Goal: Task Accomplishment & Management: Manage account settings

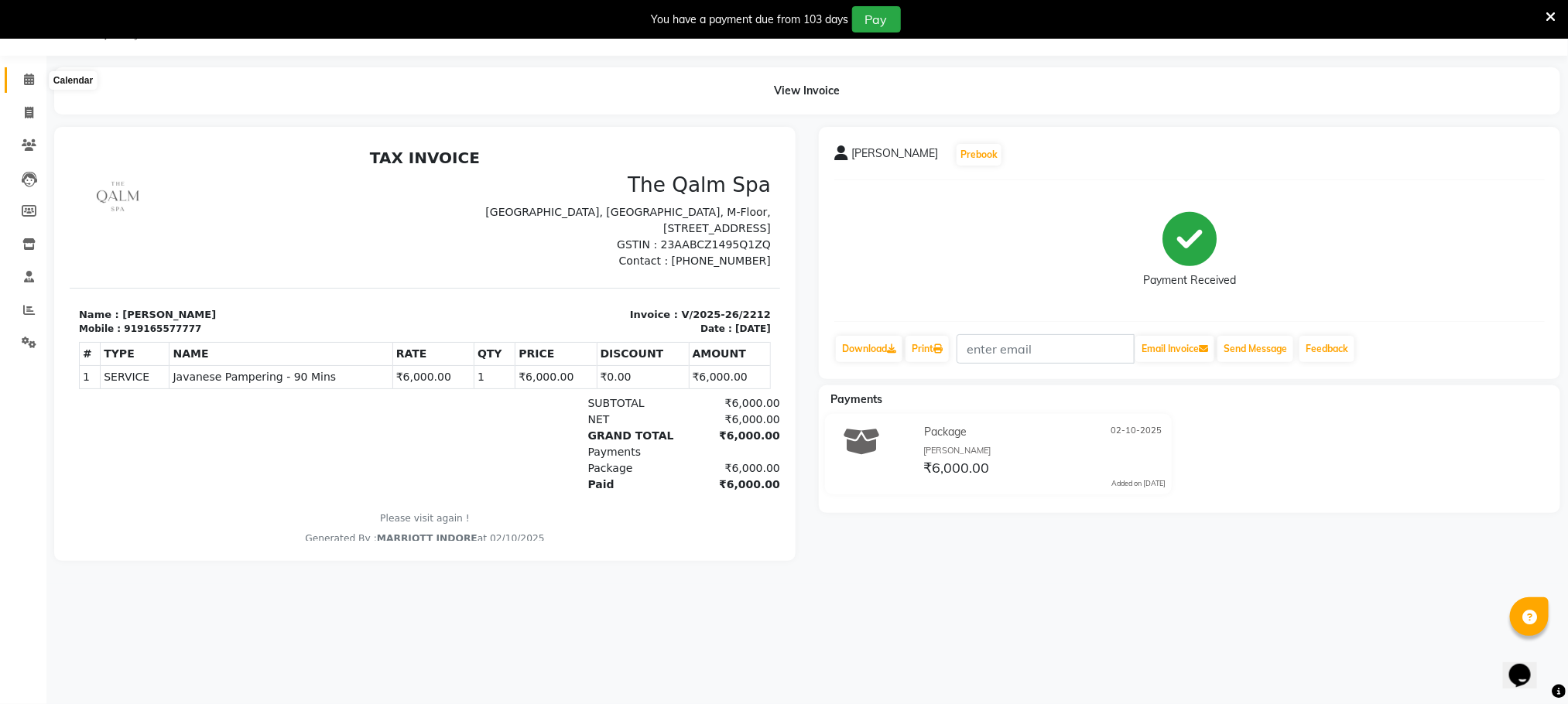
click at [33, 76] on icon at bounding box center [28, 79] width 10 height 12
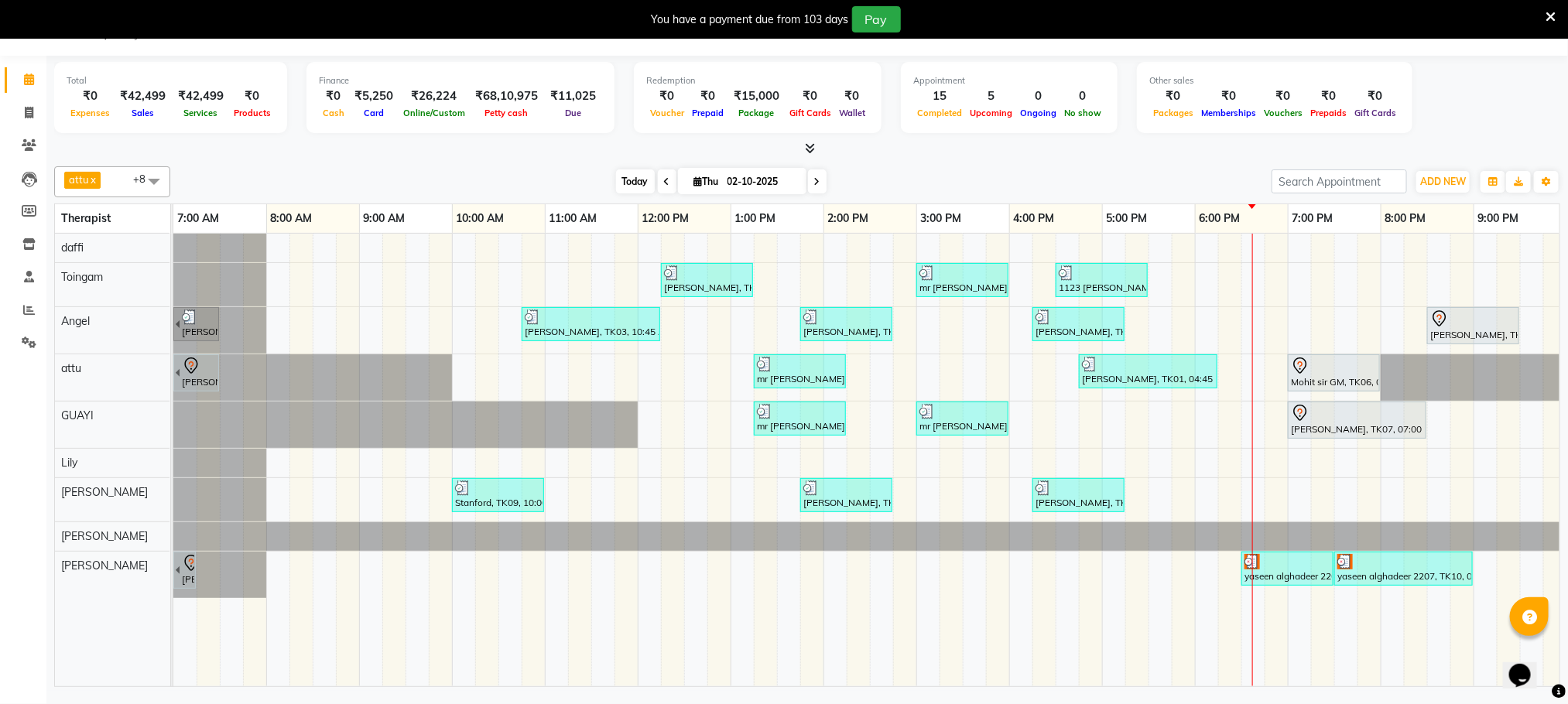
click at [627, 170] on span "Today" at bounding box center [635, 181] width 39 height 24
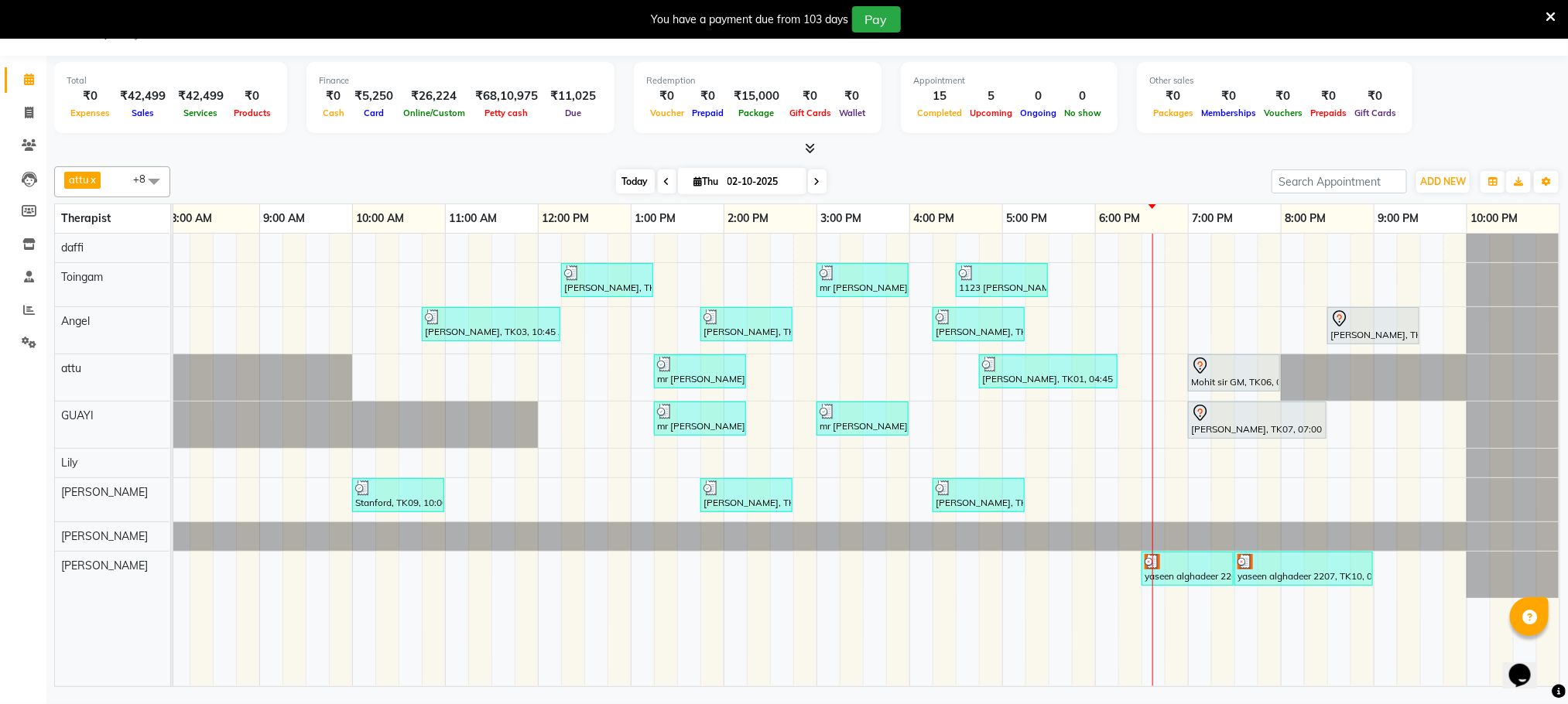
click at [632, 174] on span "Today" at bounding box center [635, 181] width 39 height 24
click at [814, 184] on icon at bounding box center [818, 182] width 6 height 9
type input "03-10-2025"
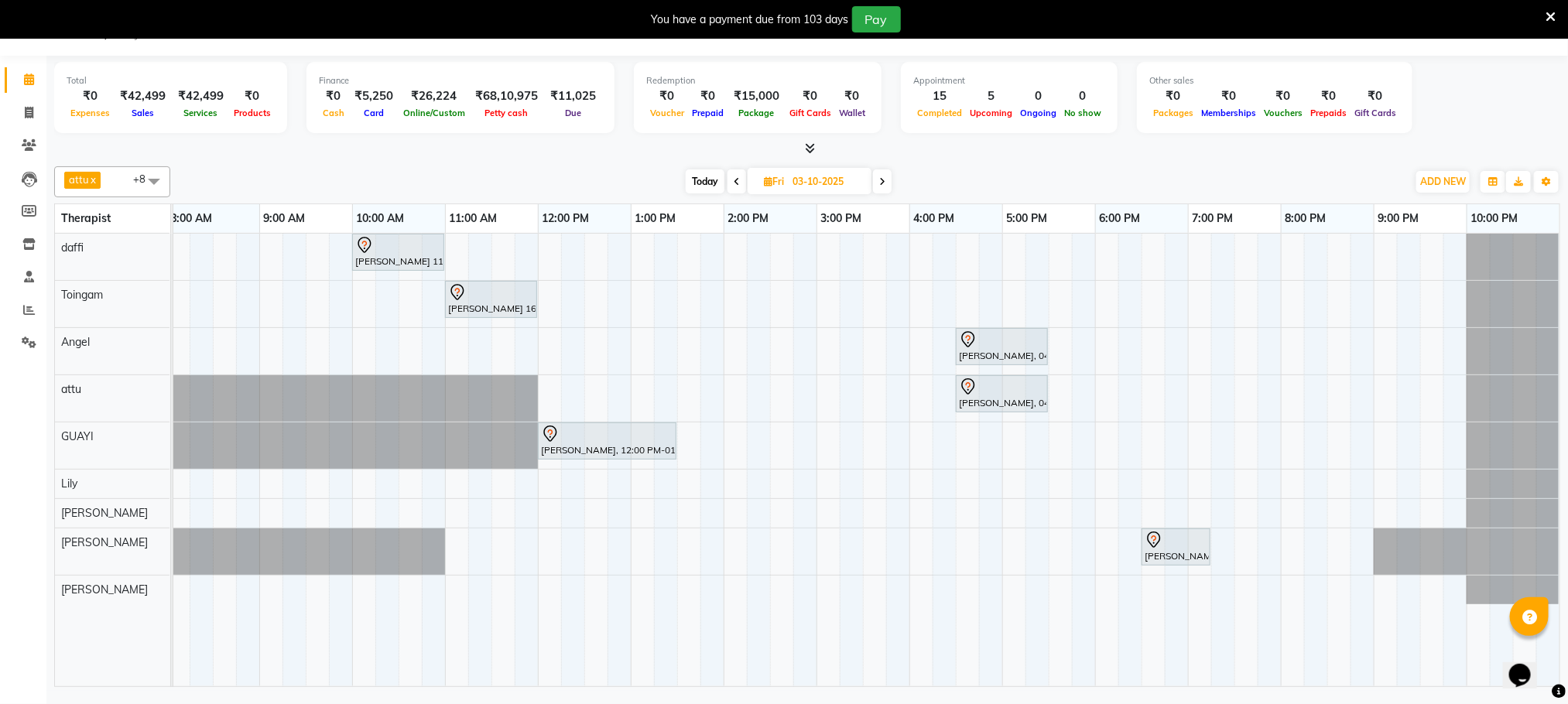
click at [855, 184] on input "03-10-2025" at bounding box center [826, 181] width 77 height 23
select select "10"
select select "2025"
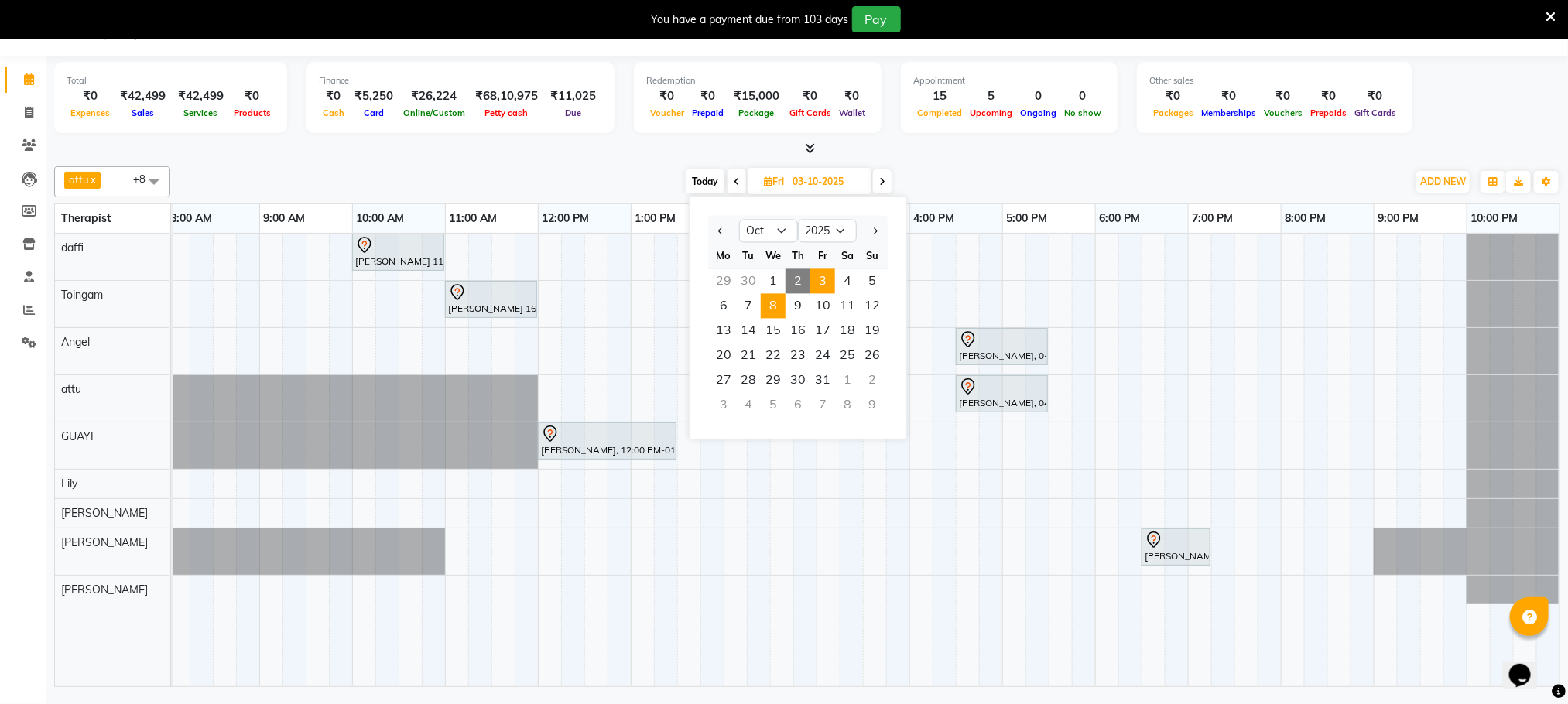
click at [776, 304] on span "8" at bounding box center [773, 306] width 24 height 24
type input "[DATE]"
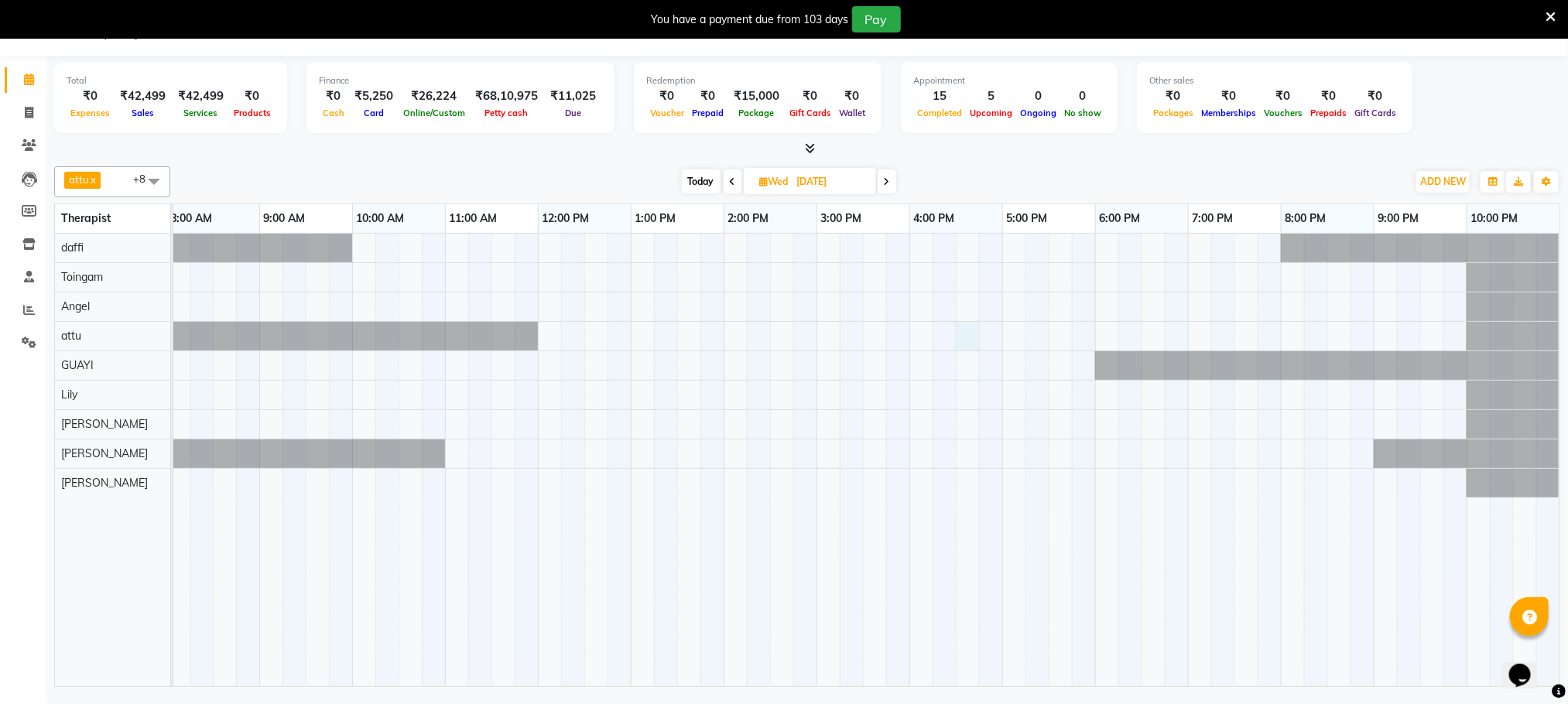
click at [966, 337] on div at bounding box center [816, 460] width 1486 height 453
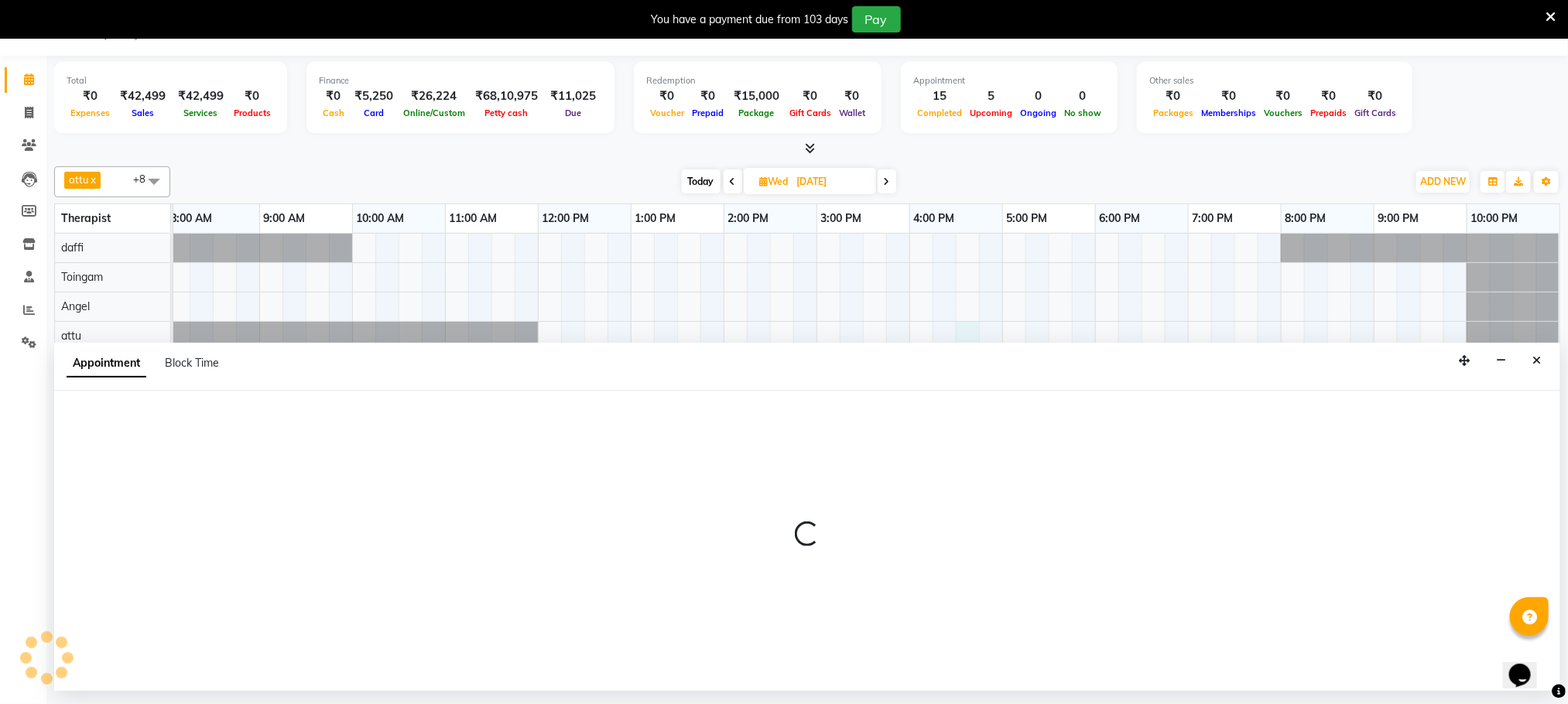
select select "51602"
select select "tentative"
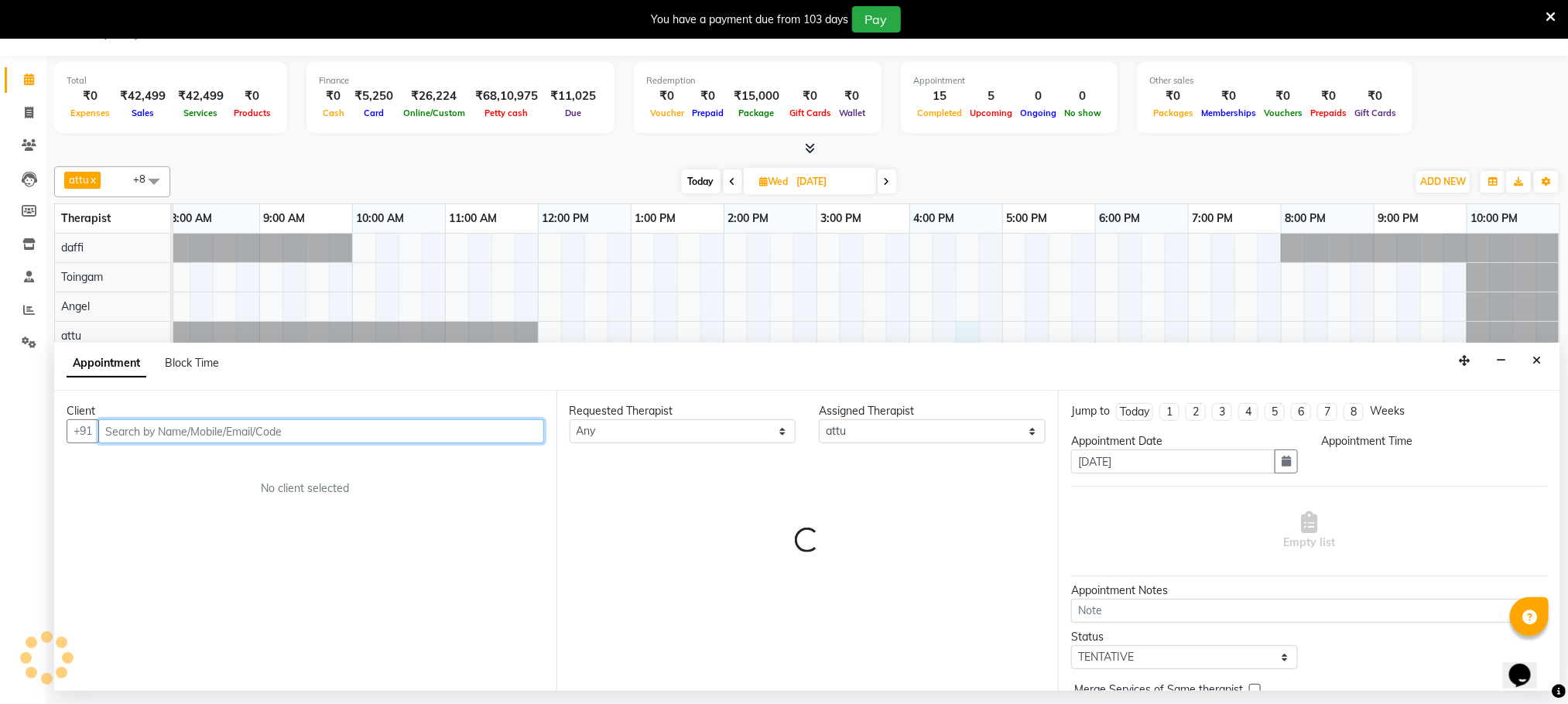
select select "990"
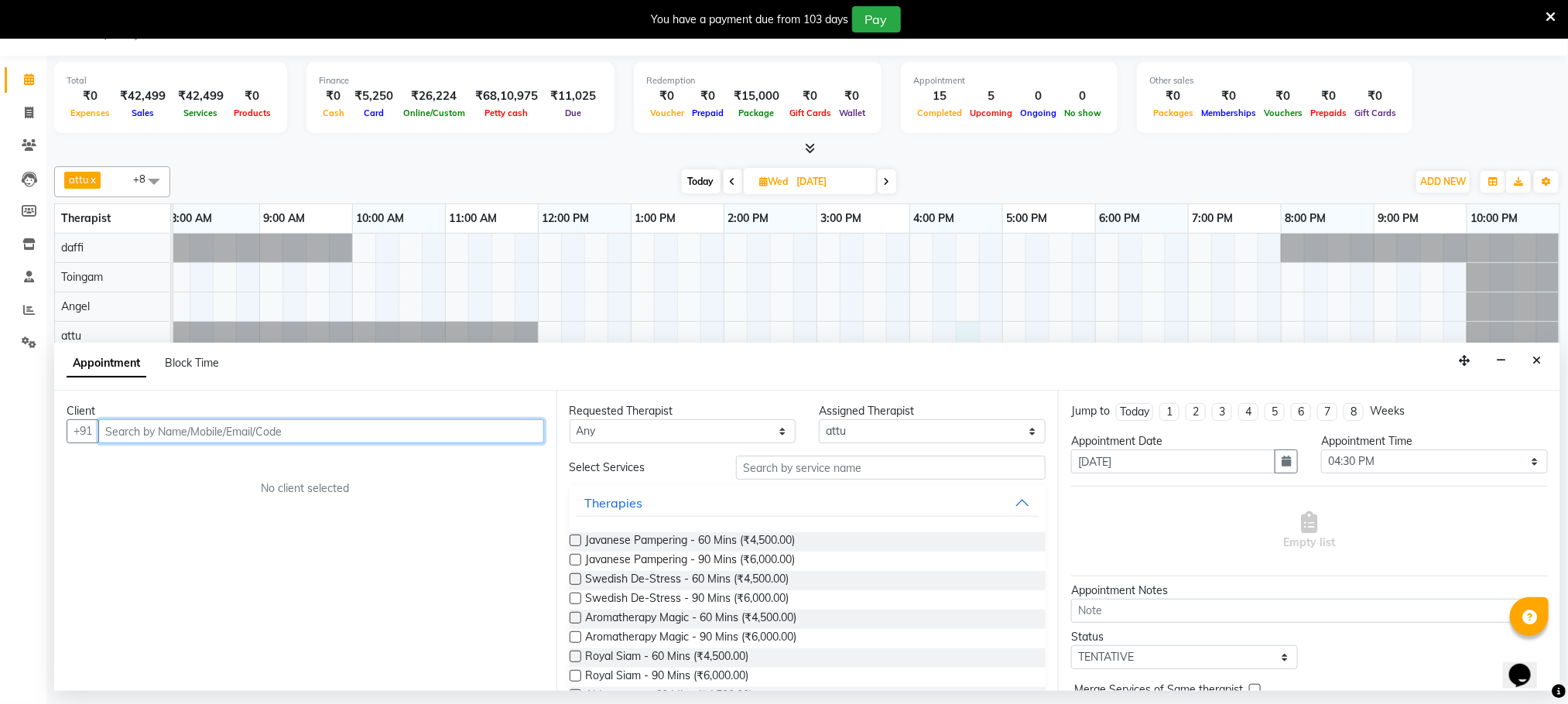
click at [293, 432] on input "text" at bounding box center [321, 431] width 445 height 24
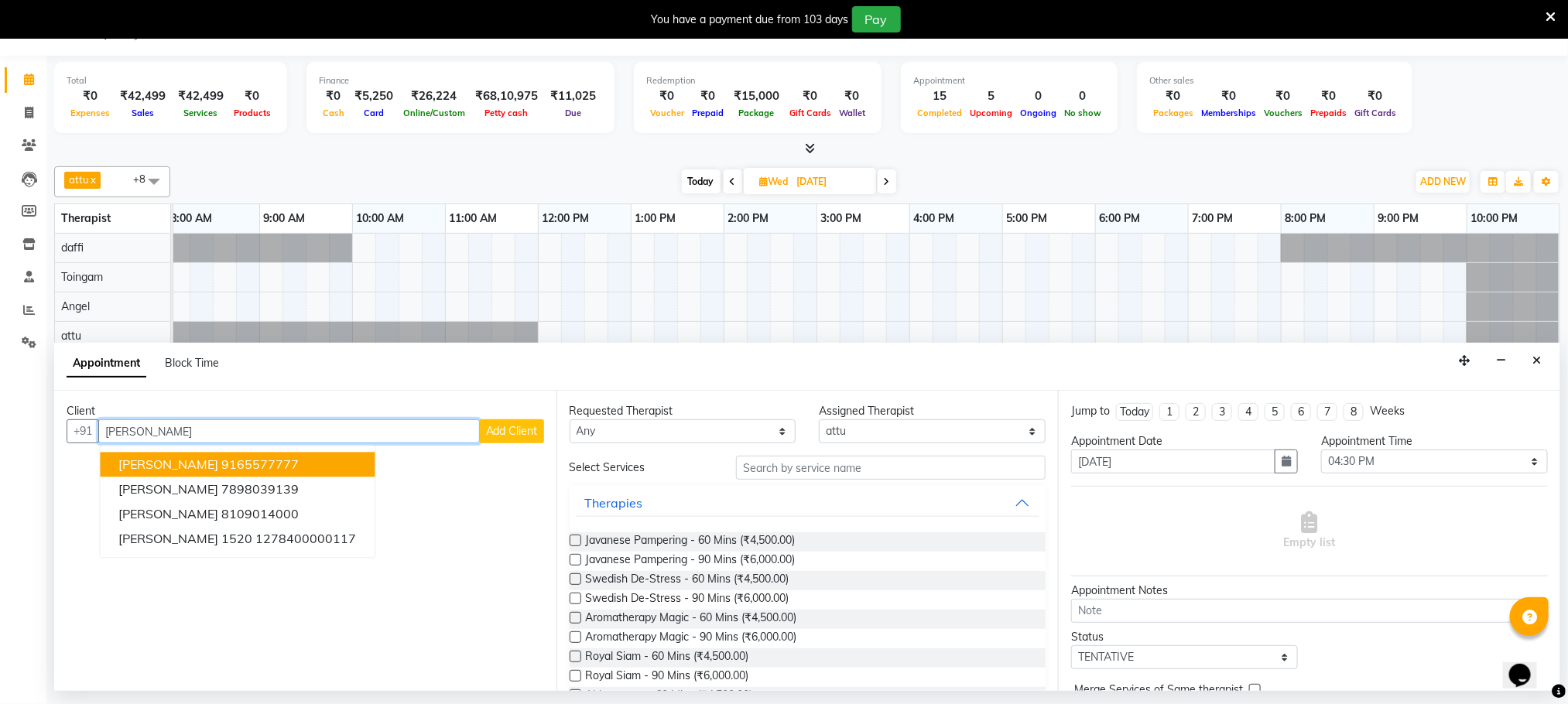
click at [230, 457] on button "[PERSON_NAME] 9165577777" at bounding box center [238, 464] width 274 height 24
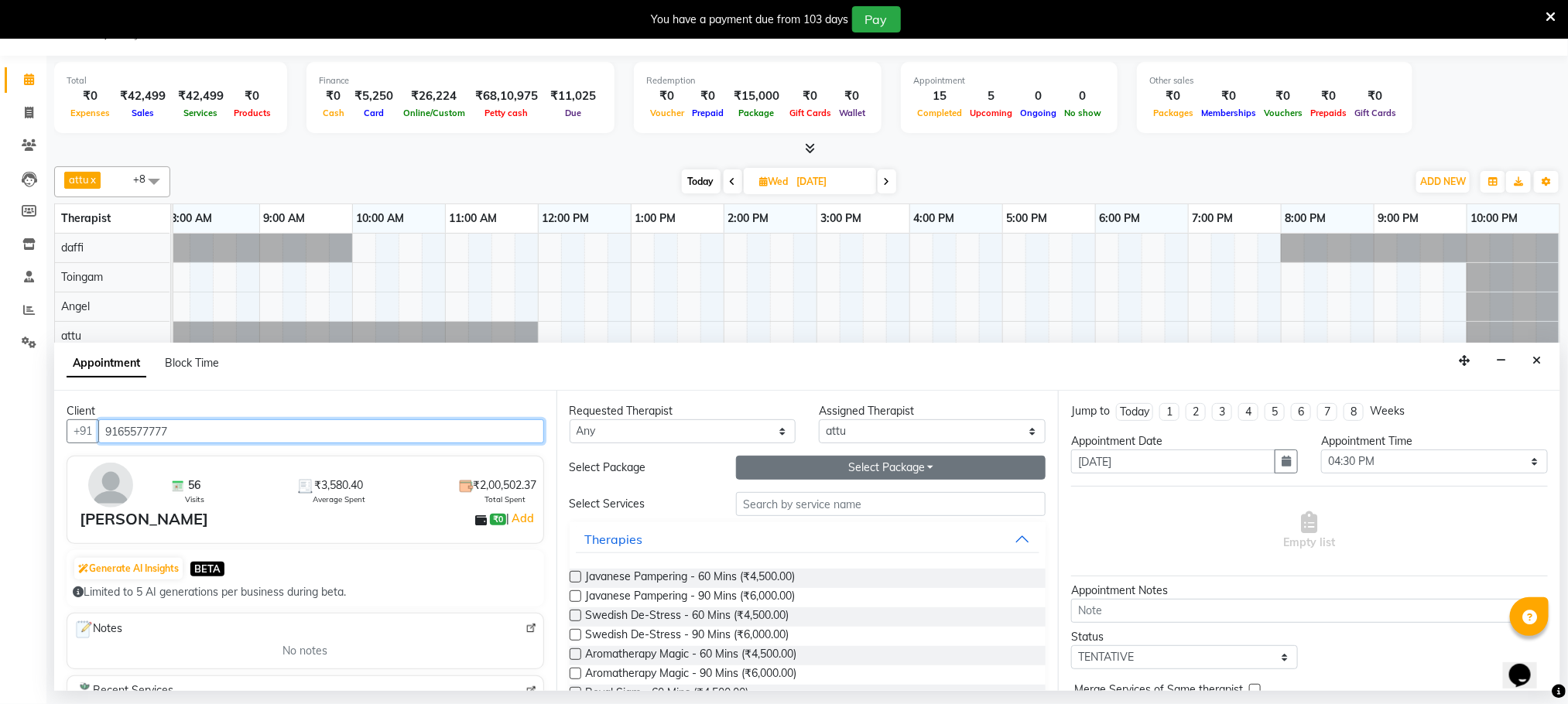
type input "9165577777"
click at [783, 477] on button "Select Package Toggle Dropdown" at bounding box center [890, 467] width 310 height 24
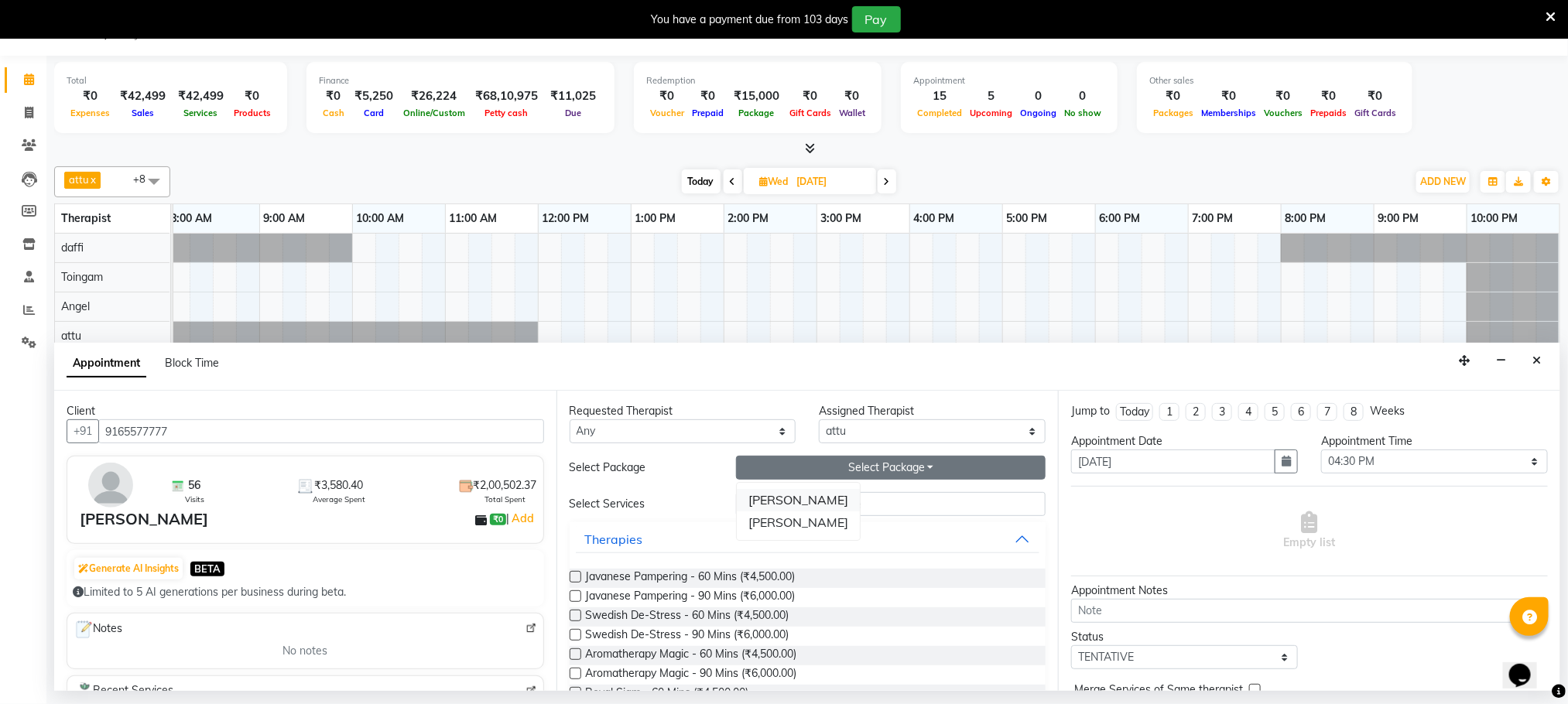
click at [782, 499] on li "[PERSON_NAME]" at bounding box center [798, 500] width 123 height 22
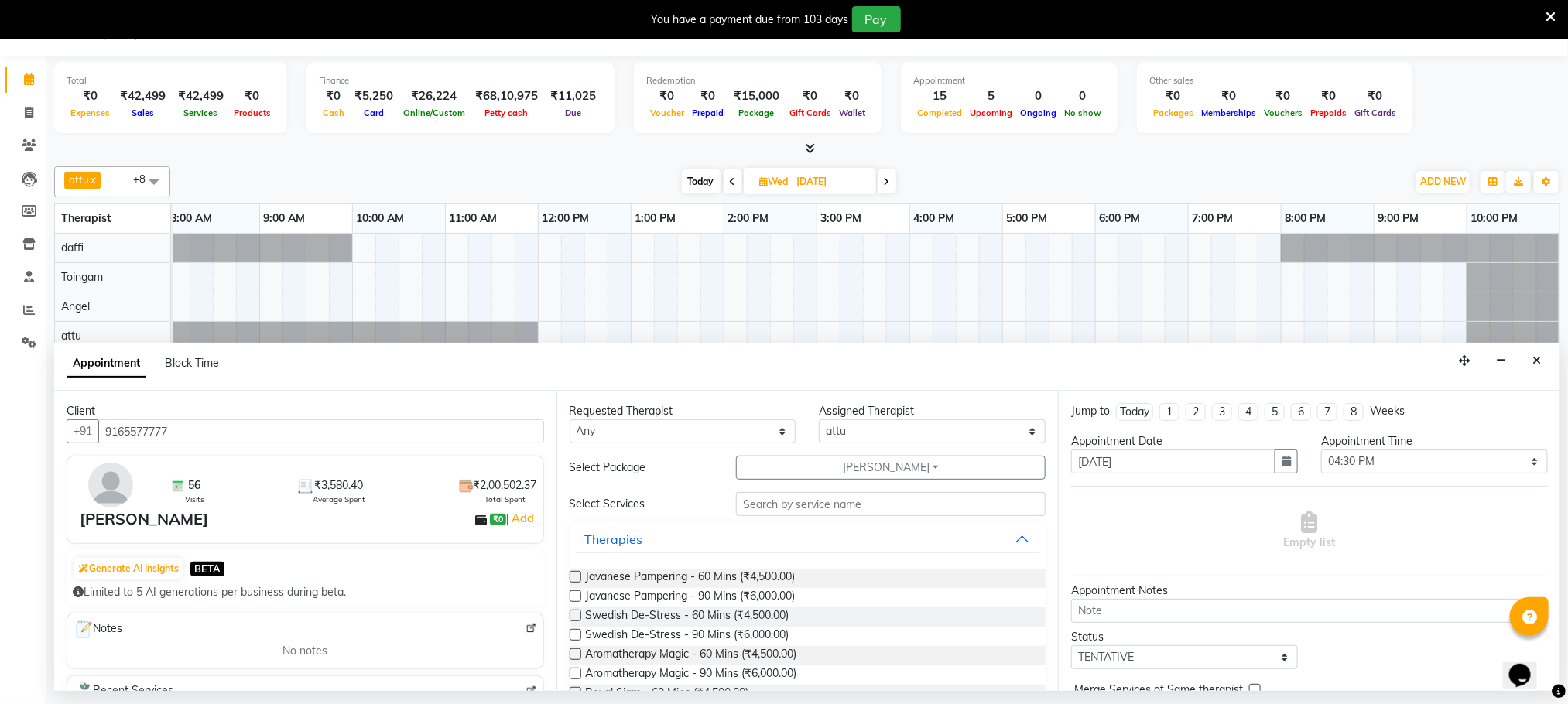
click at [575, 599] on label at bounding box center [575, 596] width 12 height 12
click at [575, 599] on input "checkbox" at bounding box center [574, 598] width 10 height 10
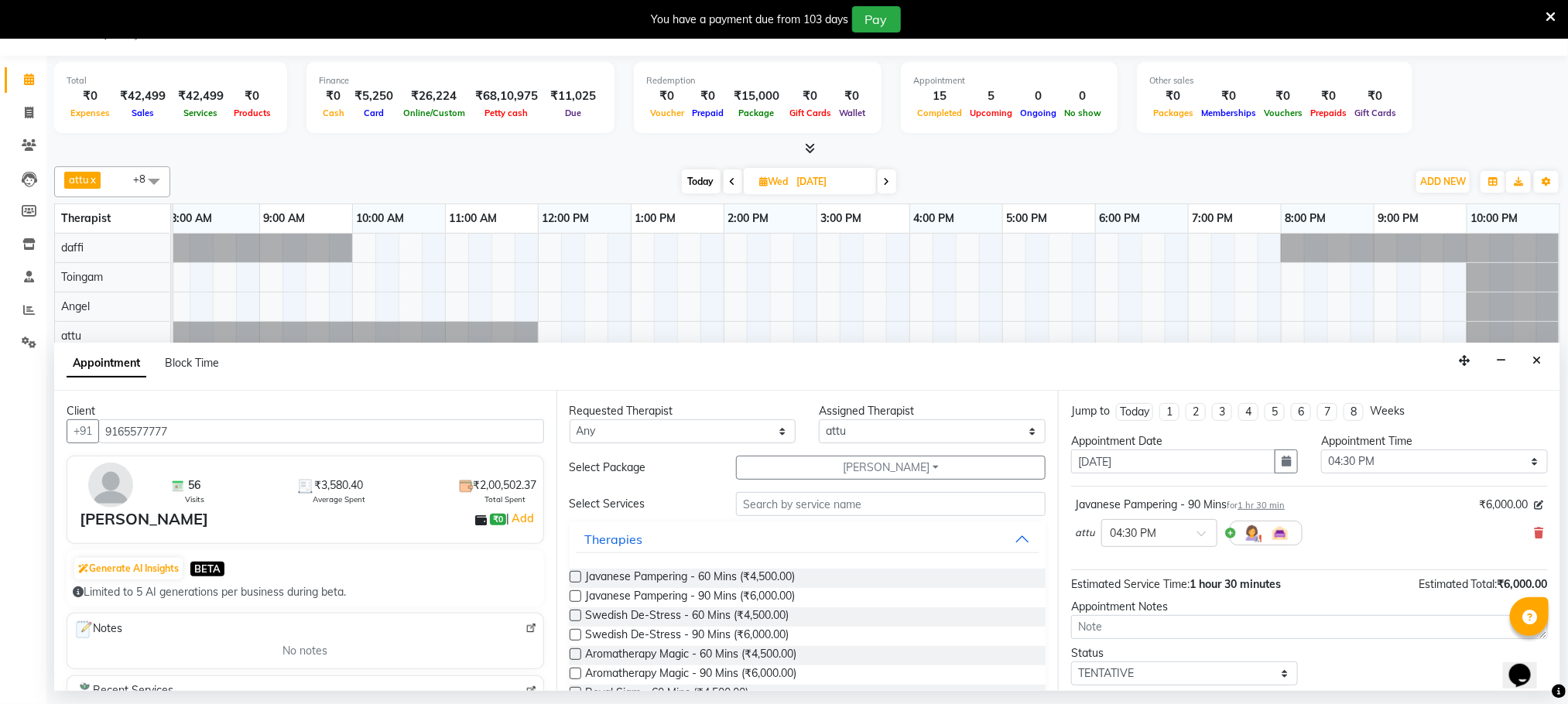
click at [575, 599] on label at bounding box center [575, 596] width 12 height 12
click at [575, 599] on input "checkbox" at bounding box center [574, 598] width 10 height 10
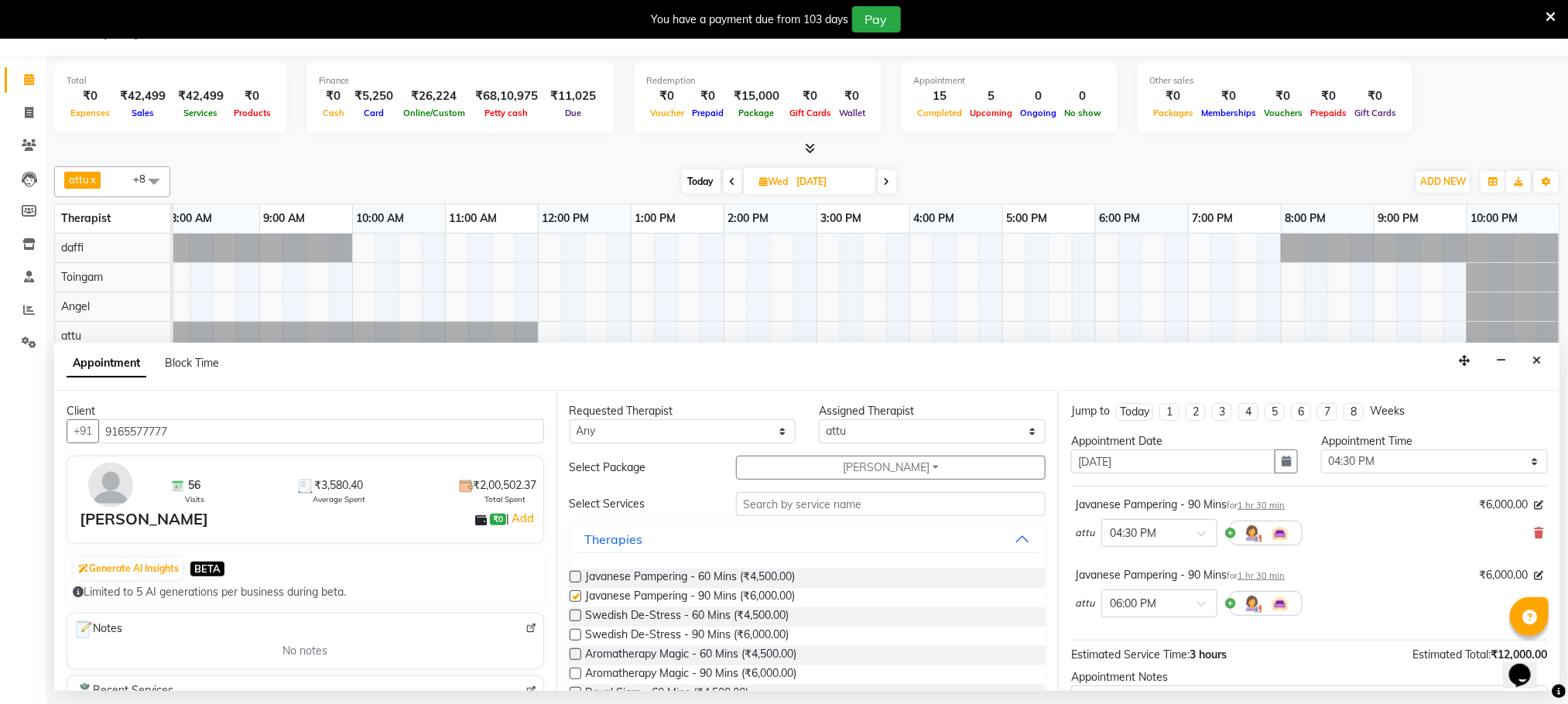
checkbox input "false"
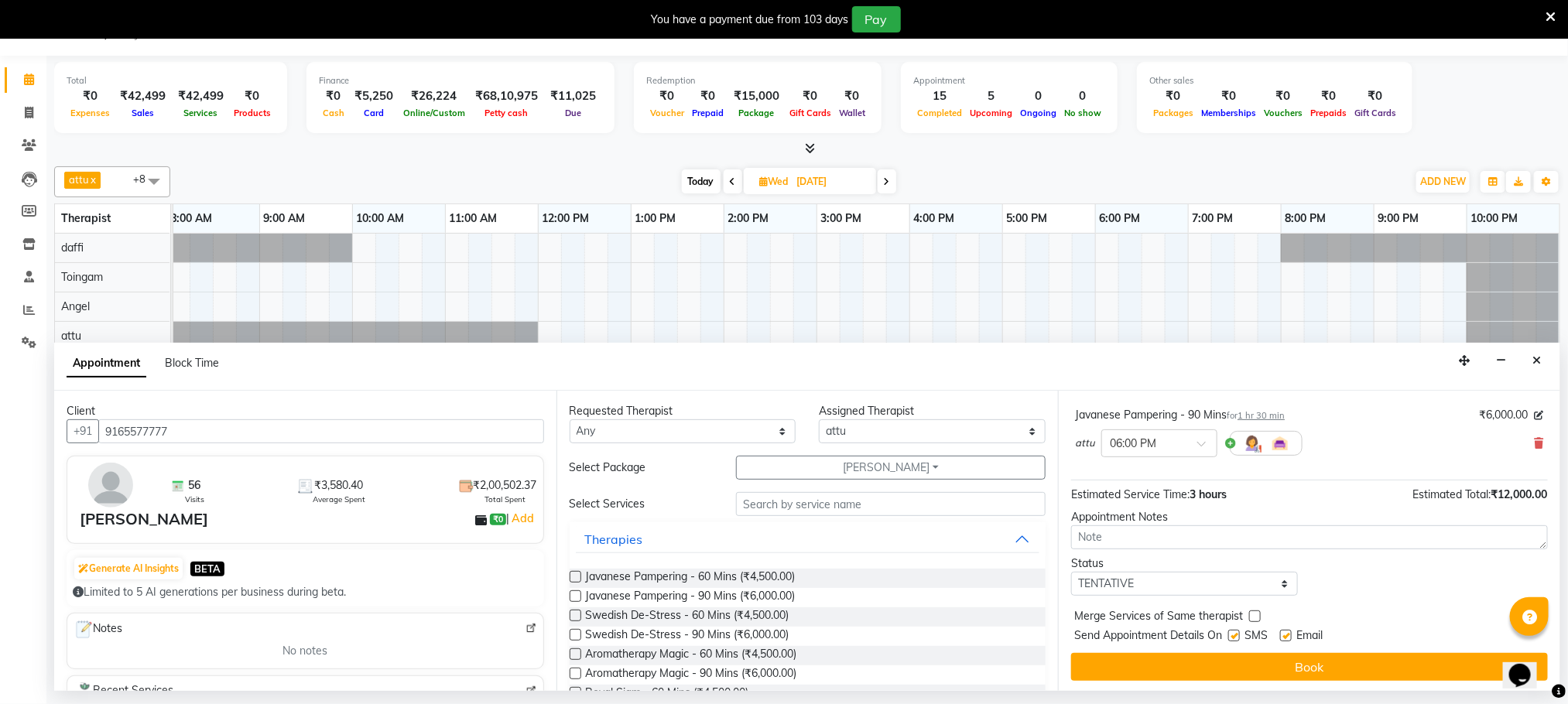
scroll to position [165, 0]
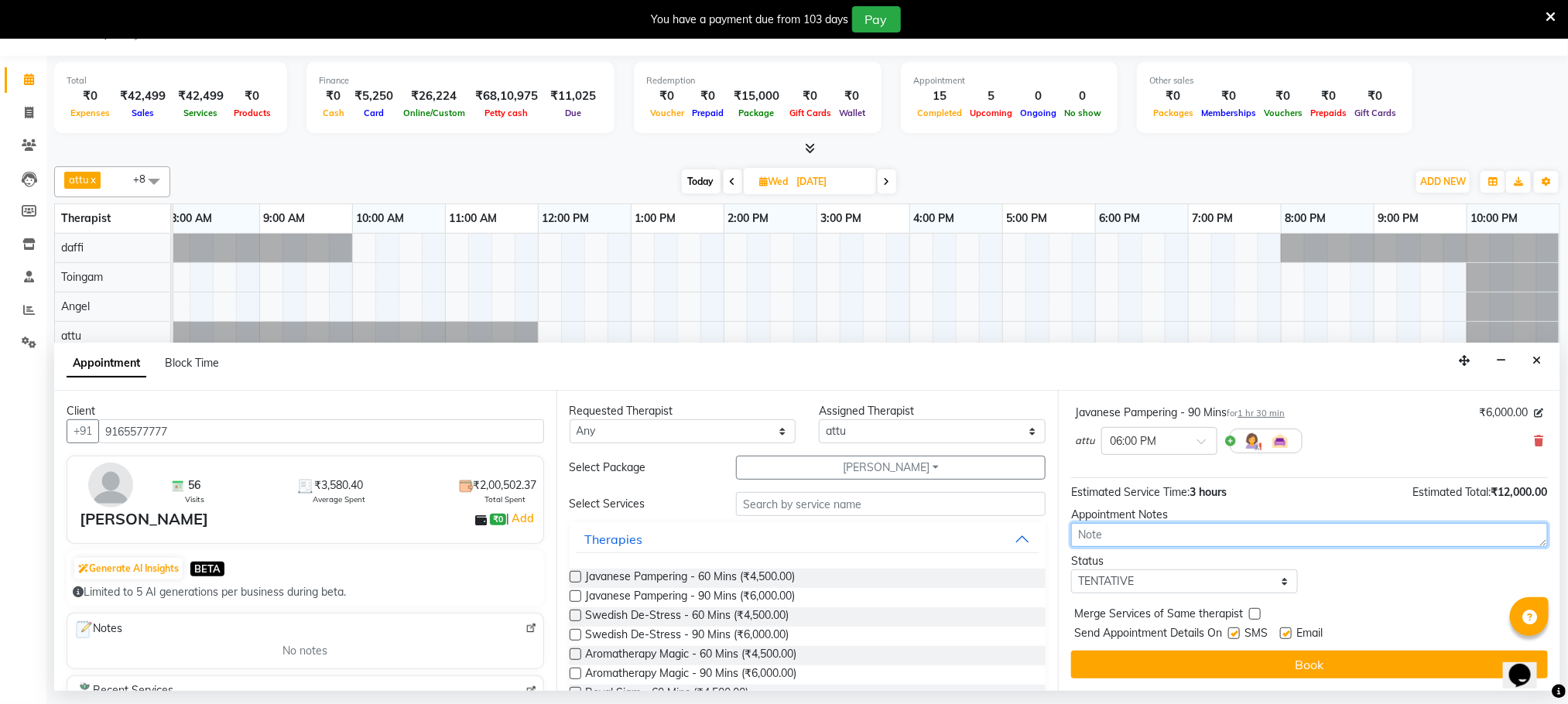
click at [1142, 534] on textarea at bounding box center [1309, 535] width 477 height 24
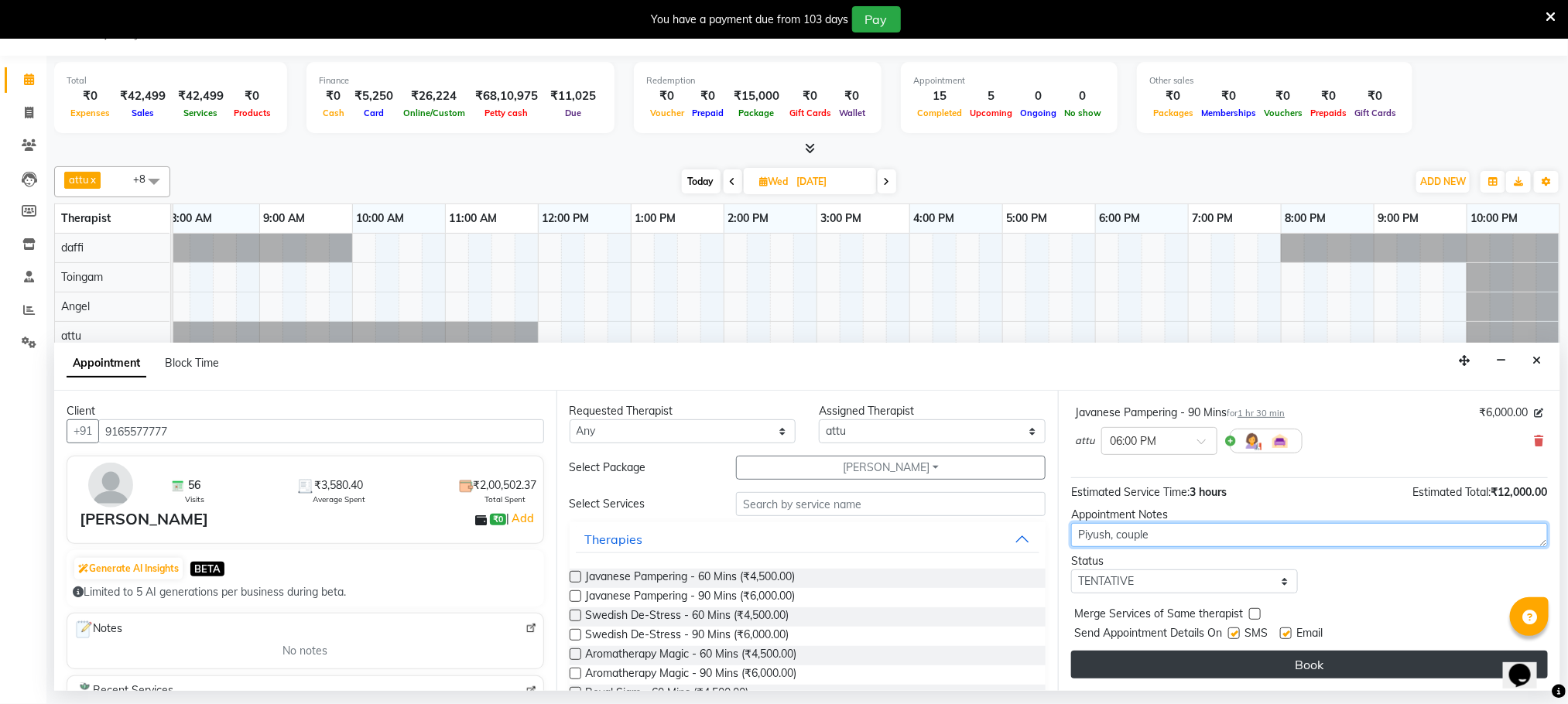
type textarea "Piyush, couple"
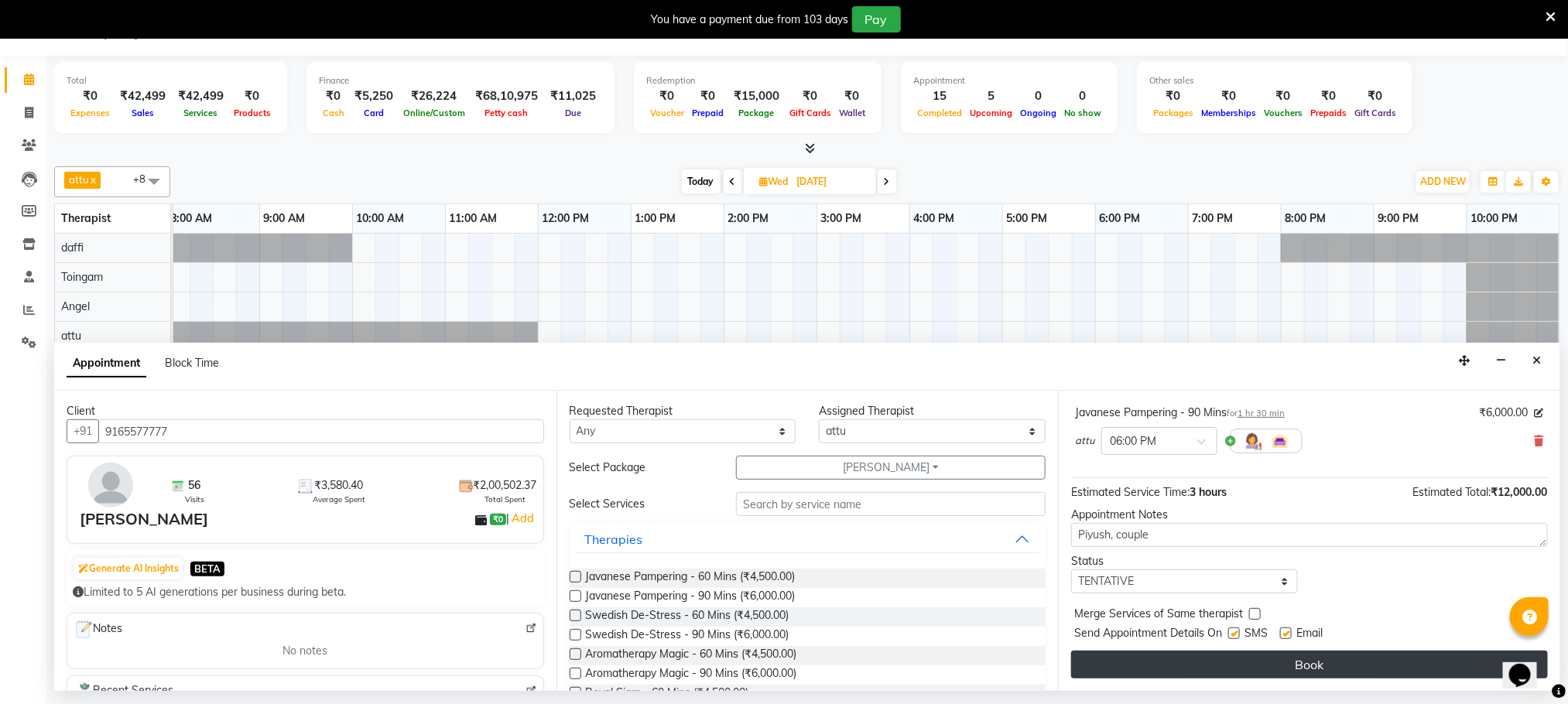
click at [1247, 659] on button "Book" at bounding box center [1309, 665] width 477 height 28
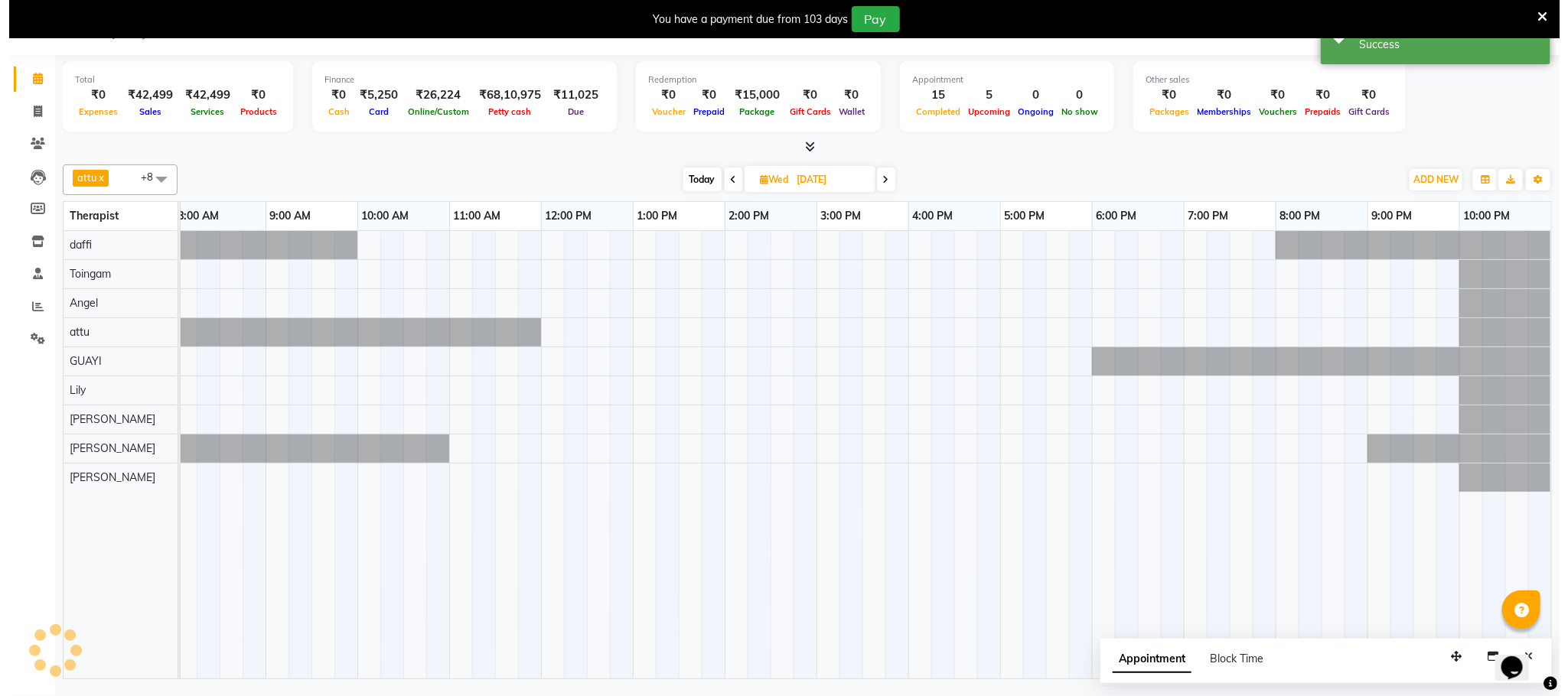
scroll to position [0, 0]
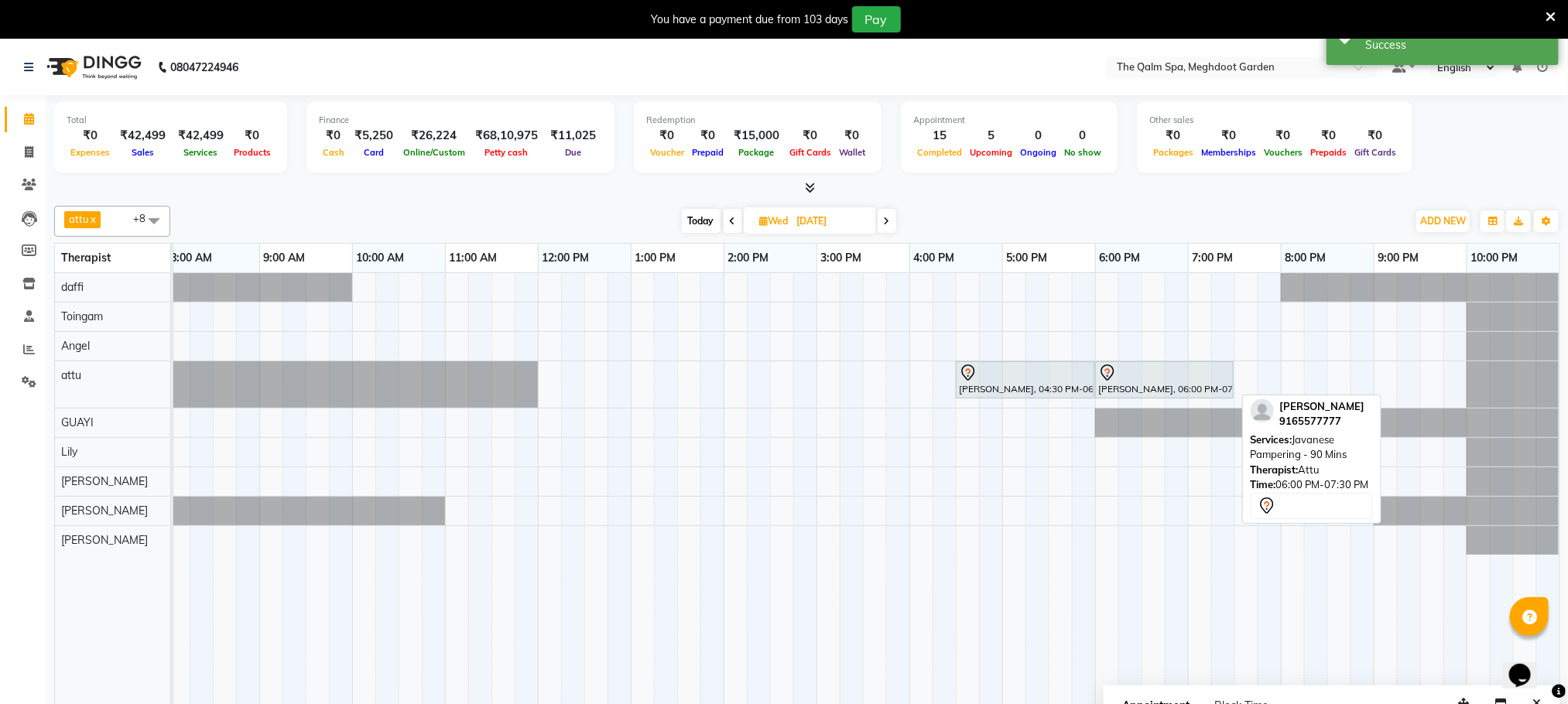
click at [73, 393] on div "[PERSON_NAME], 04:30 PM-06:00 PM, Javanese Pampering - 90 Mins [PERSON_NAME], 0…" at bounding box center [73, 384] width 0 height 47
drag, startPoint x: 1163, startPoint y: 389, endPoint x: 969, endPoint y: 425, distance: 197.3
drag, startPoint x: 1138, startPoint y: 379, endPoint x: 992, endPoint y: 415, distance: 150.4
click at [989, 418] on tbody "[PERSON_NAME], 04:30 PM-06:00 PM, Javanese Pampering - 90 Mins [PERSON_NAME], 0…" at bounding box center [816, 413] width 1486 height 281
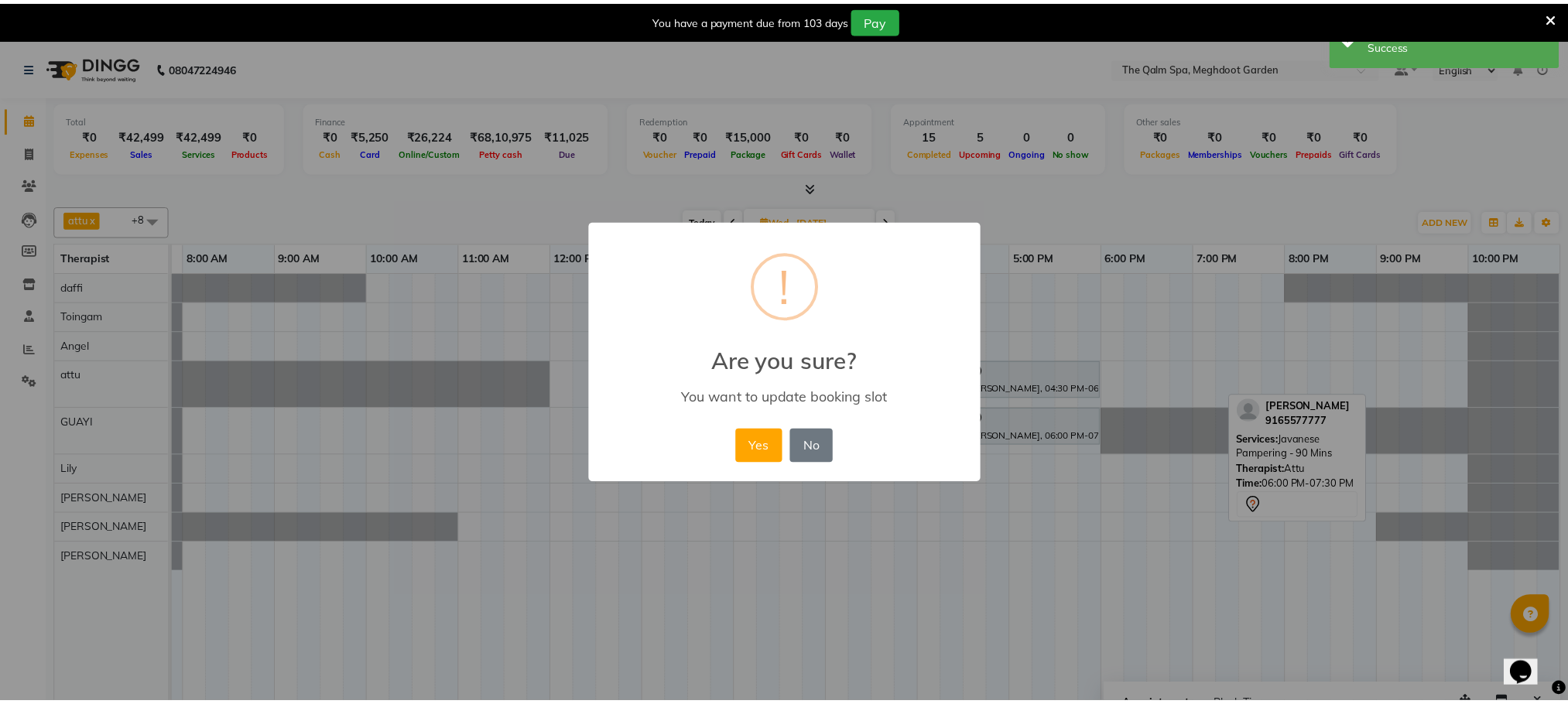
scroll to position [0, 82]
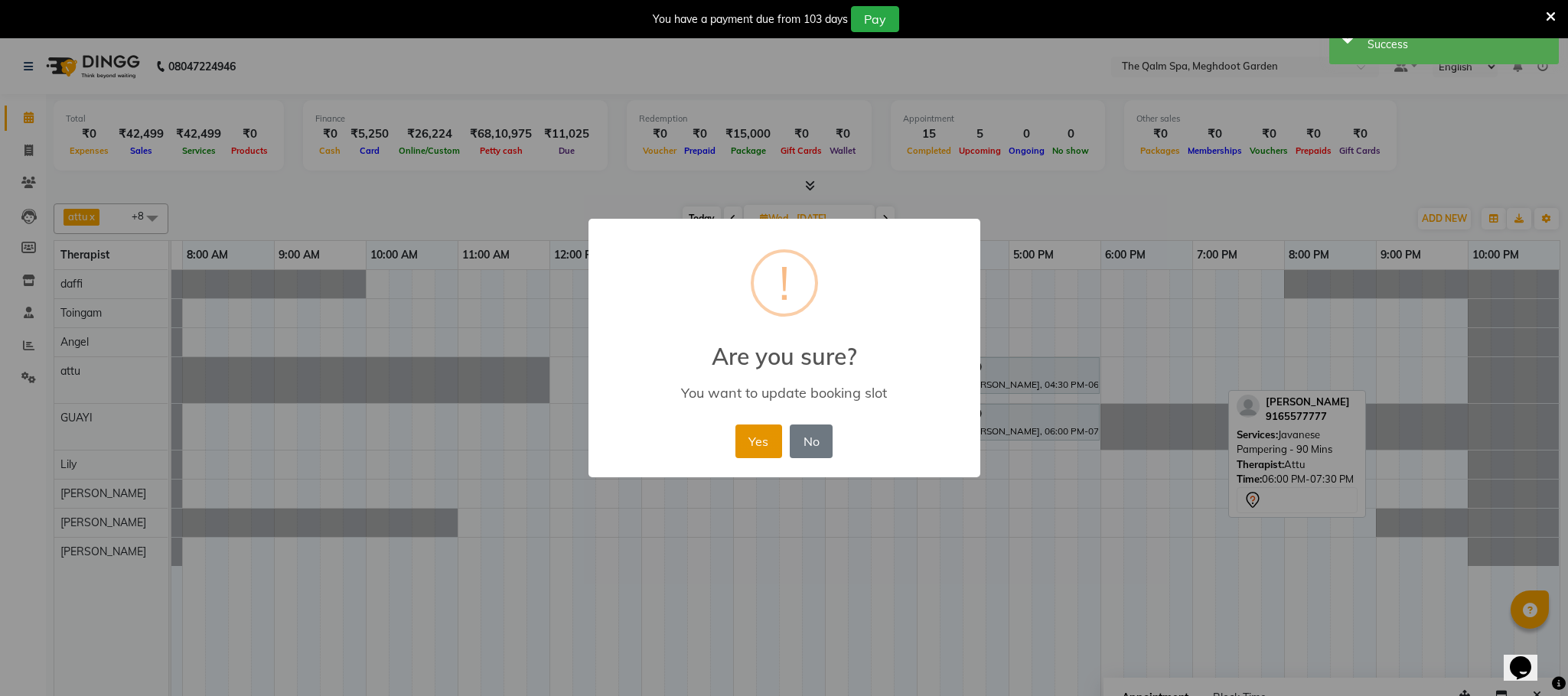
click at [753, 435] on button "Yes" at bounding box center [759, 441] width 47 height 34
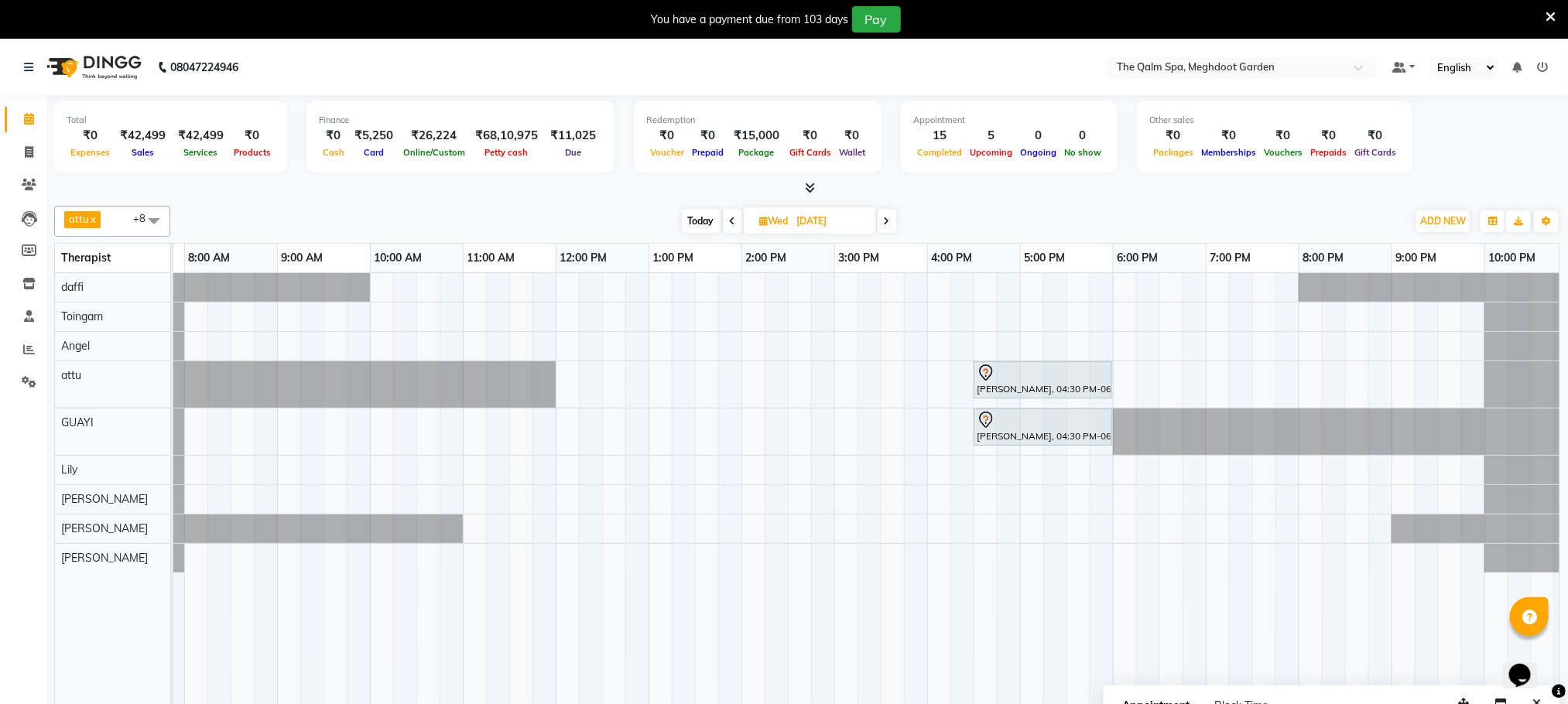
click at [693, 225] on span "Today" at bounding box center [701, 221] width 39 height 24
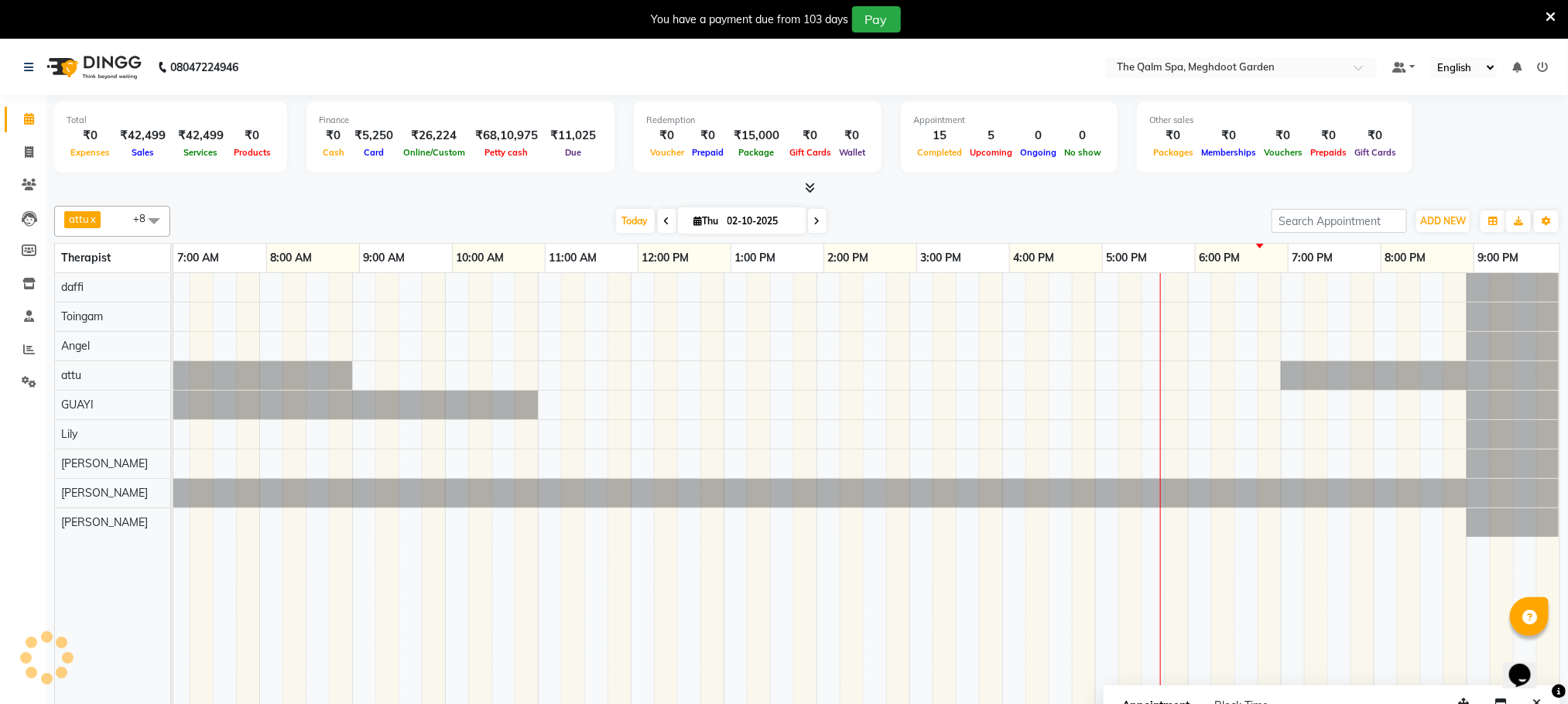
scroll to position [0, 100]
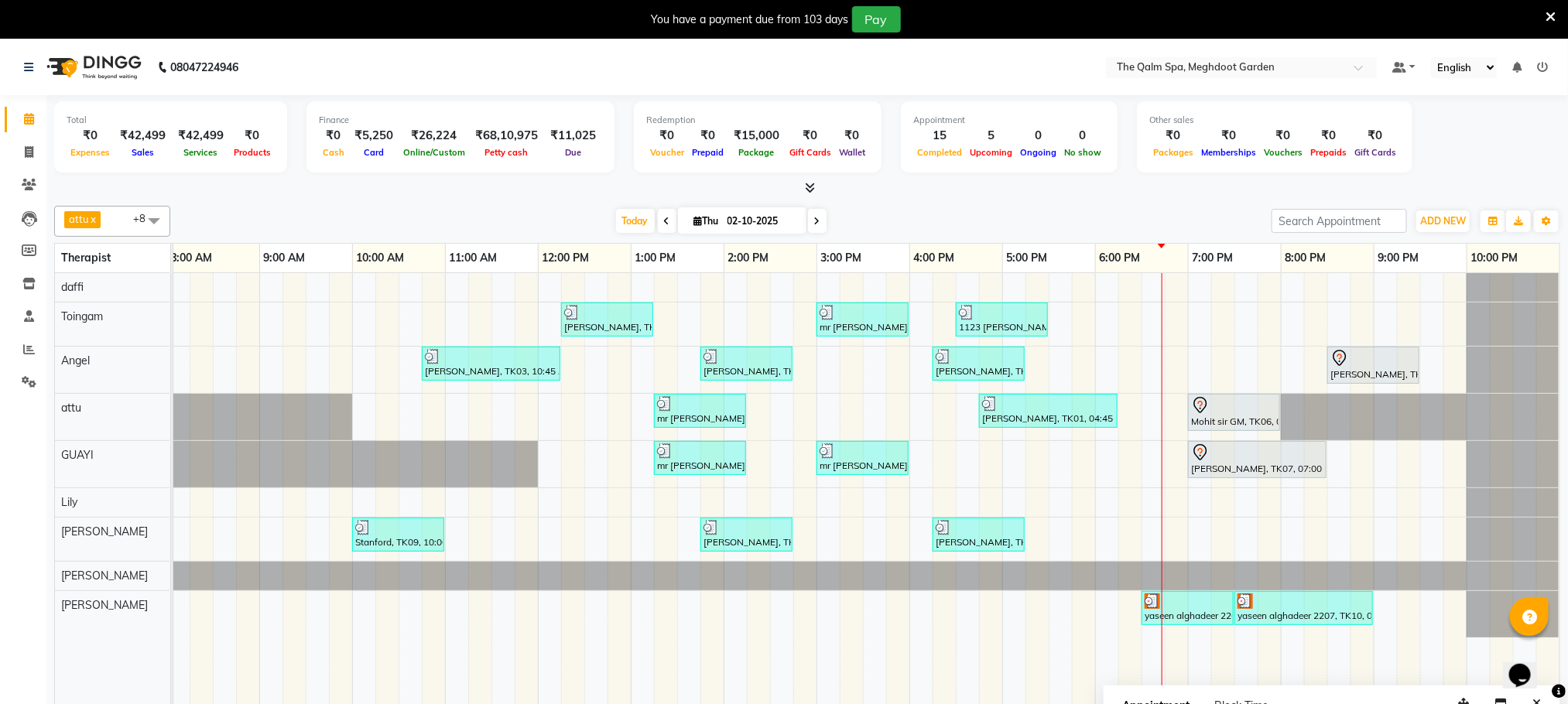
click at [821, 228] on span at bounding box center [818, 221] width 19 height 24
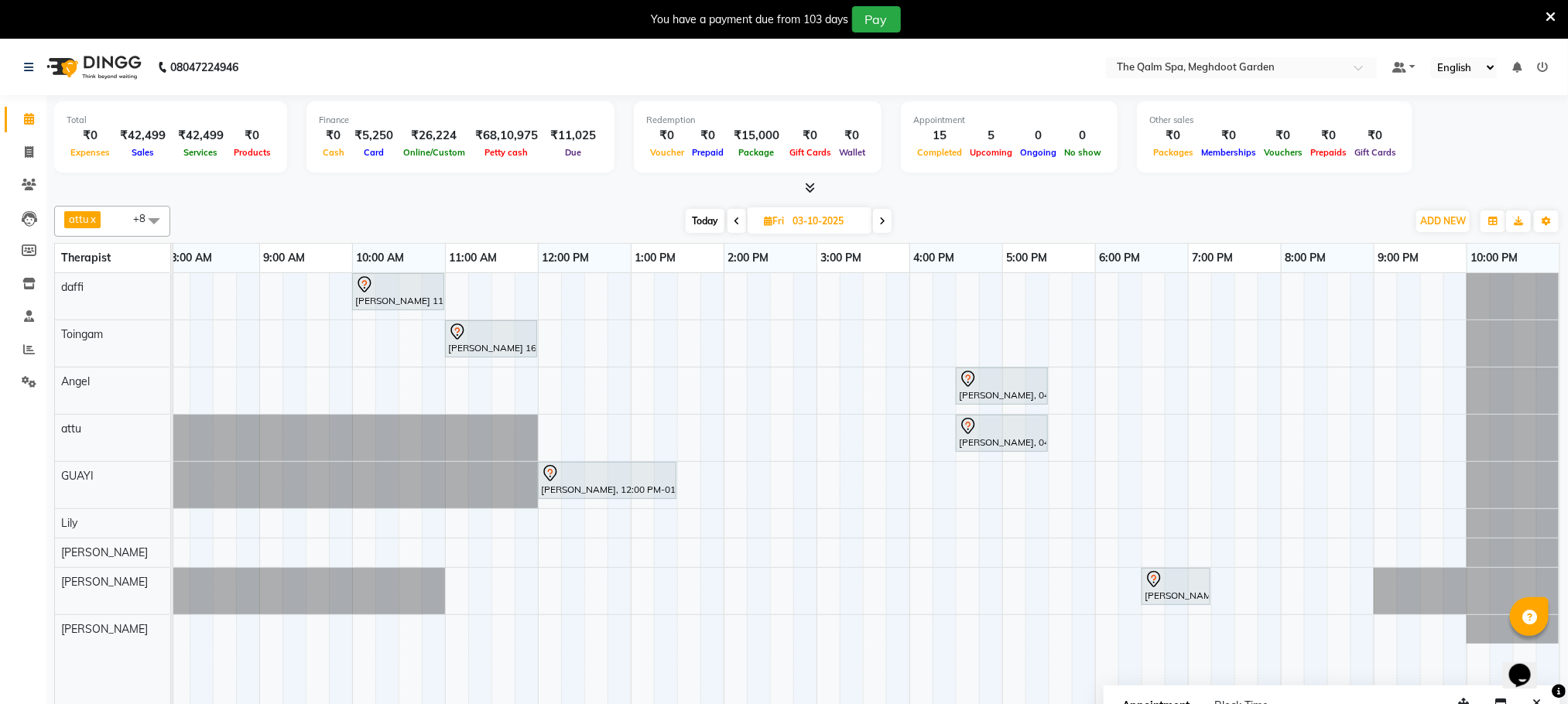
click at [702, 225] on span "Today" at bounding box center [705, 221] width 39 height 24
type input "02-10-2025"
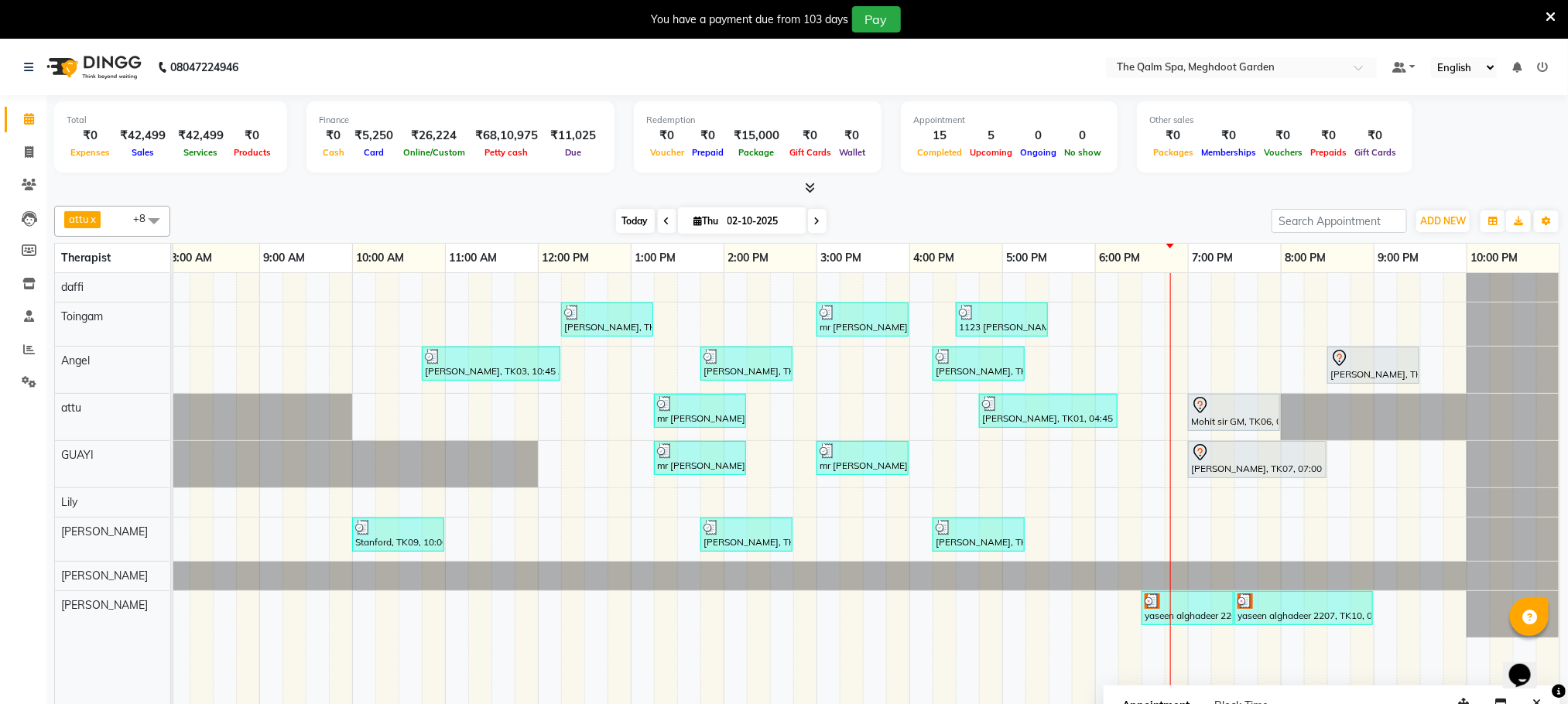
click at [630, 224] on span "Today" at bounding box center [635, 221] width 39 height 24
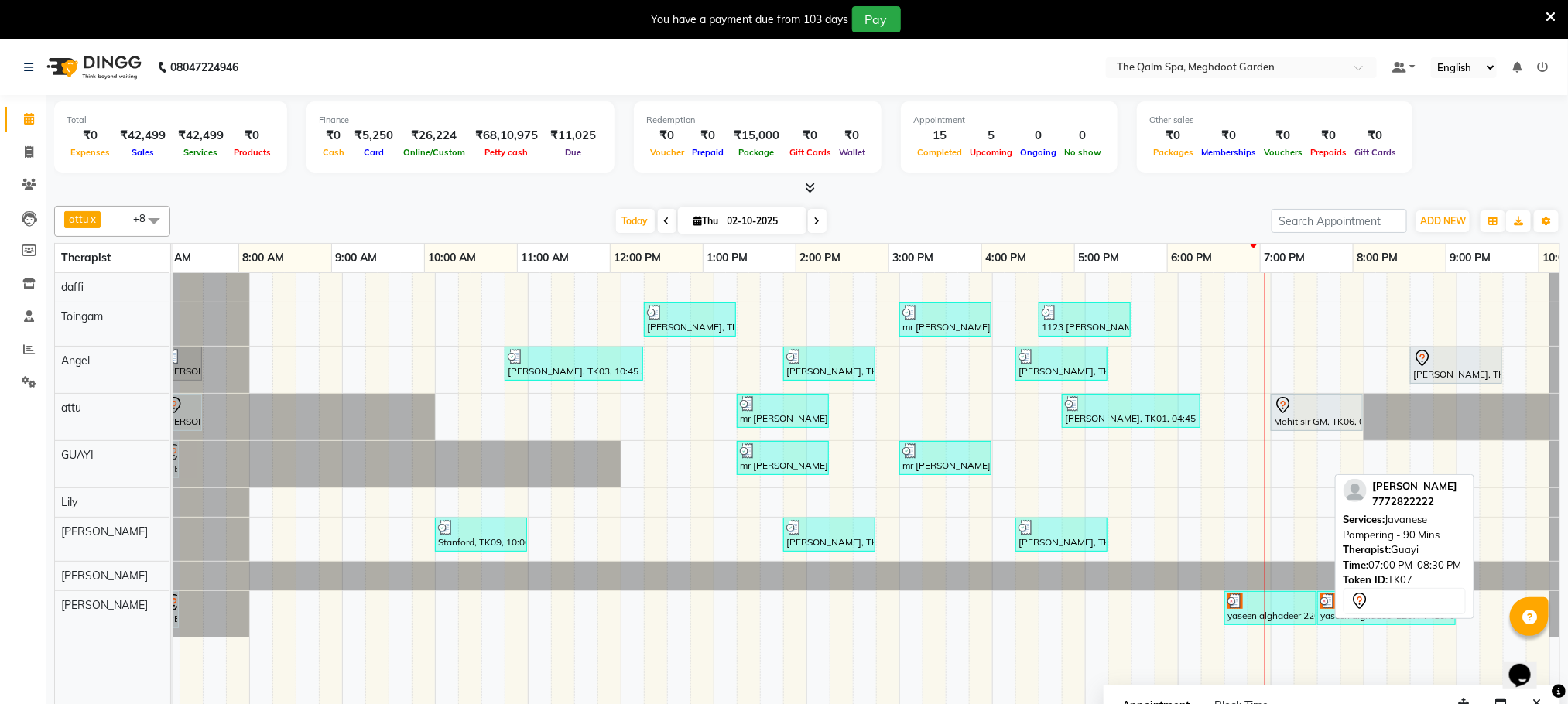
scroll to position [0, 0]
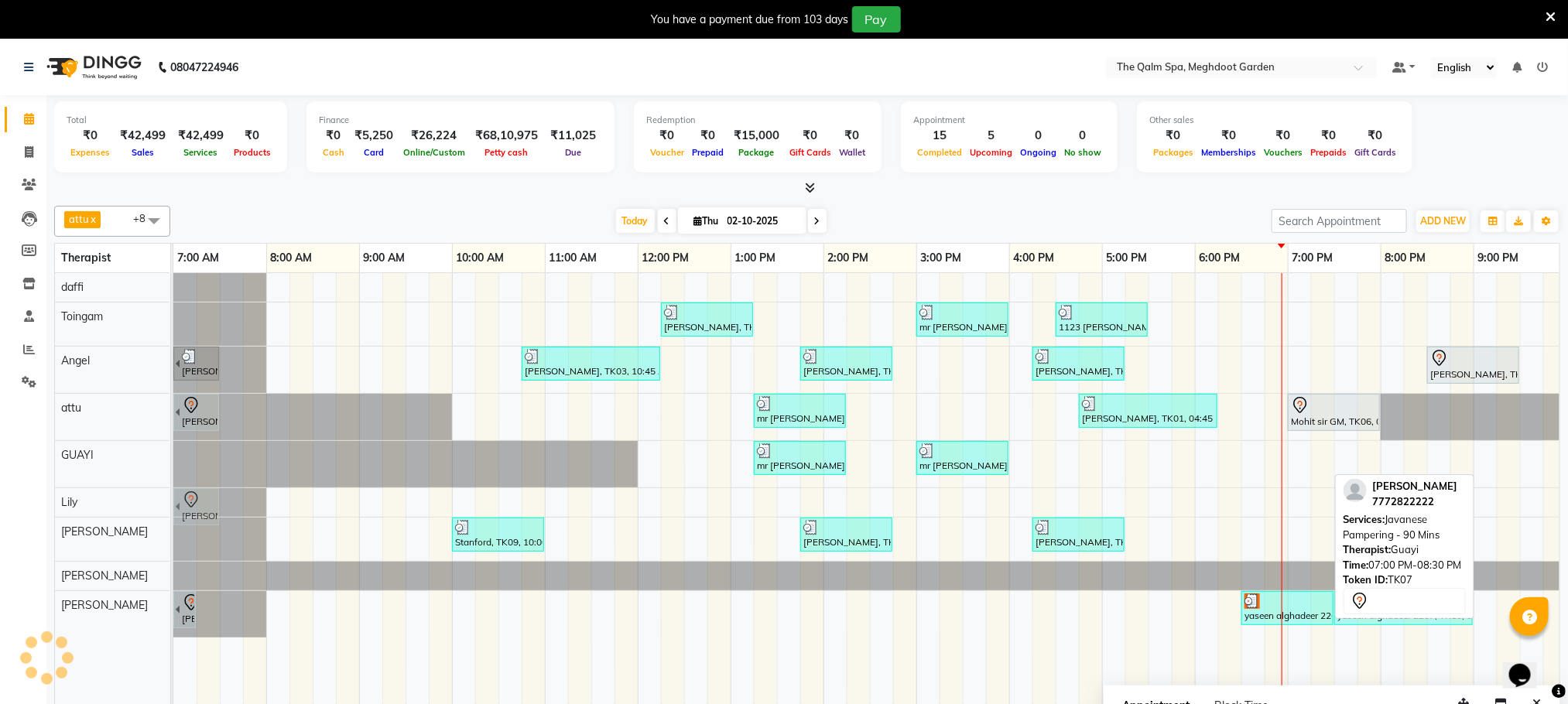
drag, startPoint x: 1312, startPoint y: 469, endPoint x: 196, endPoint y: 505, distance: 1116.6
click at [196, 505] on tbody "[PERSON_NAME], TK03, 12:15 PM-01:15 PM, Javanese Pampering - 60 Mins mr [PERSON…" at bounding box center [916, 455] width 1486 height 364
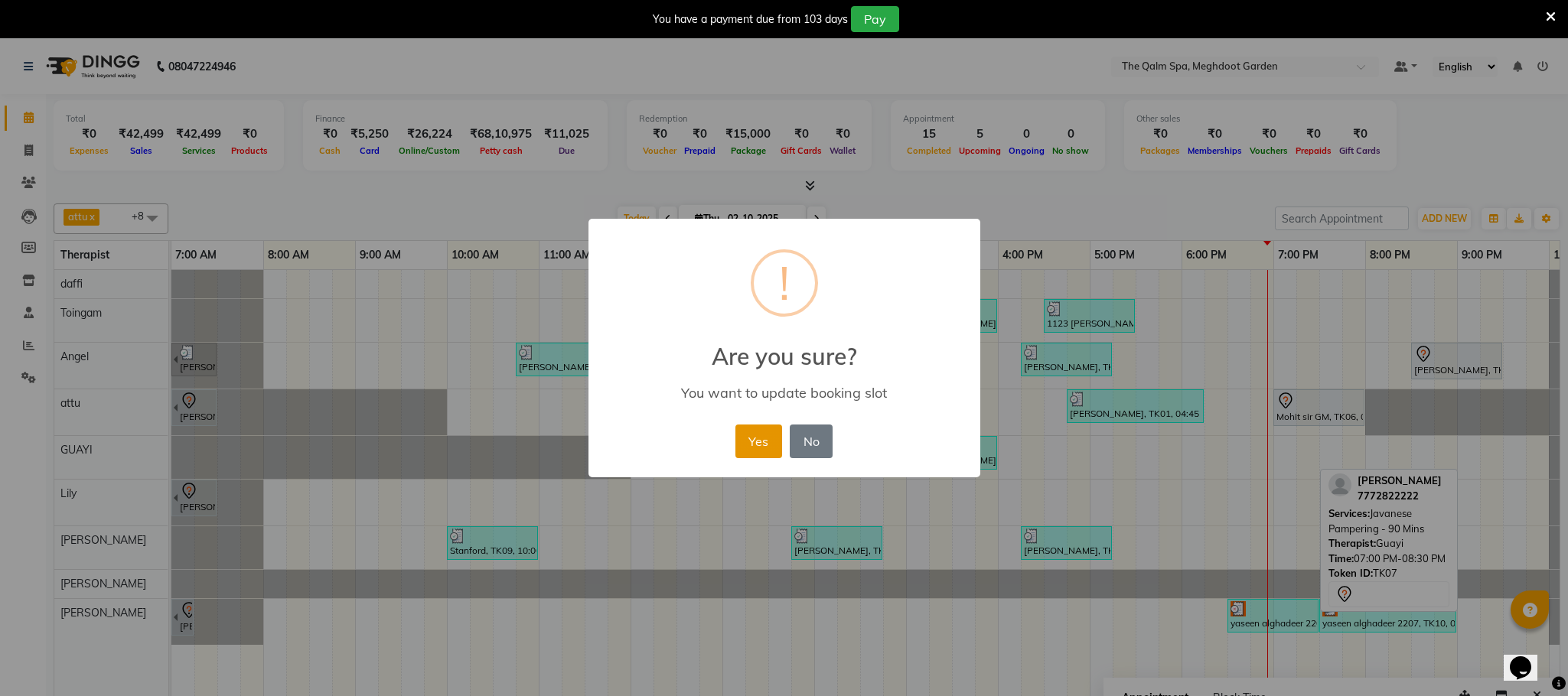
click at [747, 435] on button "Yes" at bounding box center [759, 441] width 47 height 34
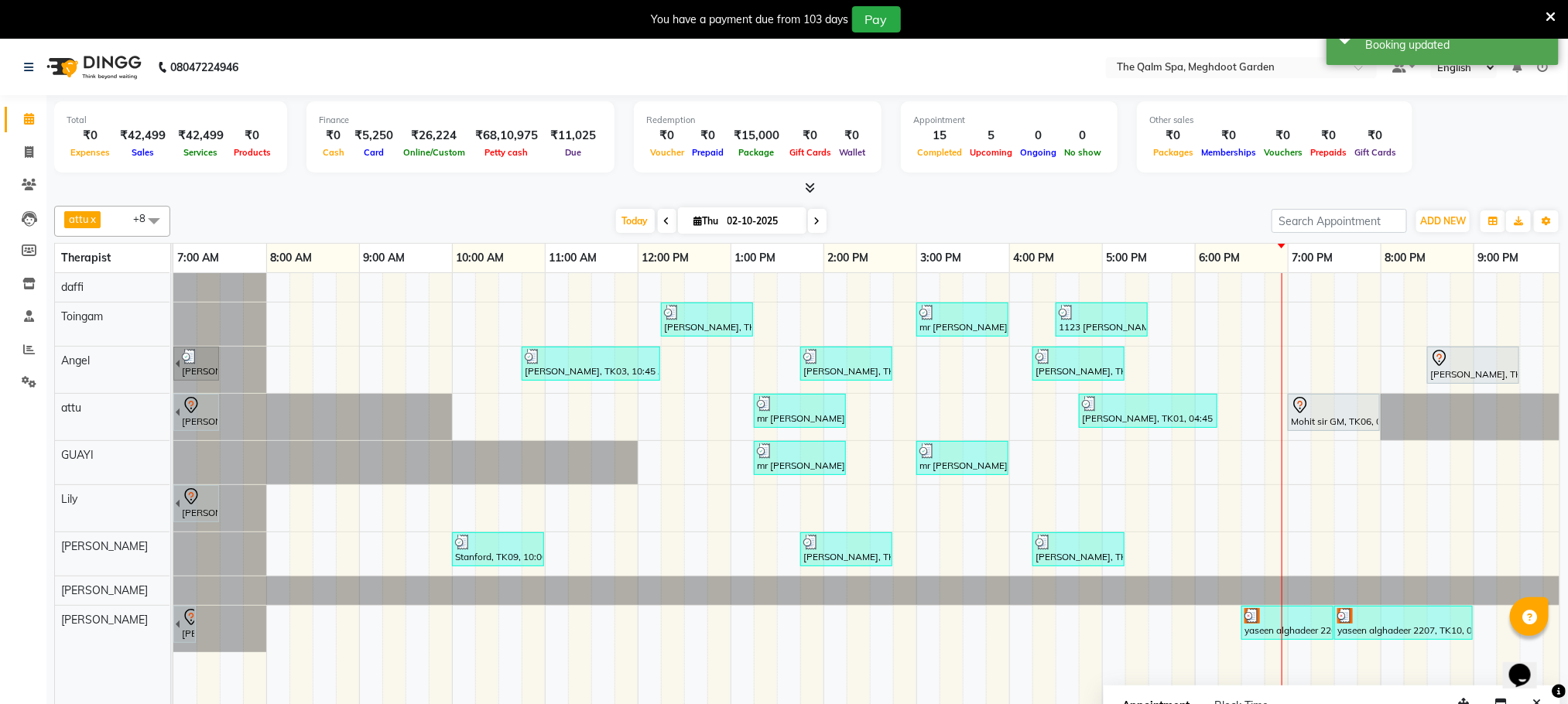
click at [1300, 460] on div "[PERSON_NAME], TK03, 12:15 PM-01:15 PM, Javanese Pampering - 60 Mins mr [PERSON…" at bounding box center [916, 499] width 1486 height 453
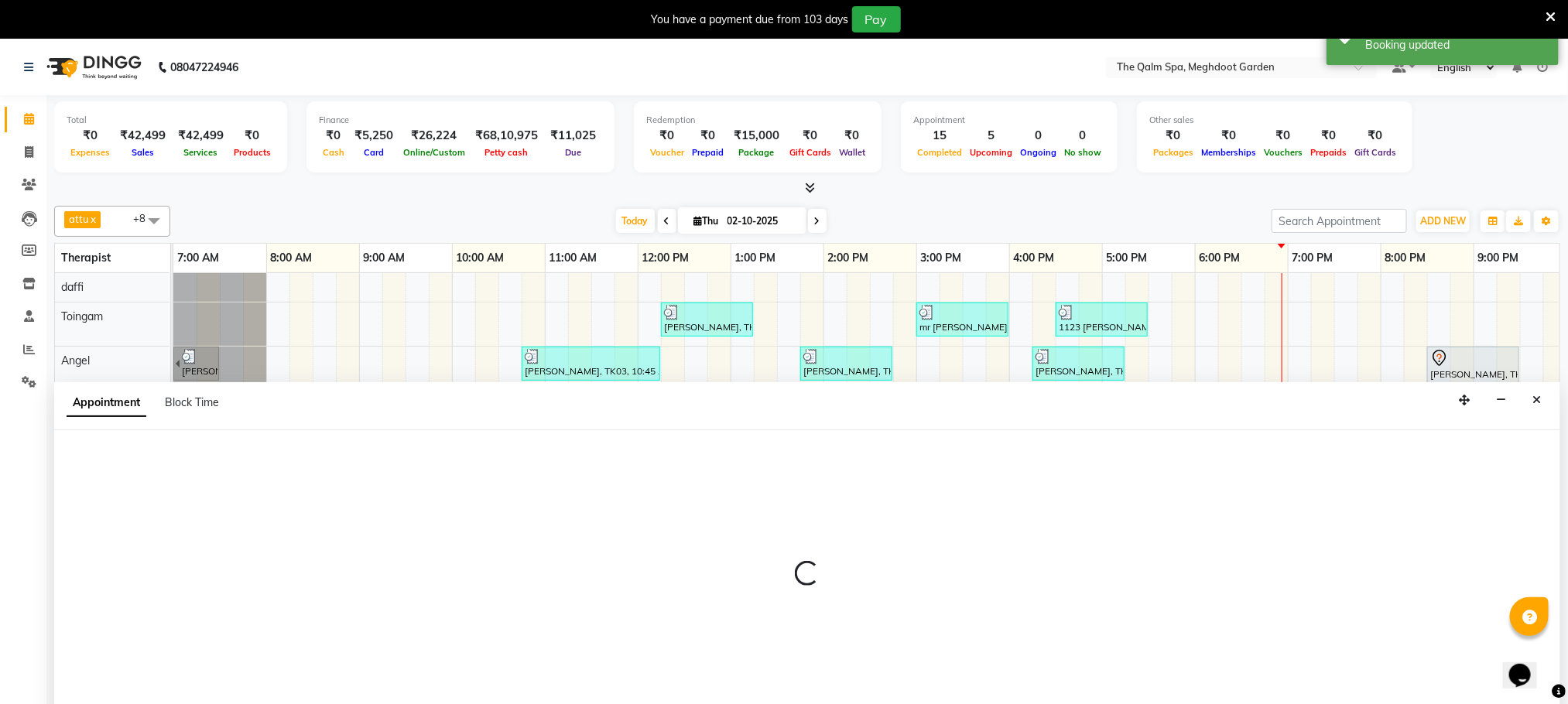
scroll to position [39, 0]
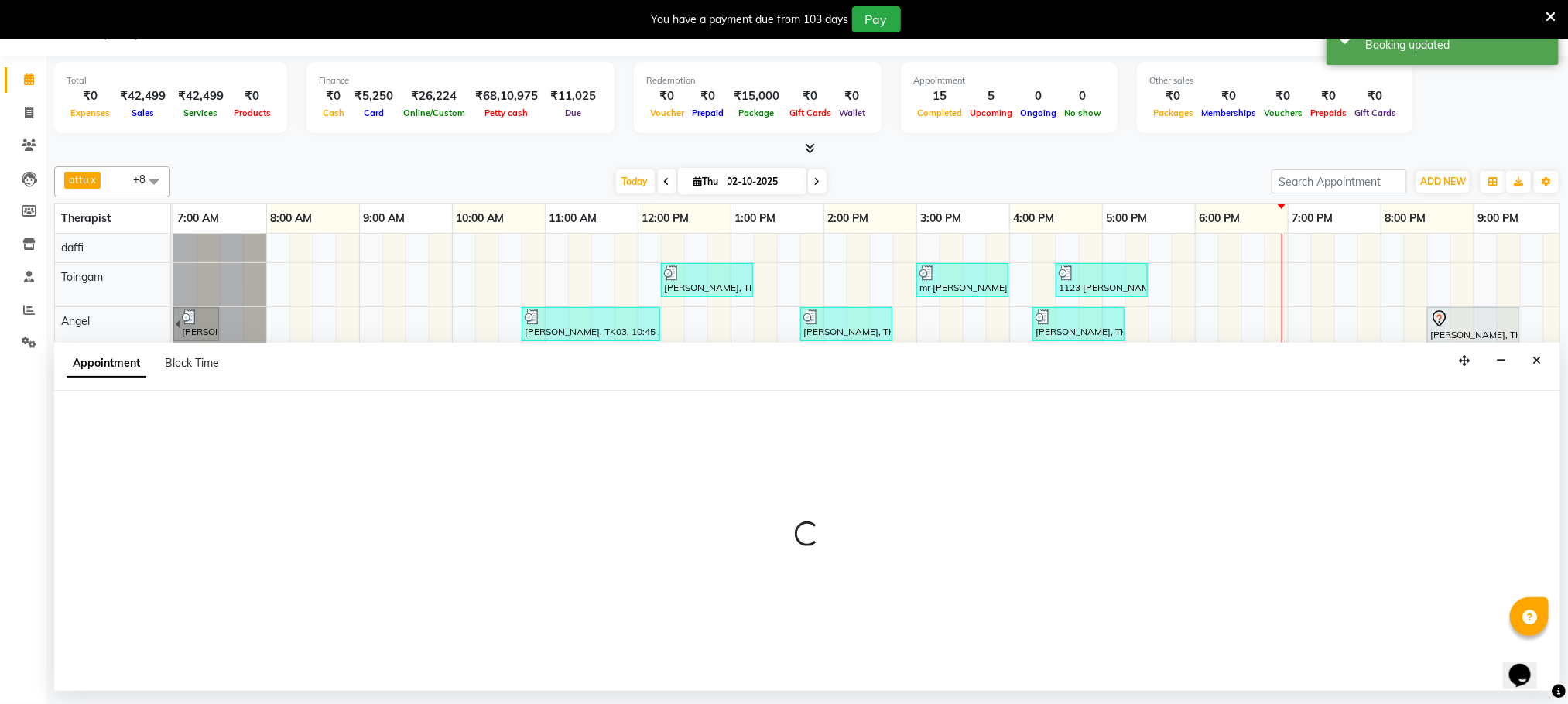
select select "48471"
select select "1140"
select select "tentative"
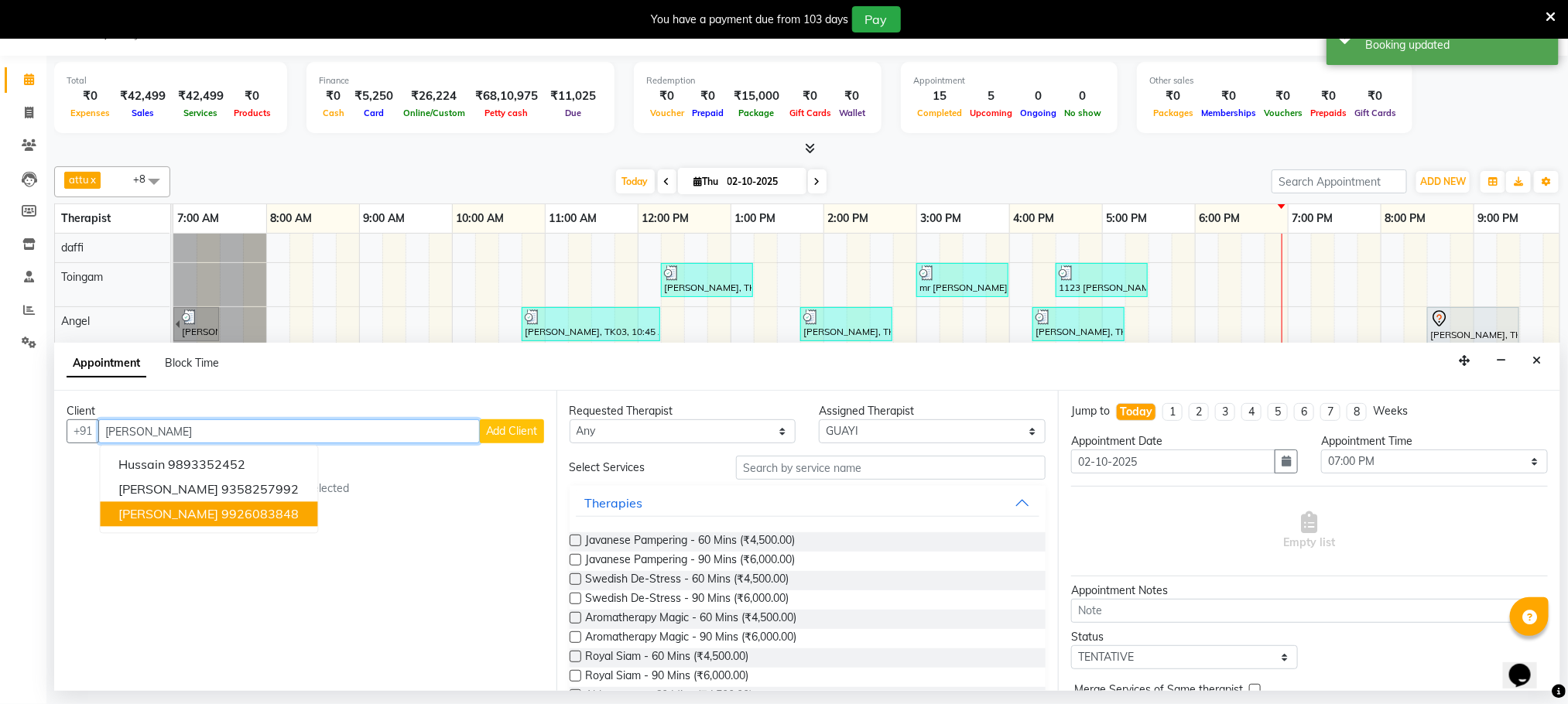
click at [242, 520] on ngb-highlight "9926083848" at bounding box center [261, 515] width 77 height 16
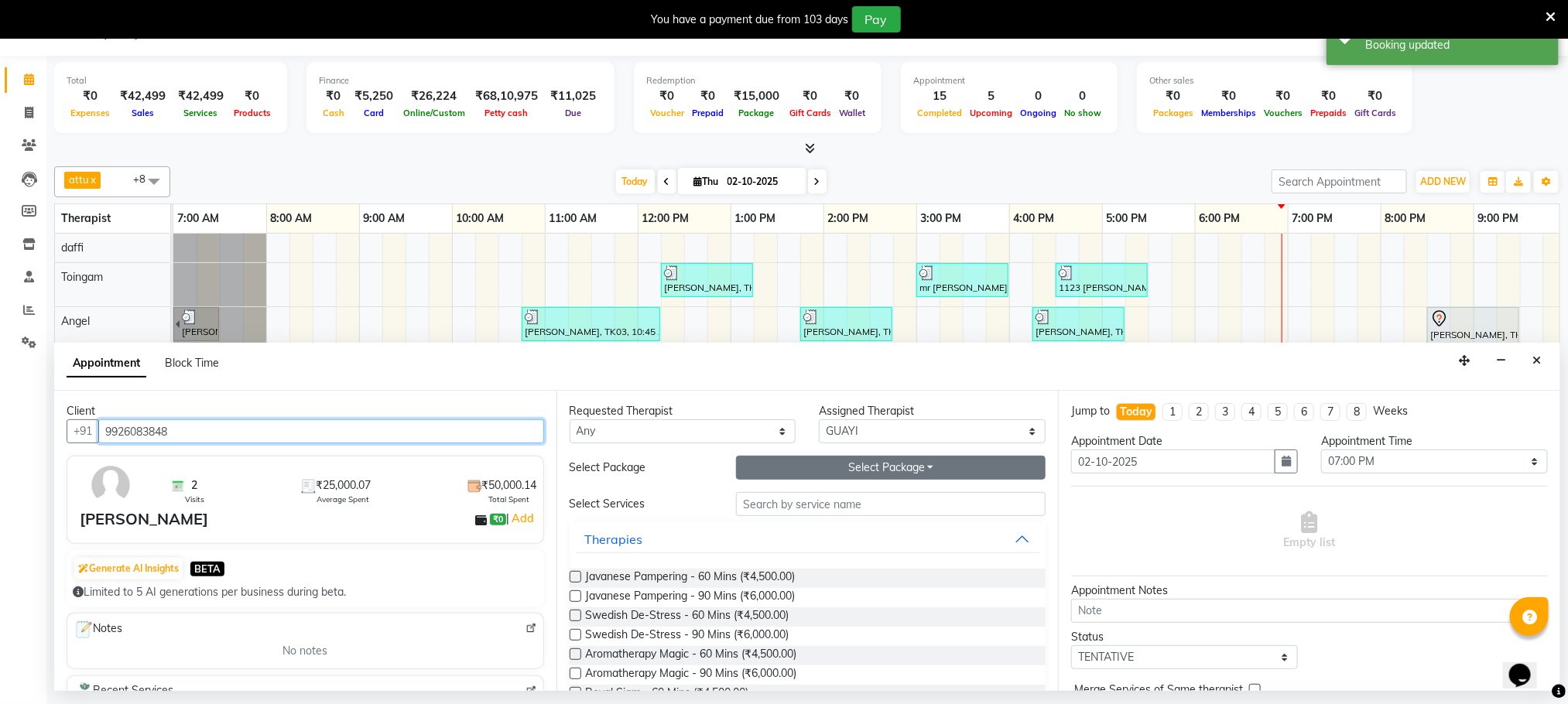
type input "9926083848"
click at [864, 471] on button "Select Package Toggle Dropdown" at bounding box center [890, 467] width 310 height 24
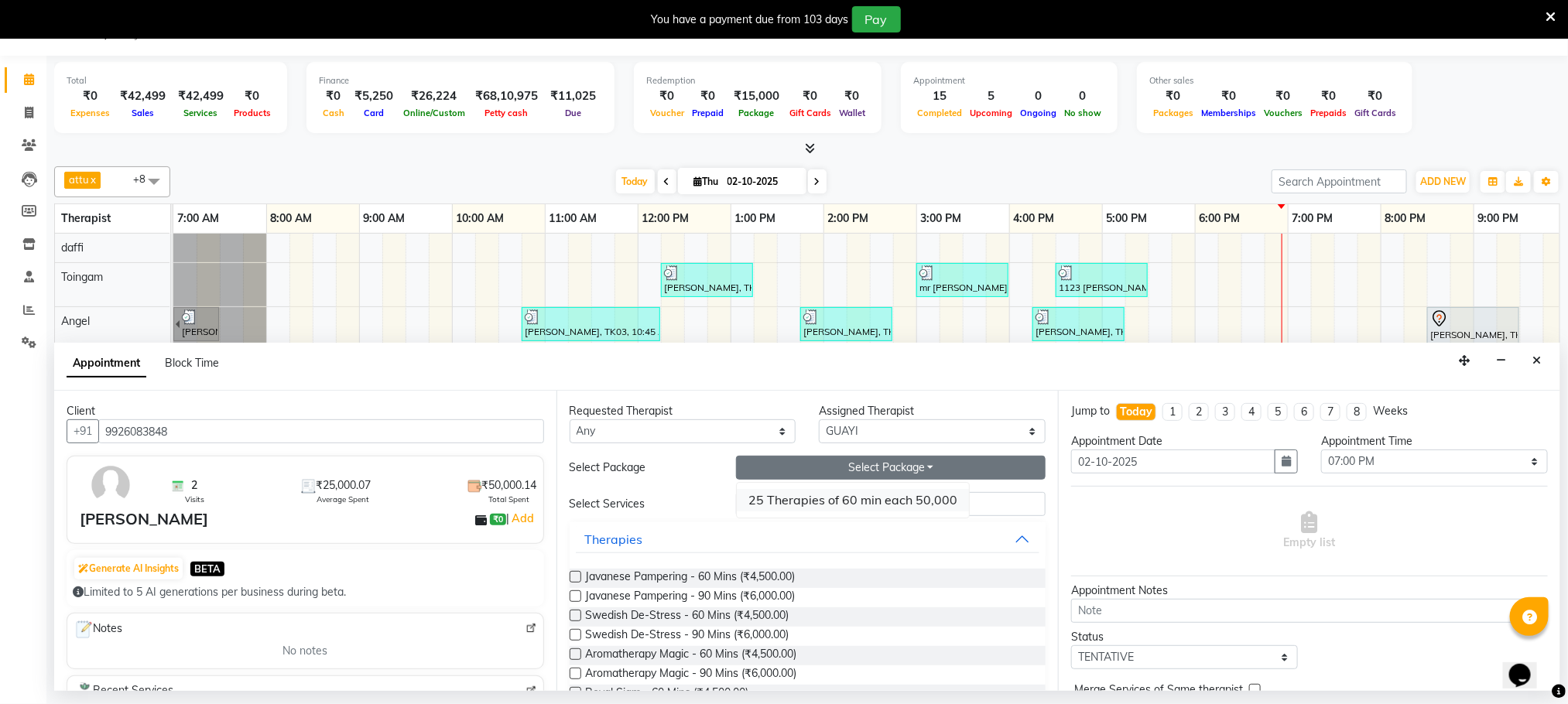
click at [852, 500] on li "25 Therapies of 60 min each 50,000" at bounding box center [852, 500] width 232 height 22
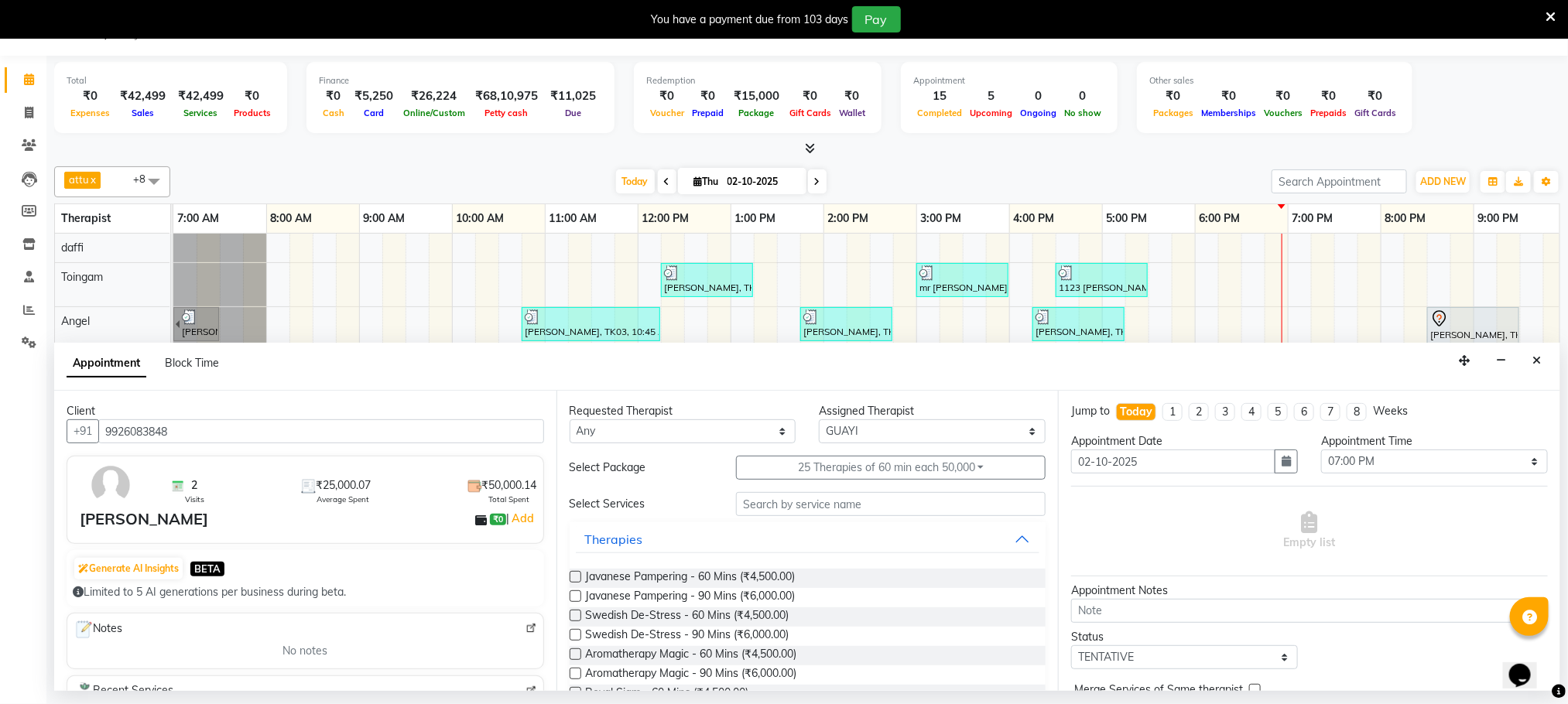
click at [573, 595] on label at bounding box center [575, 596] width 12 height 12
click at [573, 595] on input "checkbox" at bounding box center [574, 598] width 10 height 10
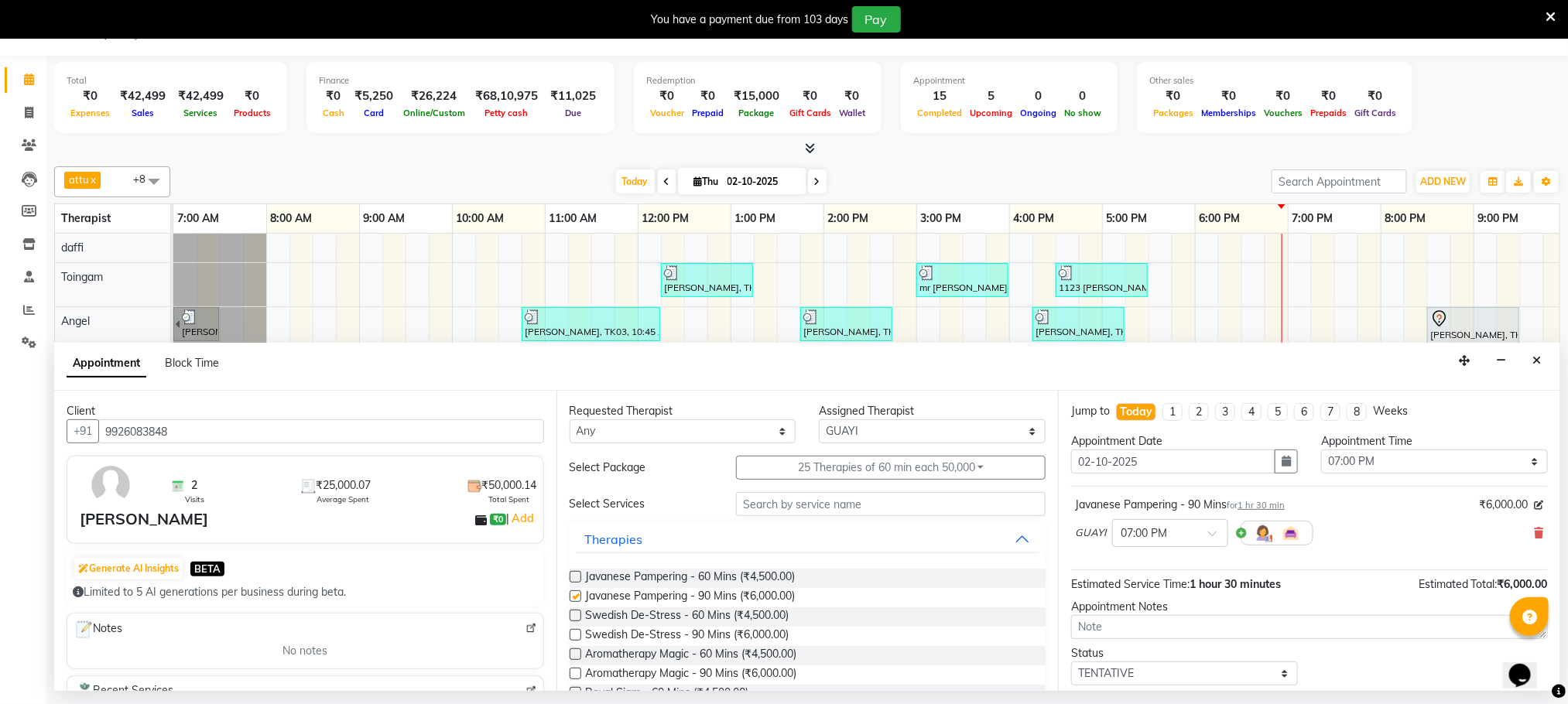
checkbox input "false"
click at [1134, 628] on textarea at bounding box center [1309, 627] width 477 height 24
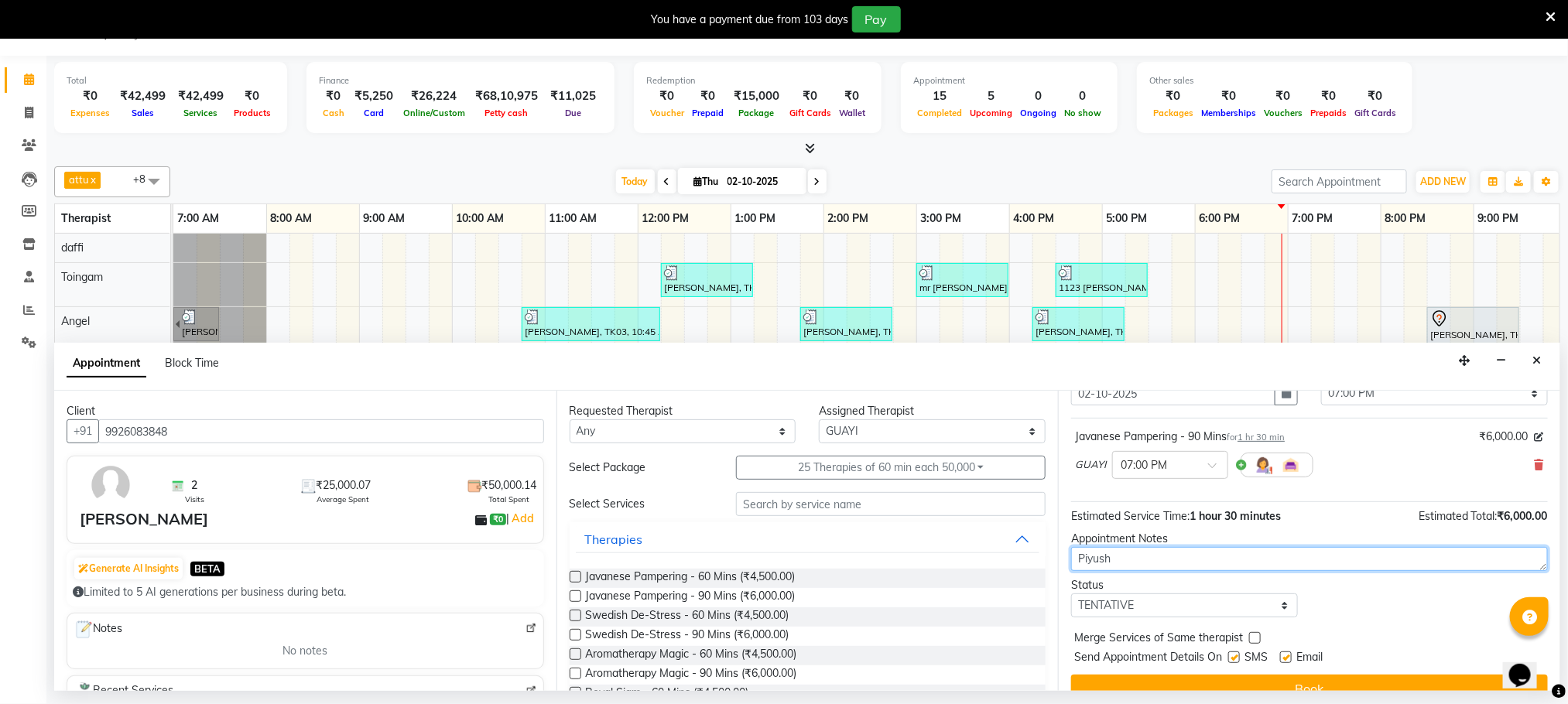
scroll to position [95, 0]
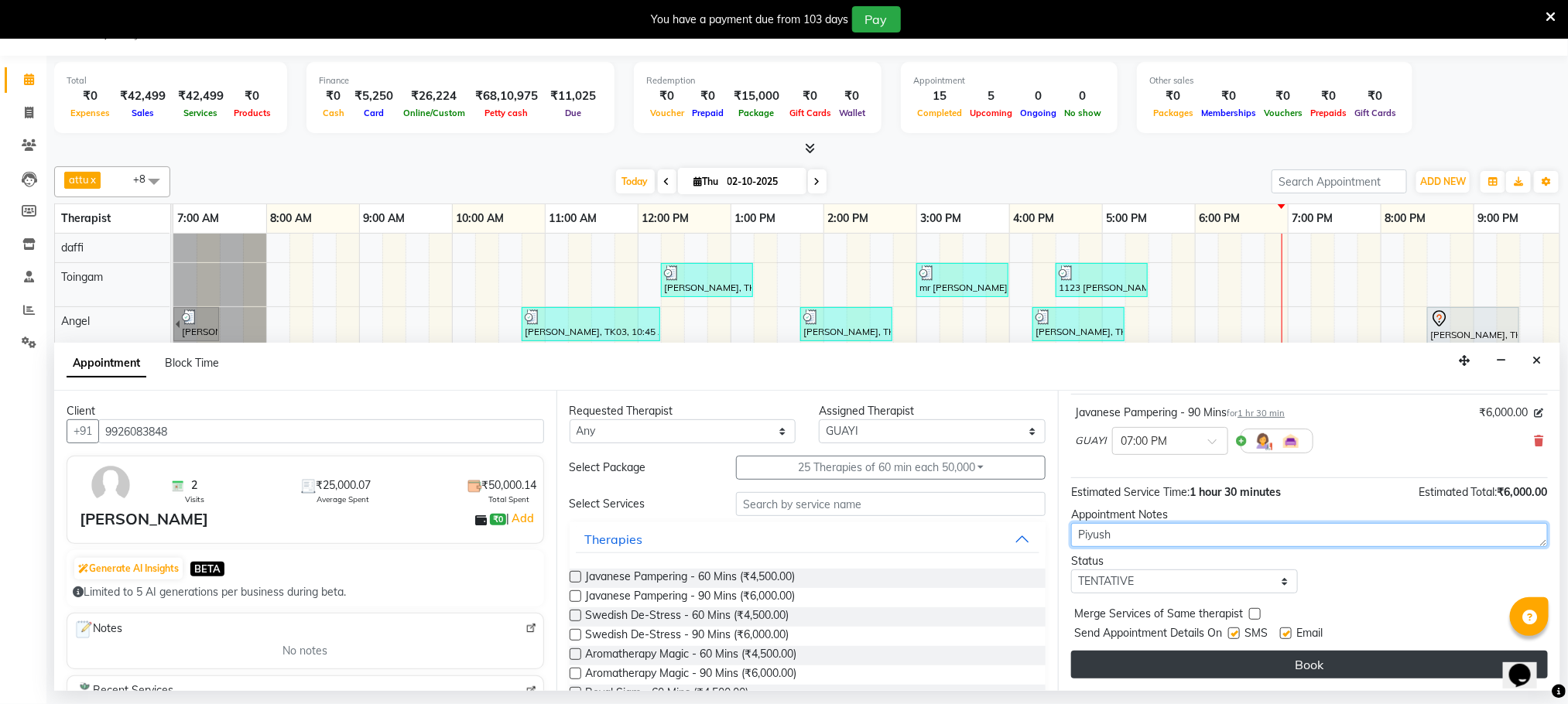
type textarea "Piyush"
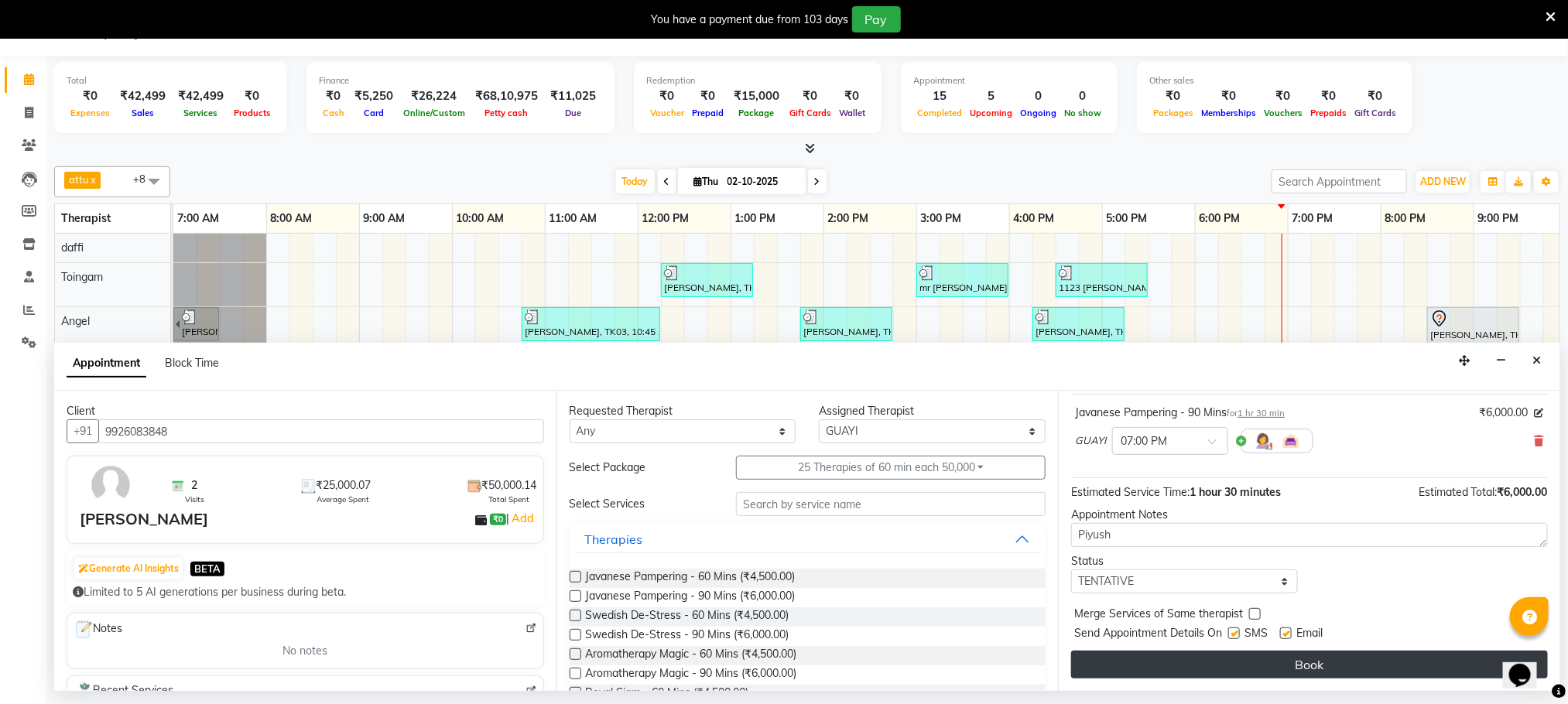
click at [1305, 669] on button "Book" at bounding box center [1309, 665] width 477 height 28
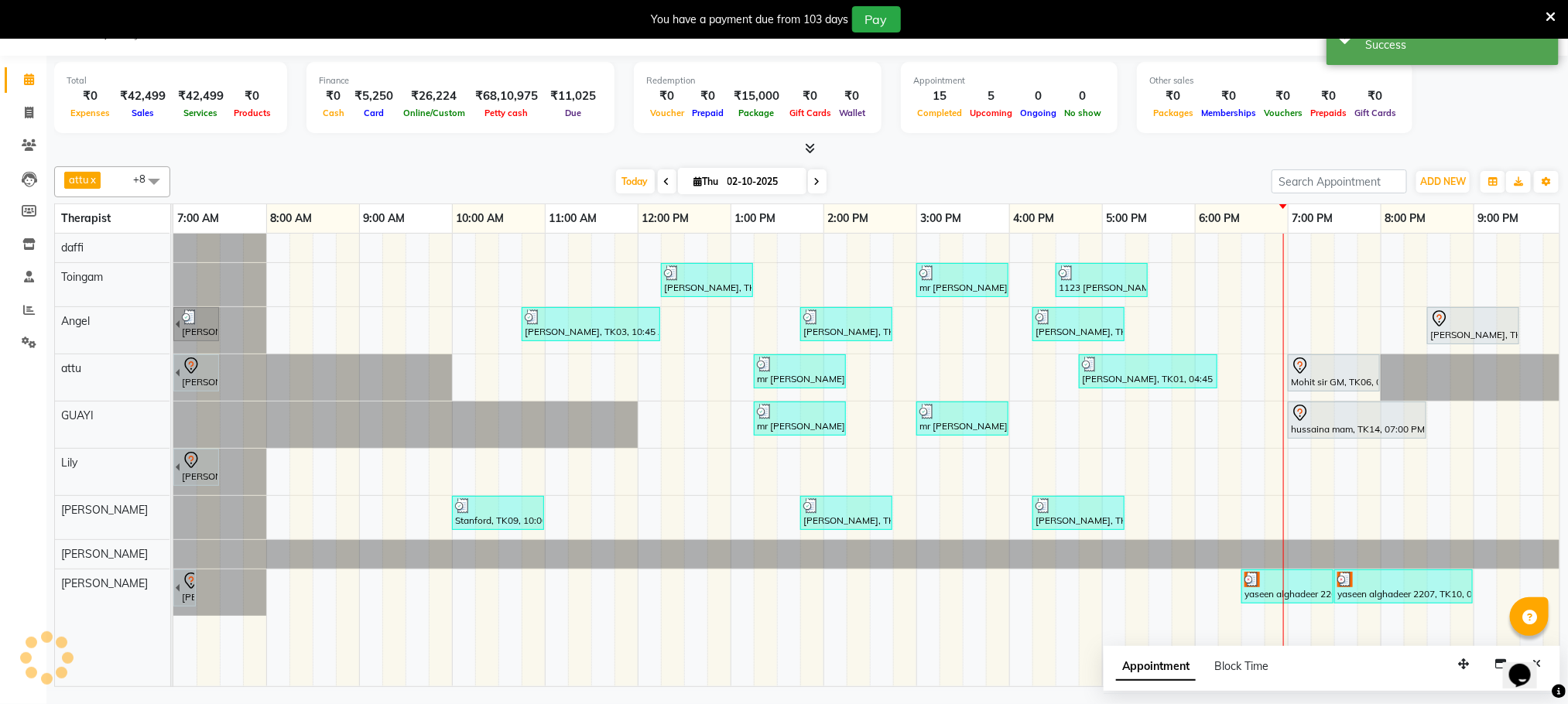
scroll to position [0, 0]
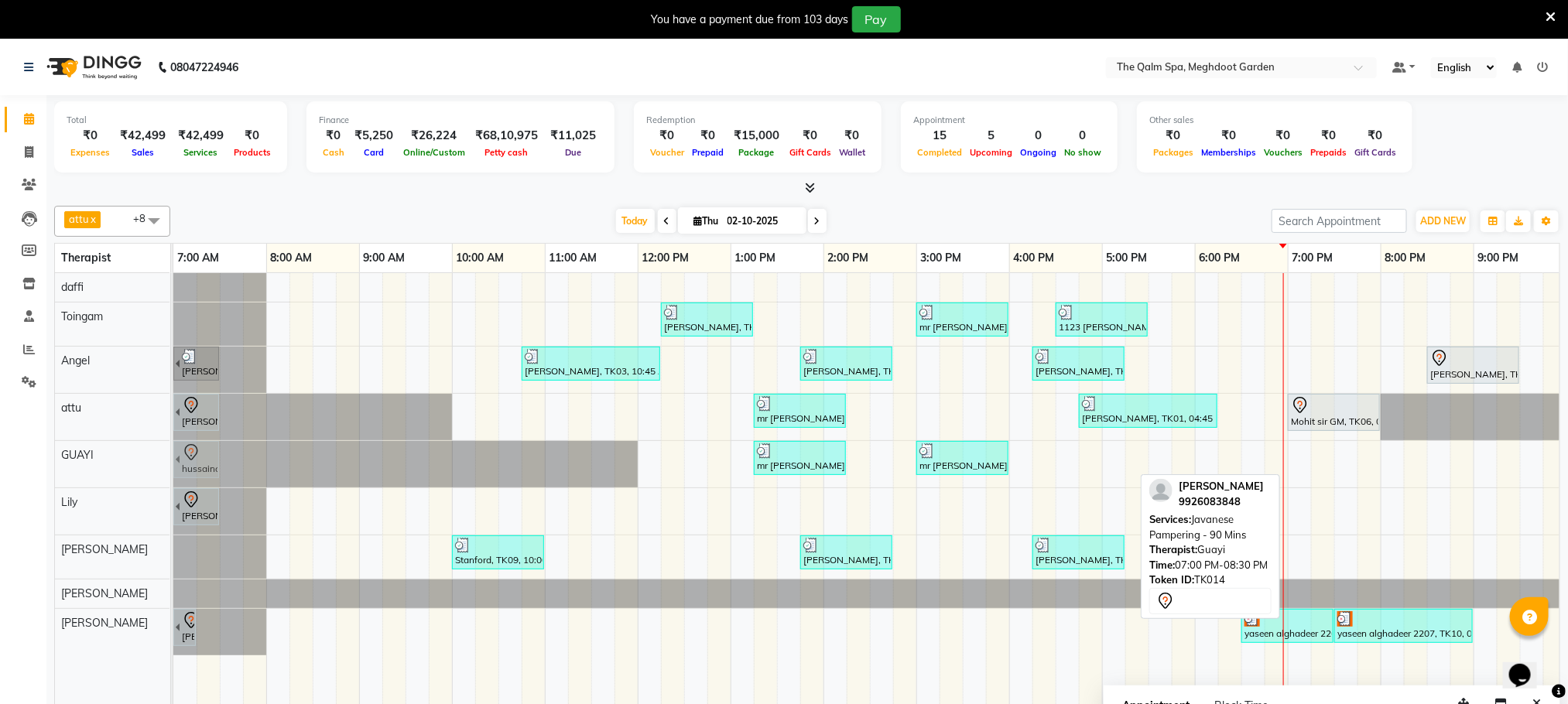
drag, startPoint x: 1413, startPoint y: 472, endPoint x: 198, endPoint y: 462, distance: 1215.0
click at [173, 462] on div "mr [PERSON_NAME], TK08, 01:15 PM-02:15 PM, Javanese Pampering - 60 Mins mr [PER…" at bounding box center [173, 464] width 0 height 47
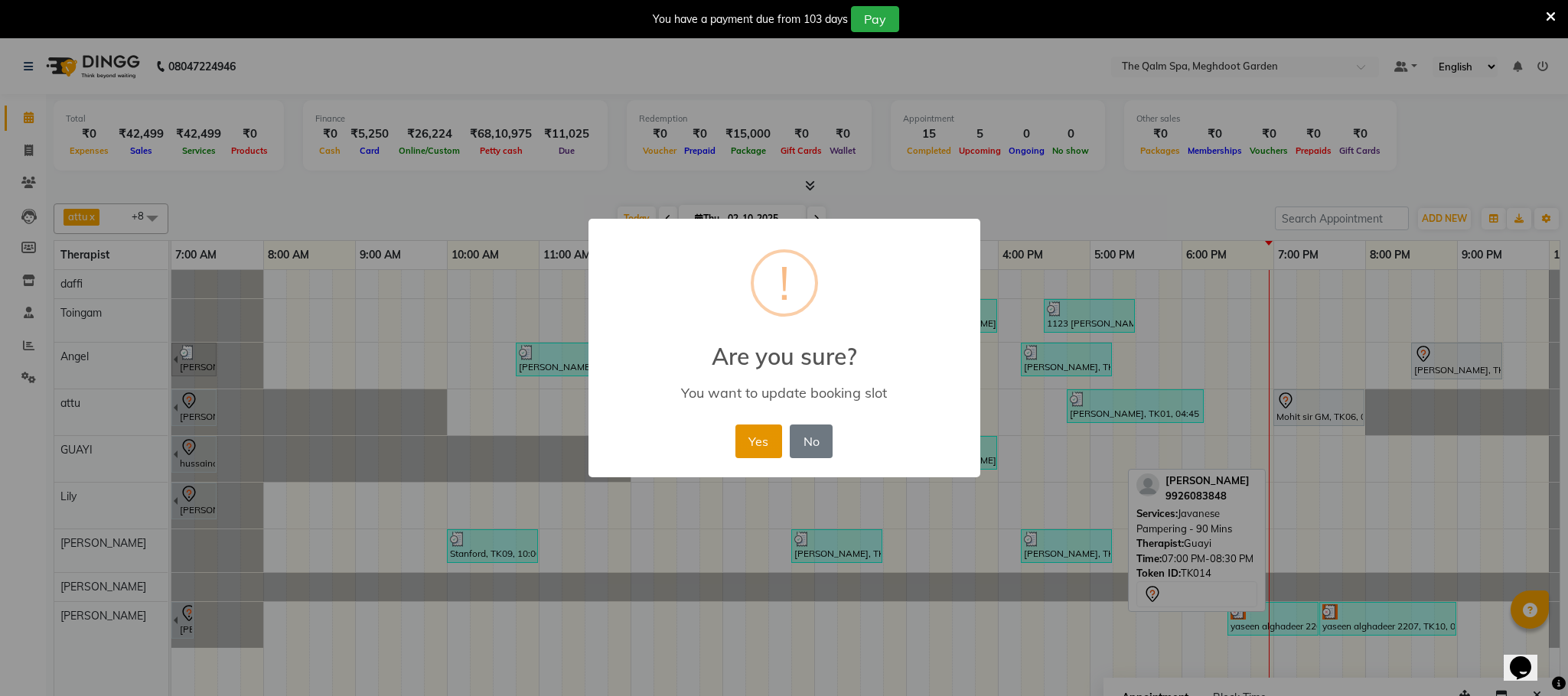
click at [759, 439] on button "Yes" at bounding box center [759, 441] width 47 height 34
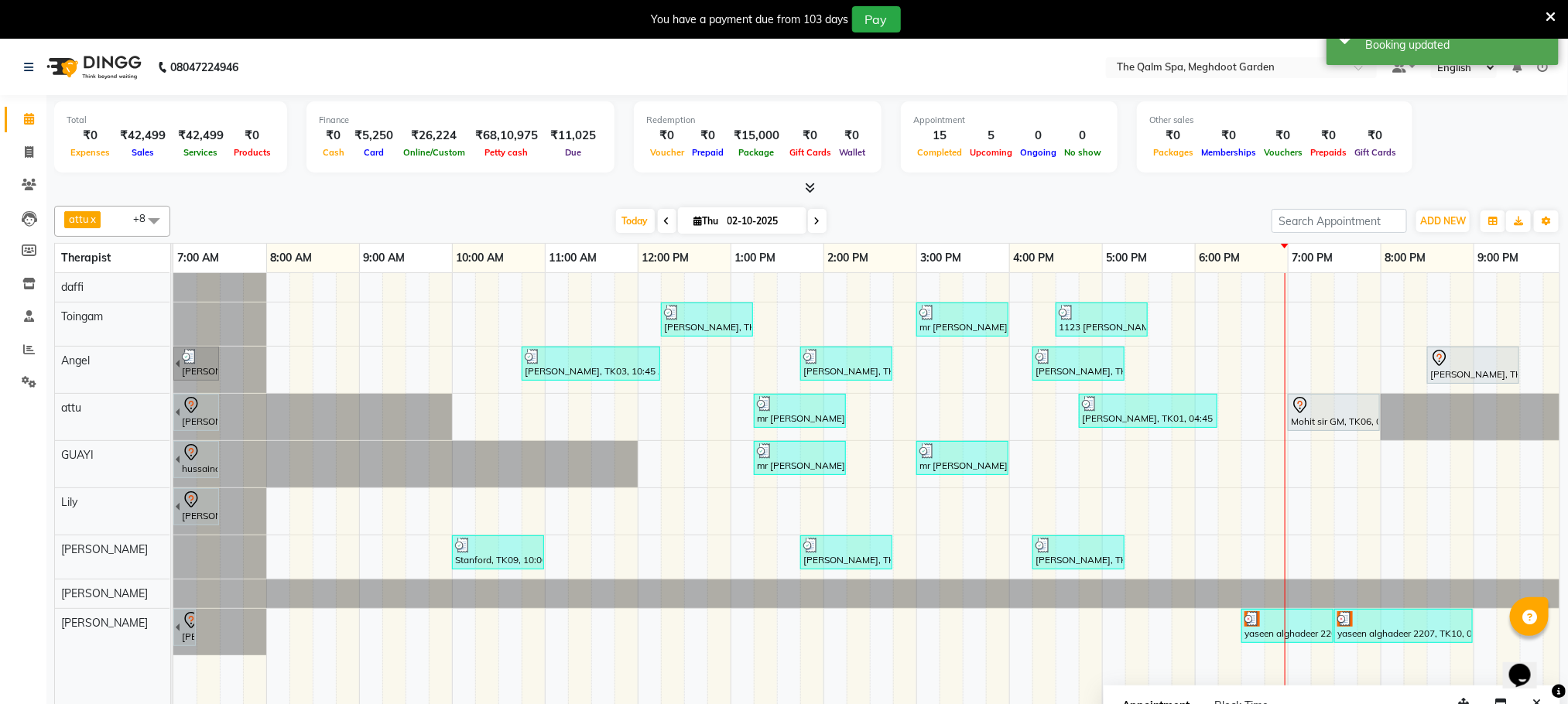
click at [1301, 469] on div "[PERSON_NAME], TK03, 12:15 PM-01:15 PM, Javanese Pampering - 60 Mins mr [PERSON…" at bounding box center [916, 499] width 1486 height 453
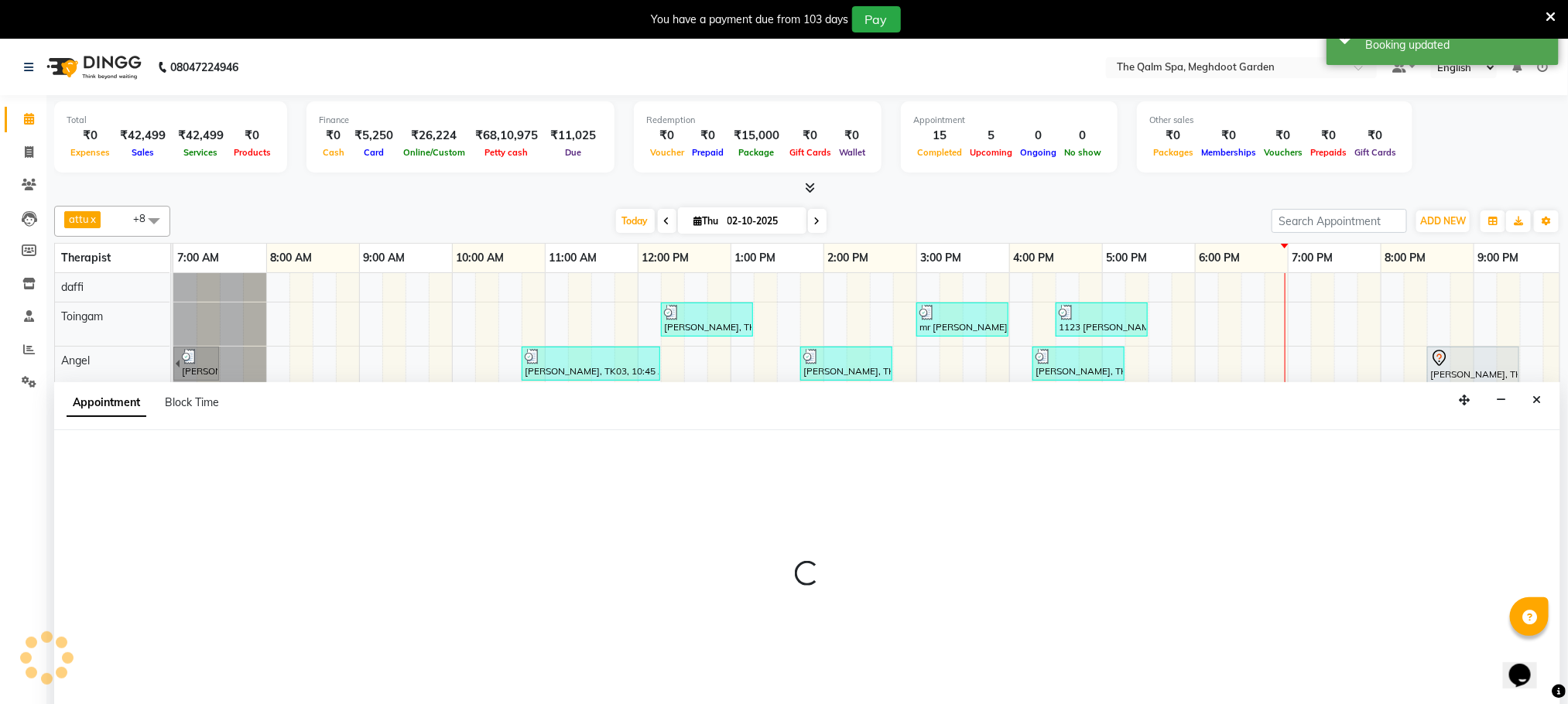
select select "48471"
select select "tentative"
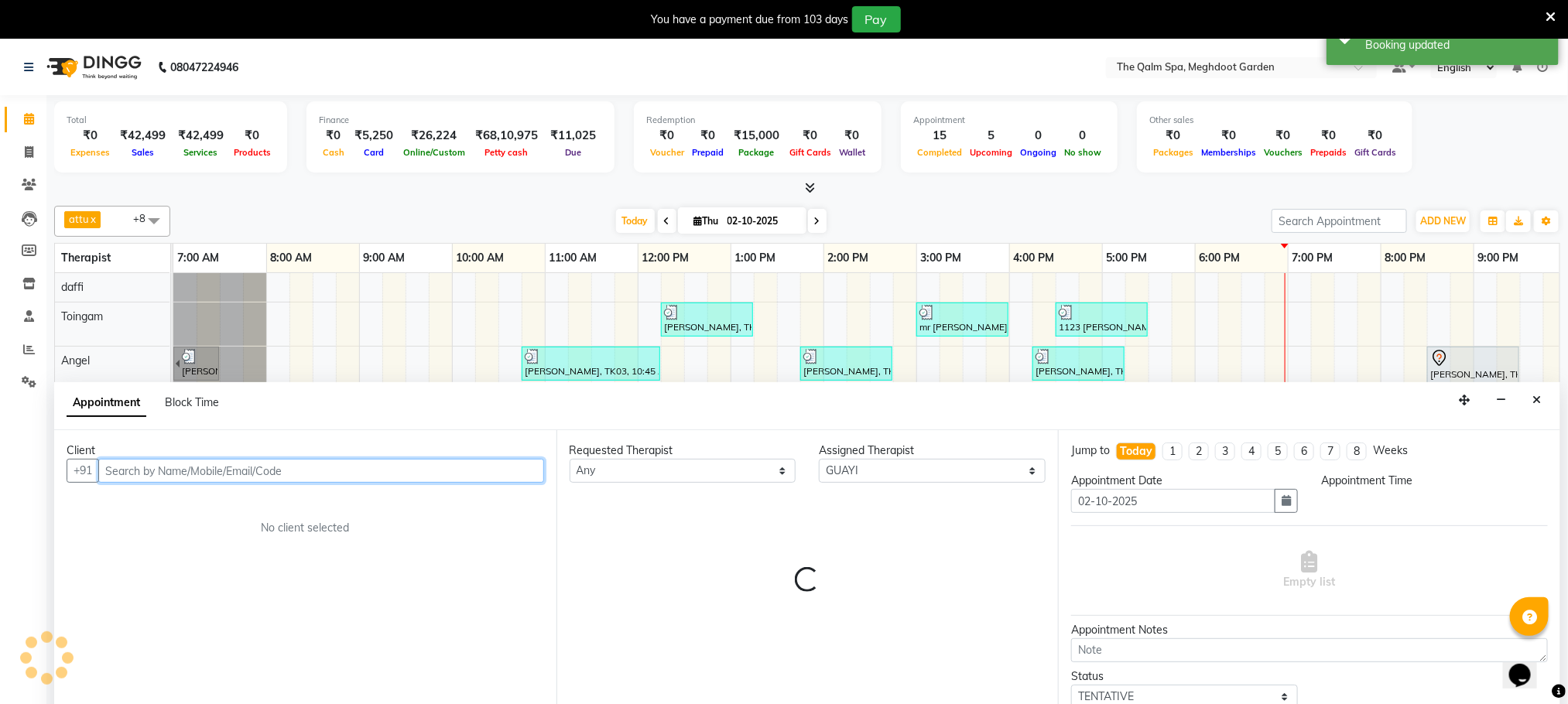
scroll to position [39, 0]
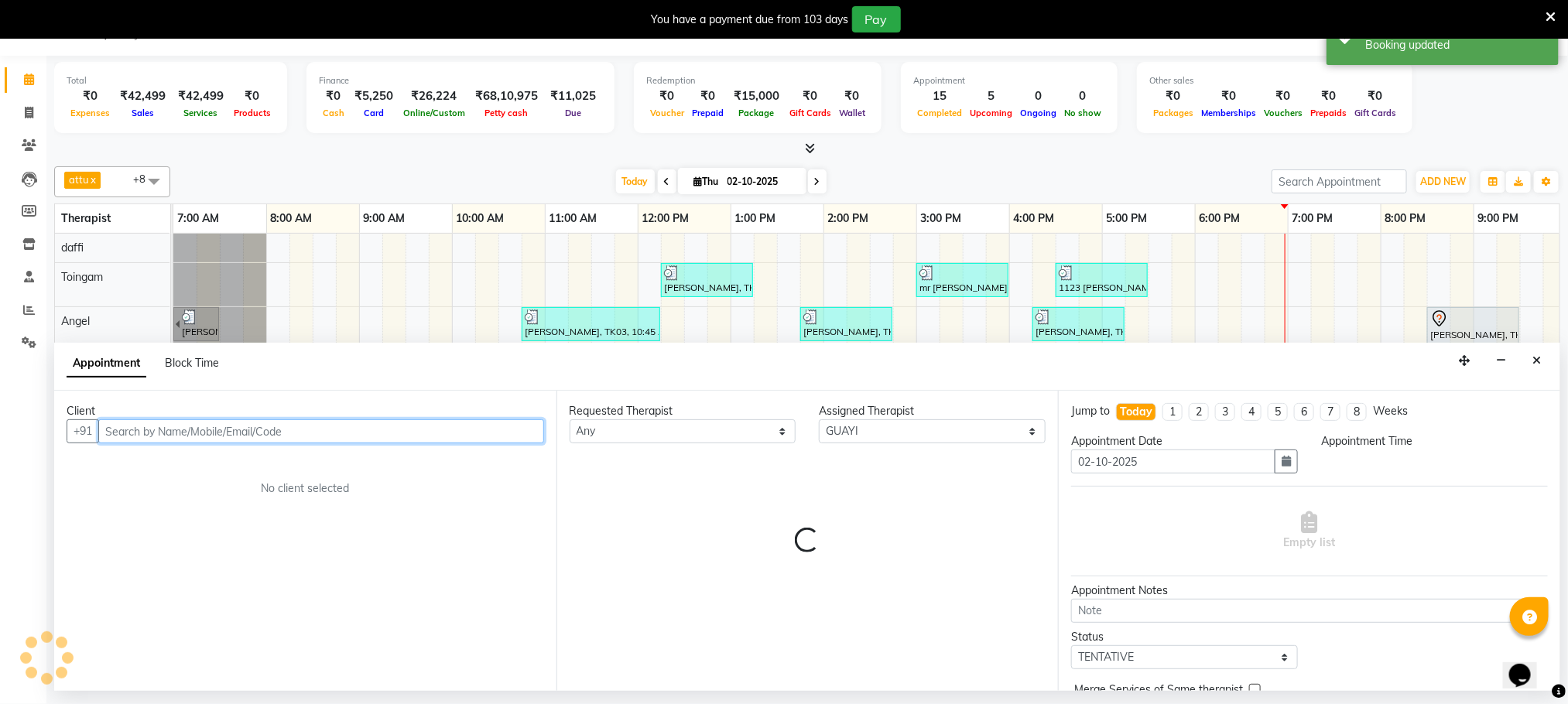
select select "1140"
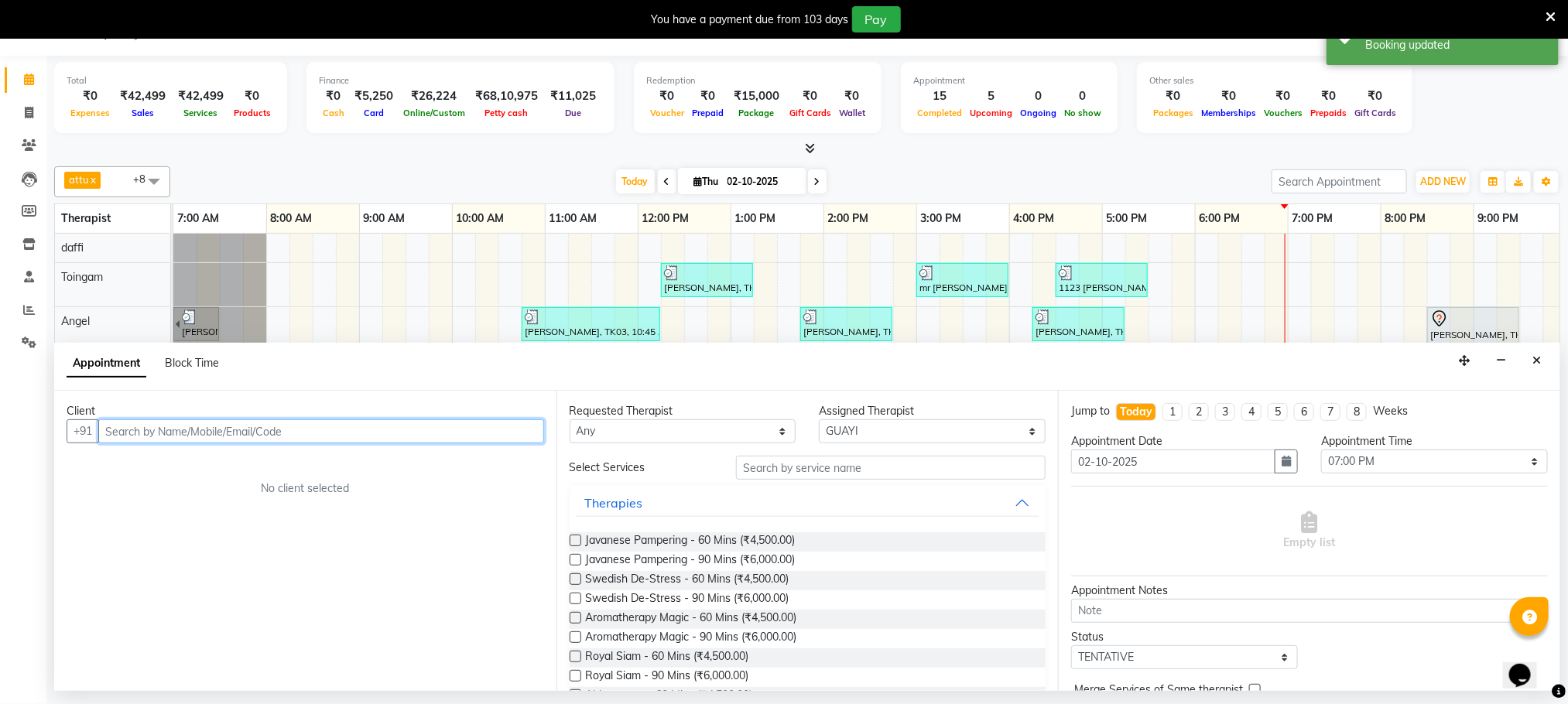
click at [376, 433] on input "text" at bounding box center [321, 431] width 445 height 24
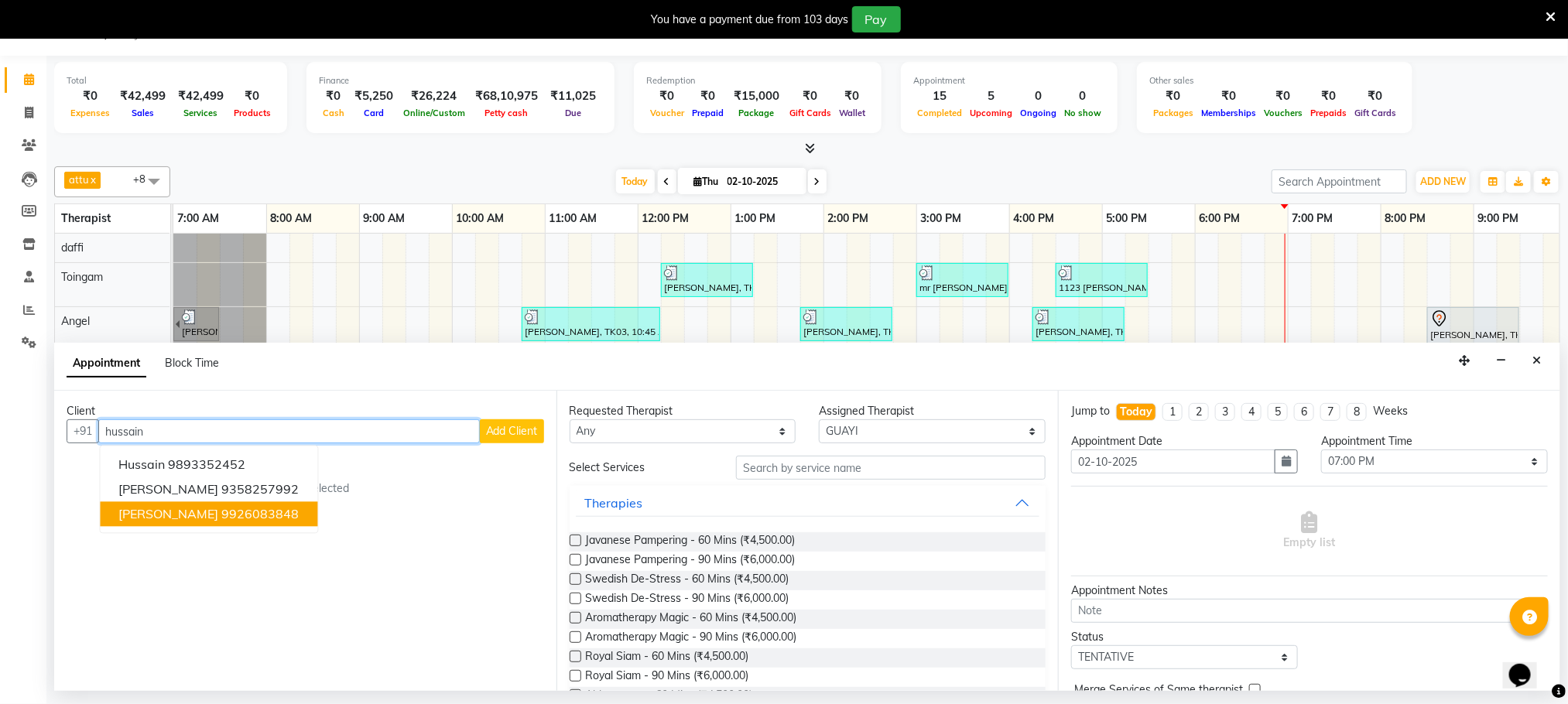
click at [246, 523] on ngb-highlight "9926083848" at bounding box center [261, 515] width 77 height 16
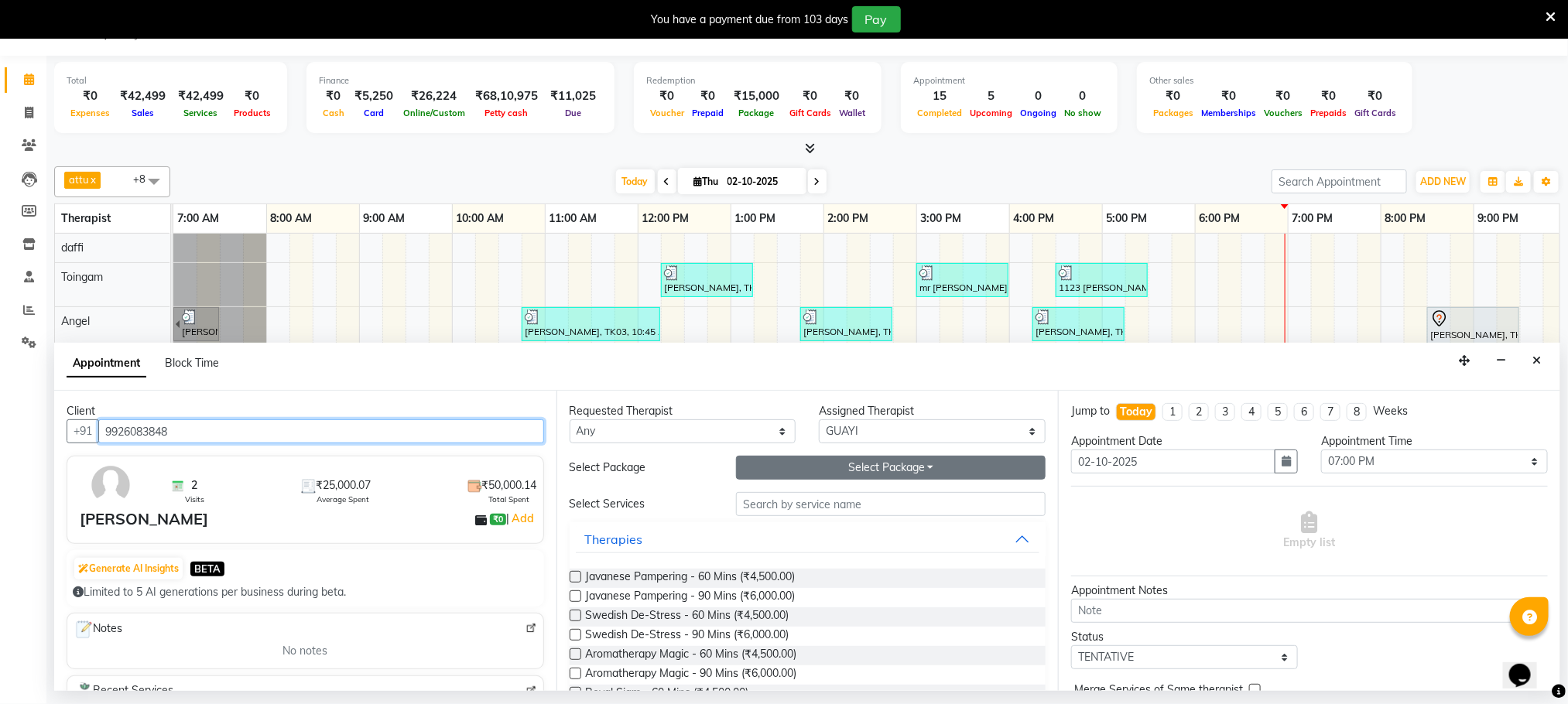
type input "9926083848"
click at [809, 475] on button "Select Package Toggle Dropdown" at bounding box center [890, 467] width 310 height 24
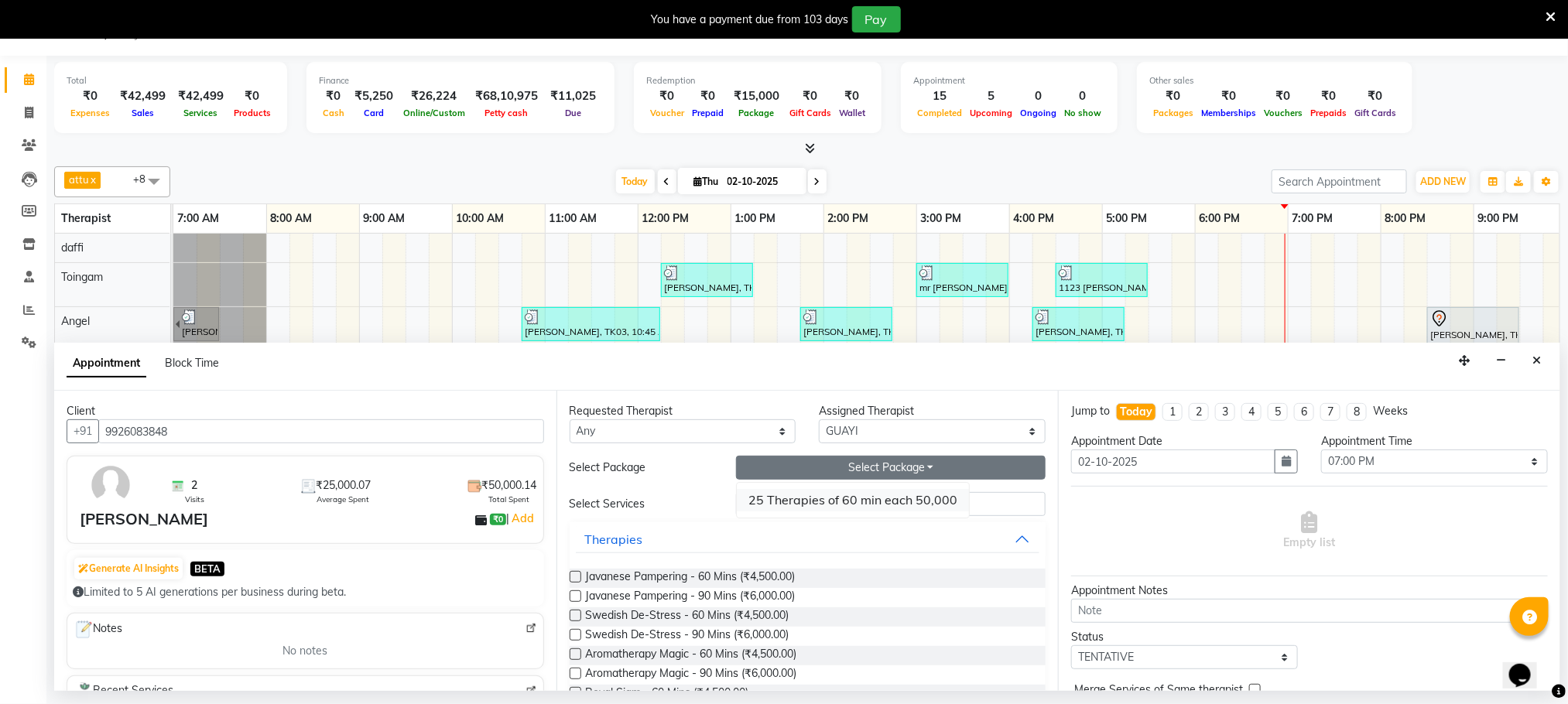
click at [810, 506] on li "25 Therapies of 60 min each 50,000" at bounding box center [852, 500] width 232 height 22
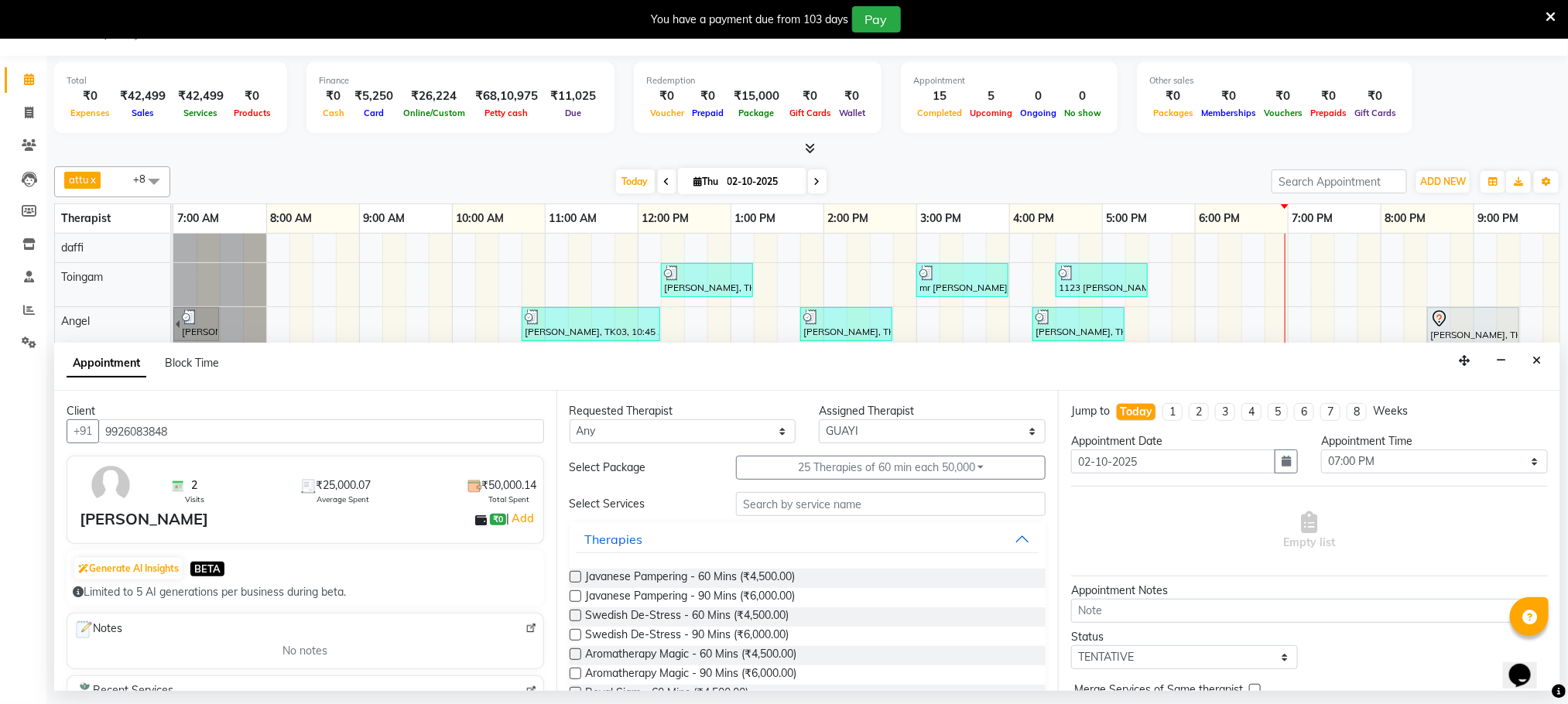
click at [569, 616] on label at bounding box center [575, 615] width 12 height 12
click at [569, 616] on input "checkbox" at bounding box center [574, 616] width 10 height 10
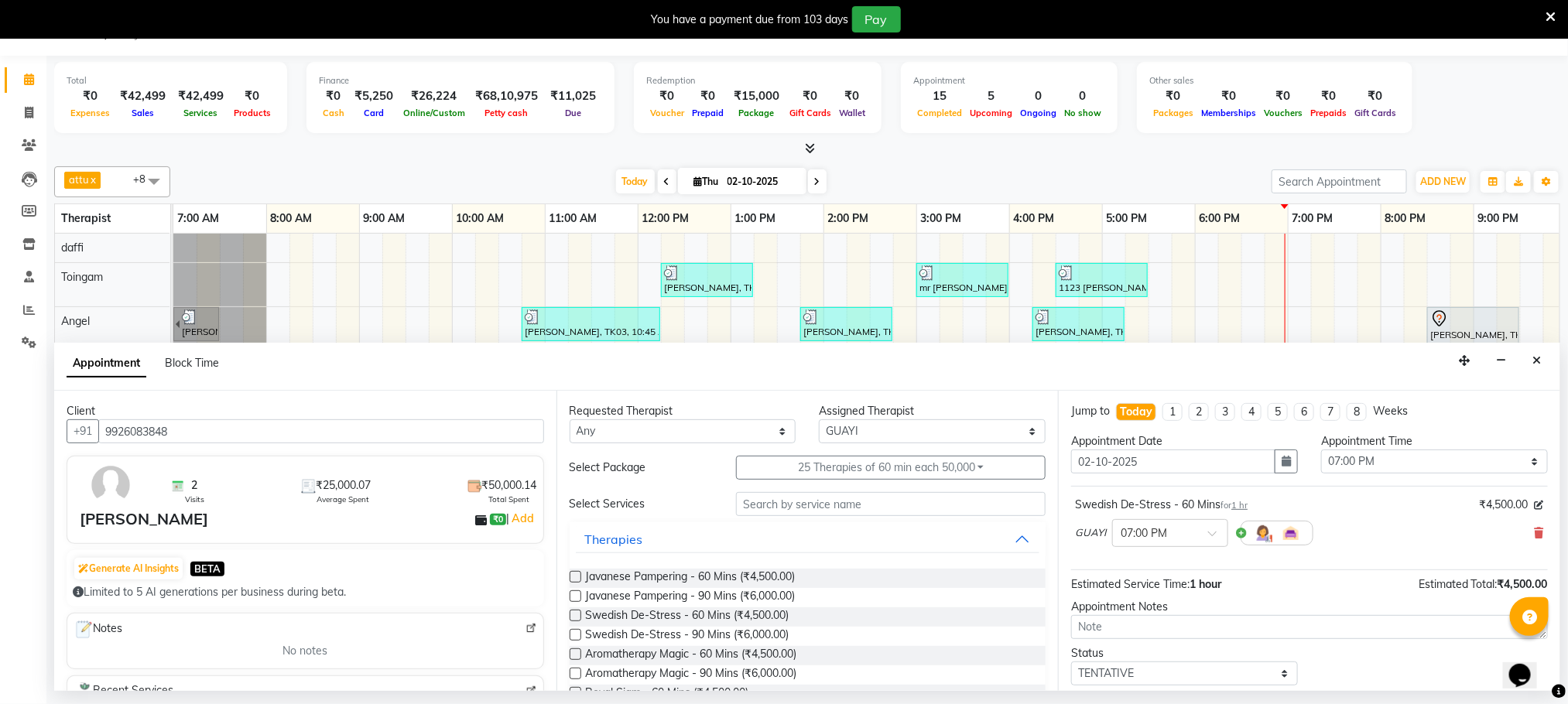
click at [572, 616] on label at bounding box center [575, 615] width 12 height 12
click at [572, 616] on input "checkbox" at bounding box center [574, 616] width 10 height 10
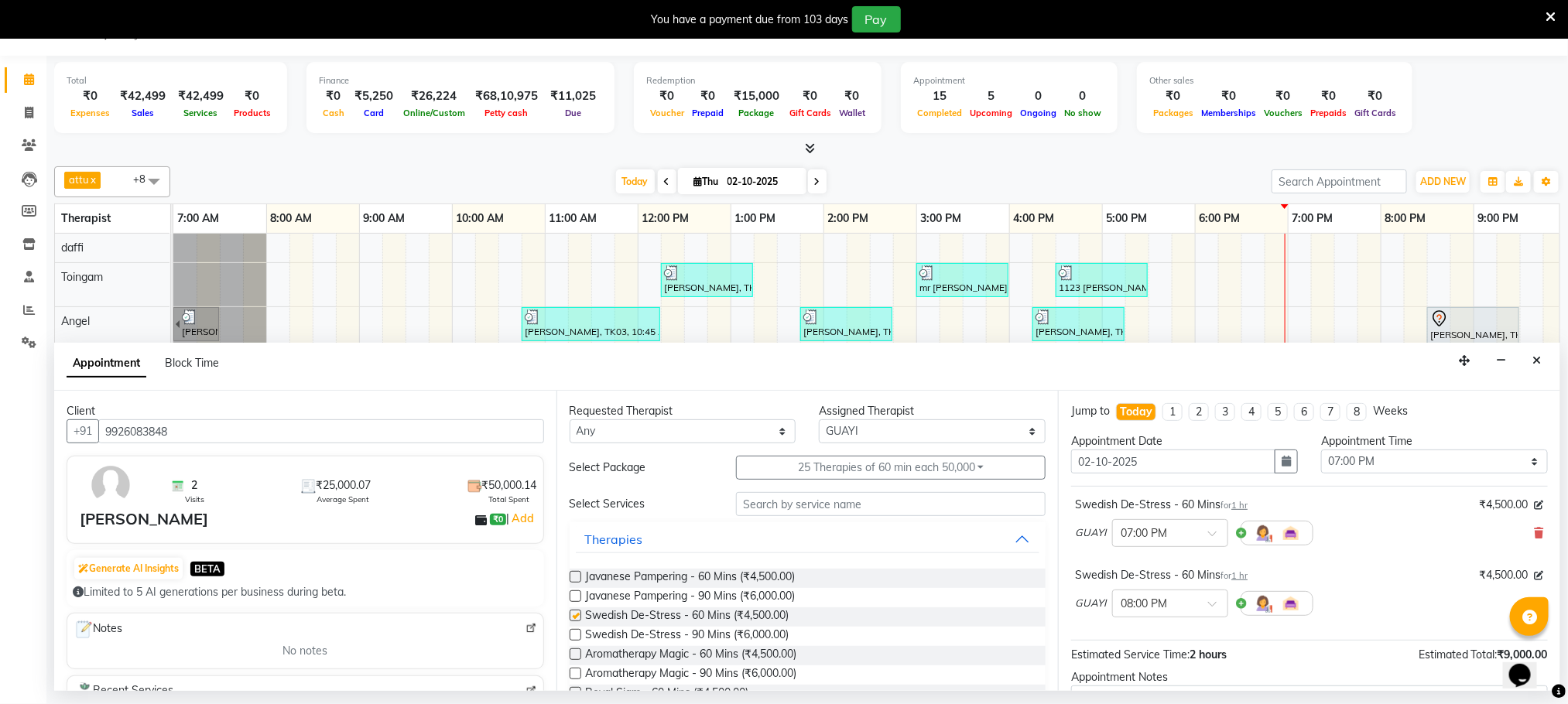
checkbox input "false"
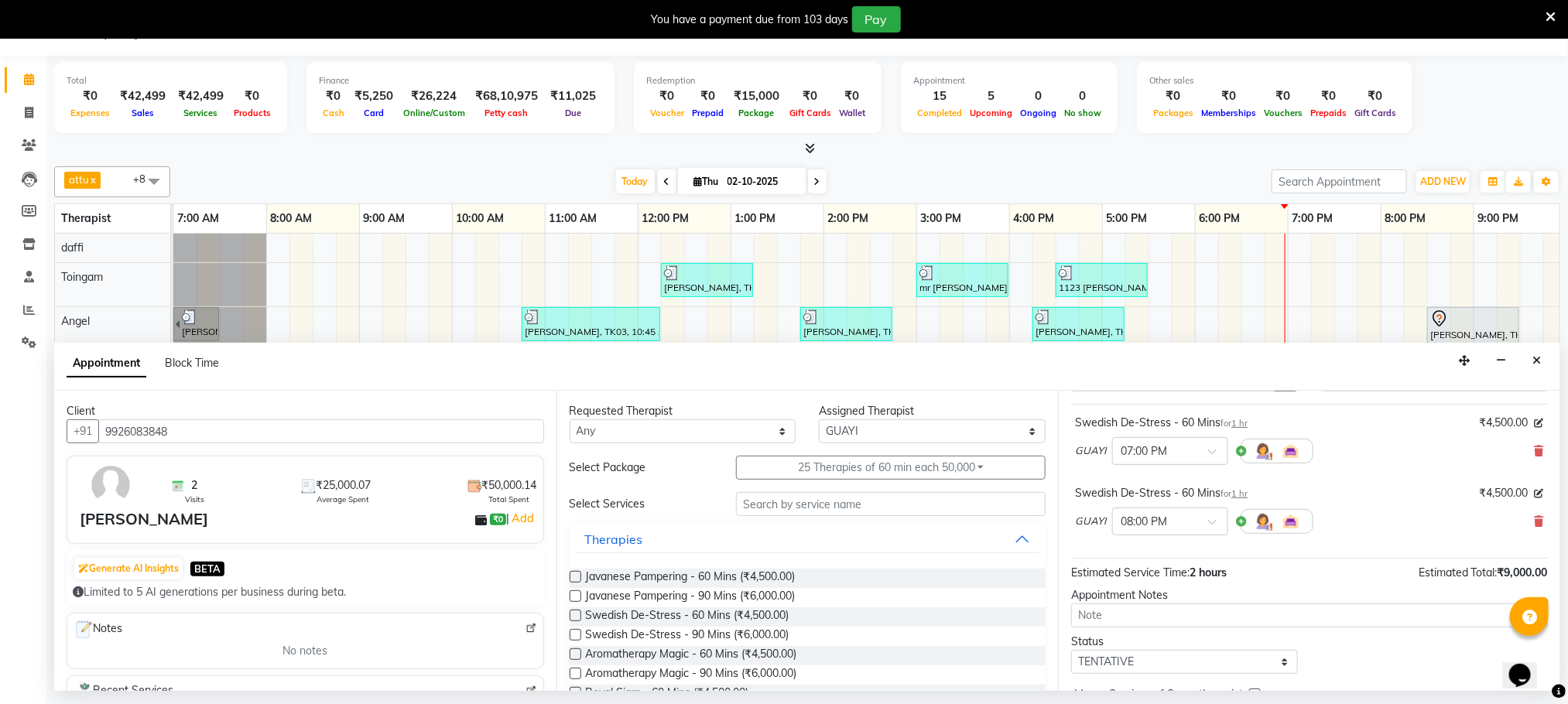
scroll to position [165, 0]
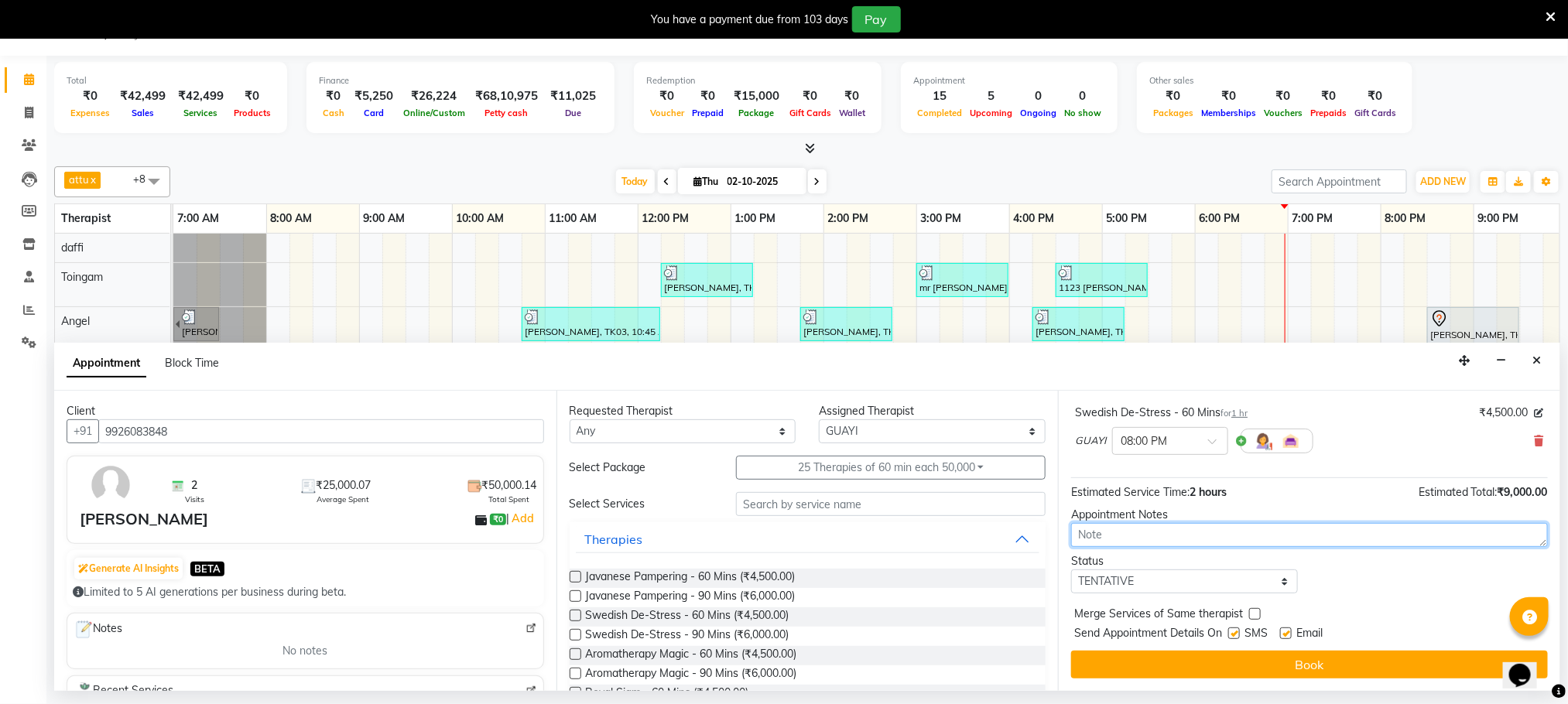
click at [1135, 537] on textarea at bounding box center [1309, 535] width 477 height 24
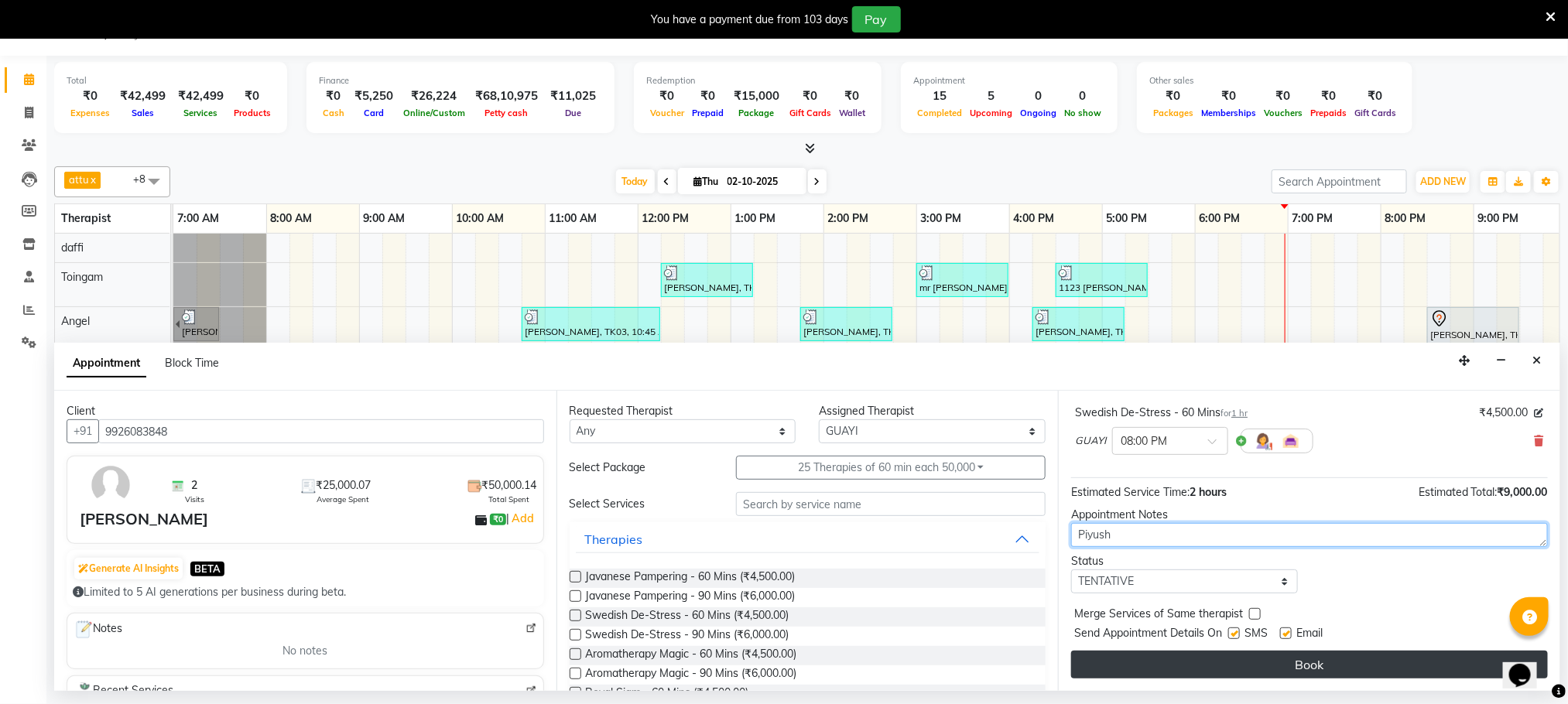
type textarea "Piyush"
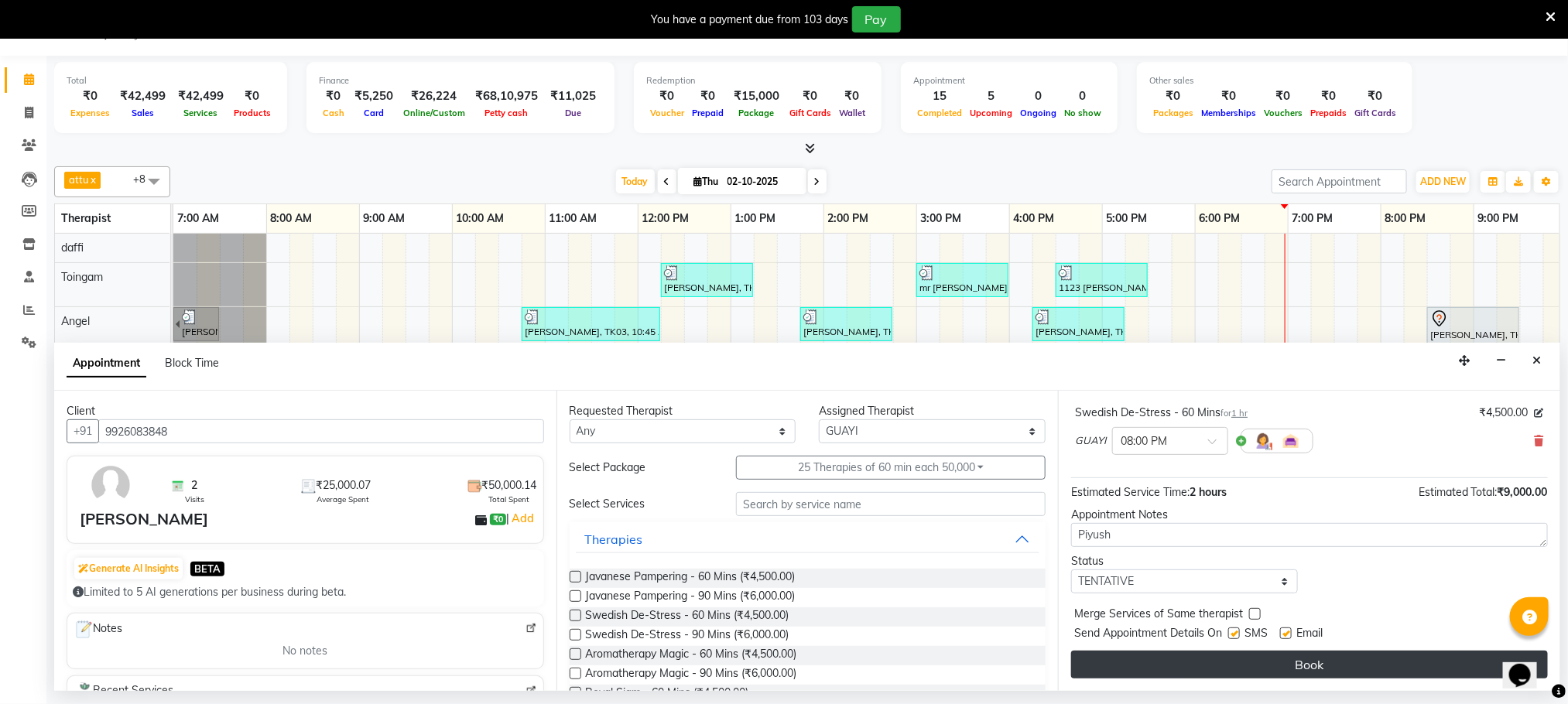
click at [1298, 667] on button "Book" at bounding box center [1309, 665] width 477 height 28
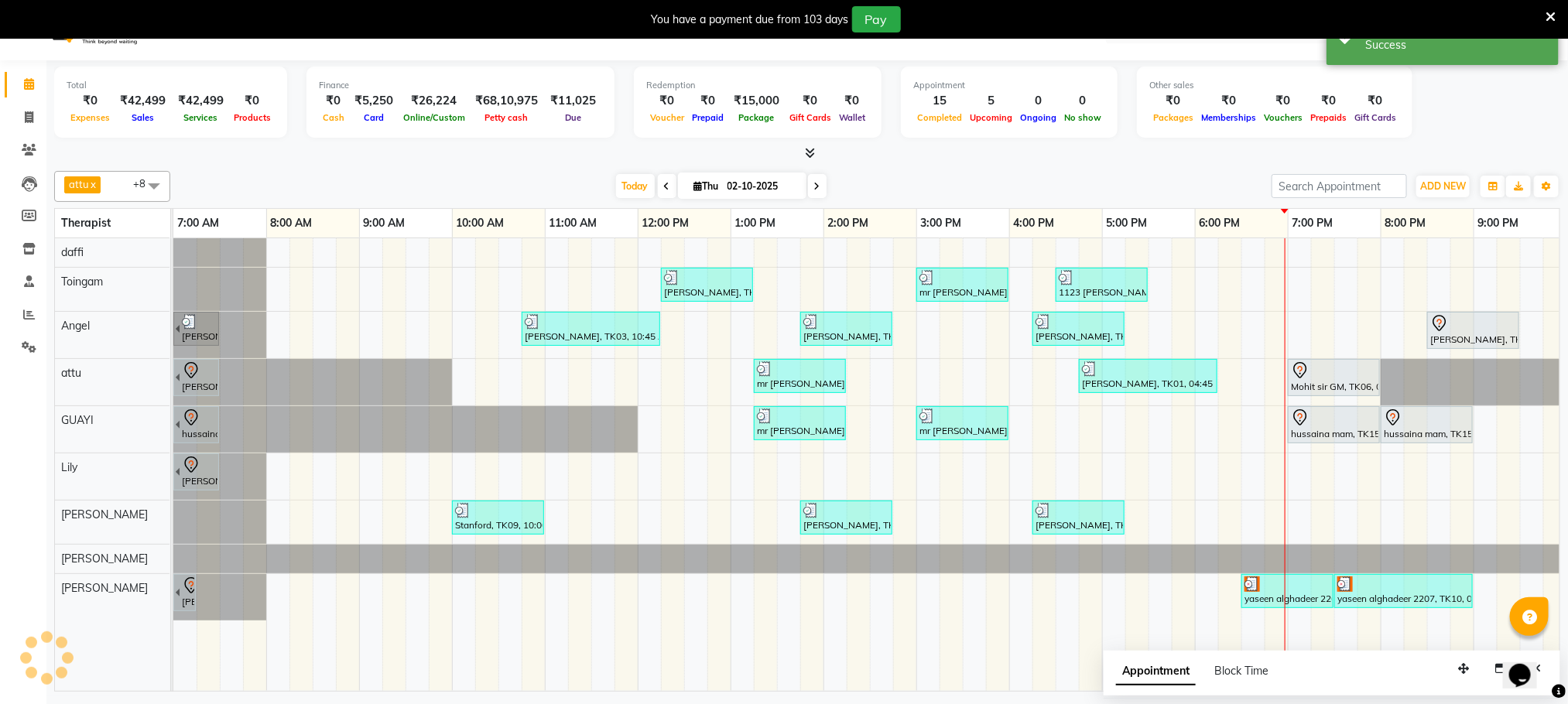
scroll to position [0, 0]
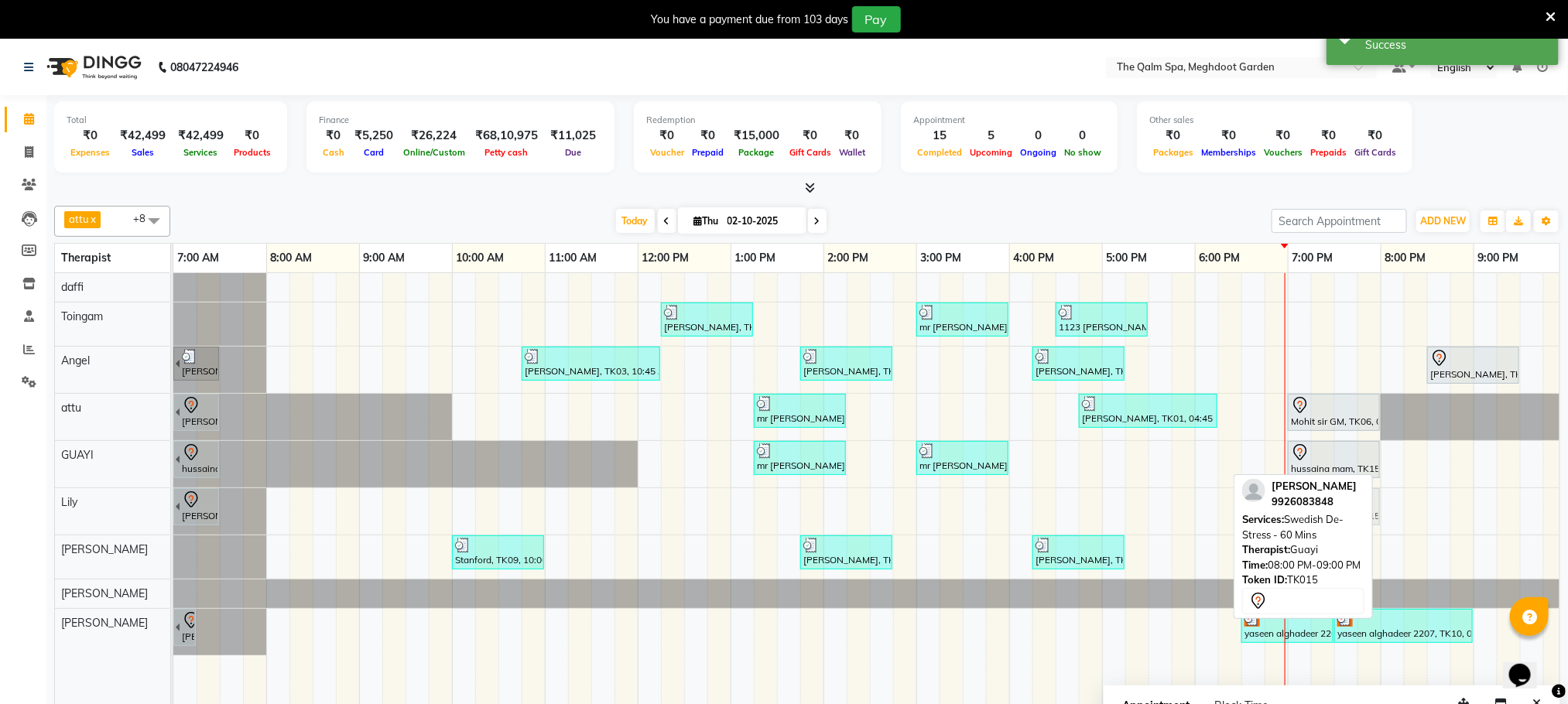
drag, startPoint x: 1436, startPoint y: 472, endPoint x: 1343, endPoint y: 516, distance: 102.9
click at [1343, 516] on div "attu x daffi x Lily x [PERSON_NAME] x Toingam x [PERSON_NAME] x [PERSON_NAME] x…" at bounding box center [807, 463] width 1506 height 527
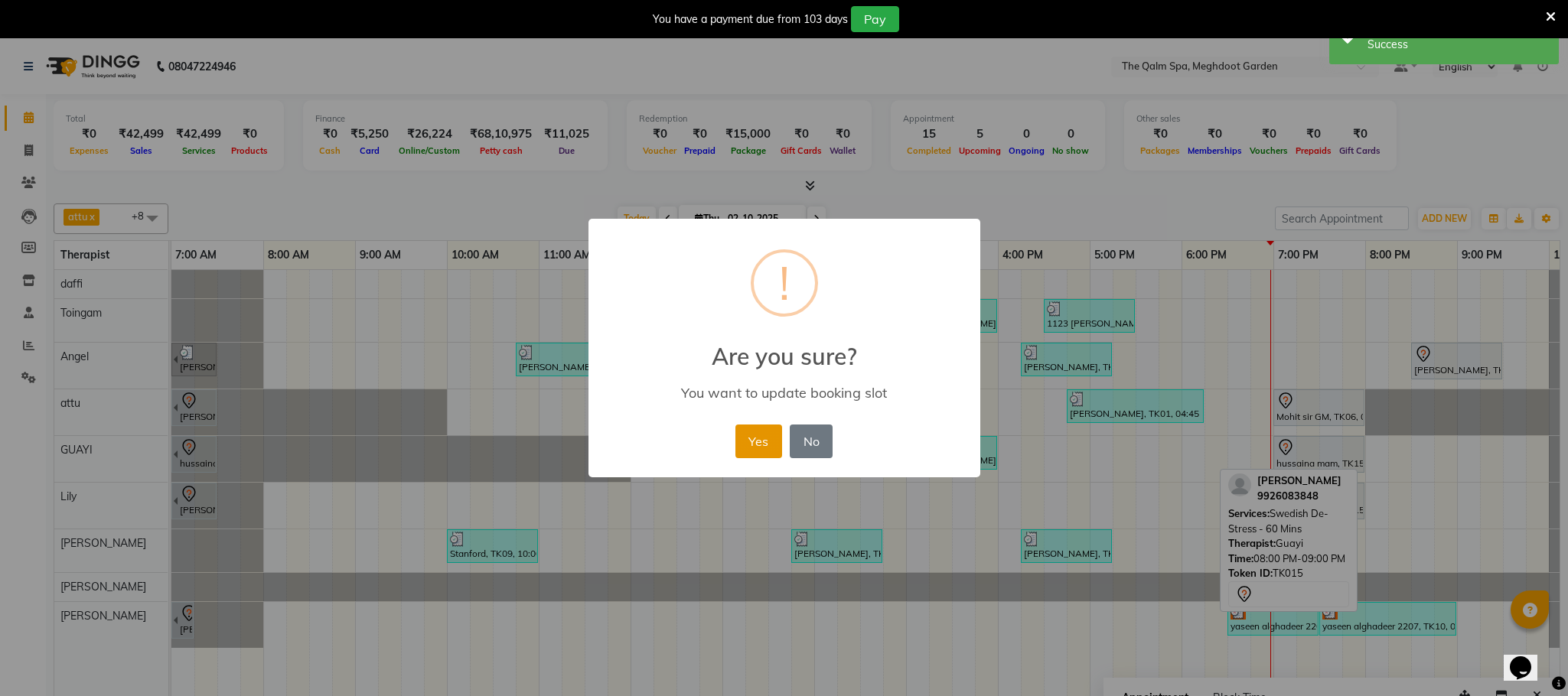
click at [758, 447] on button "Yes" at bounding box center [759, 441] width 47 height 34
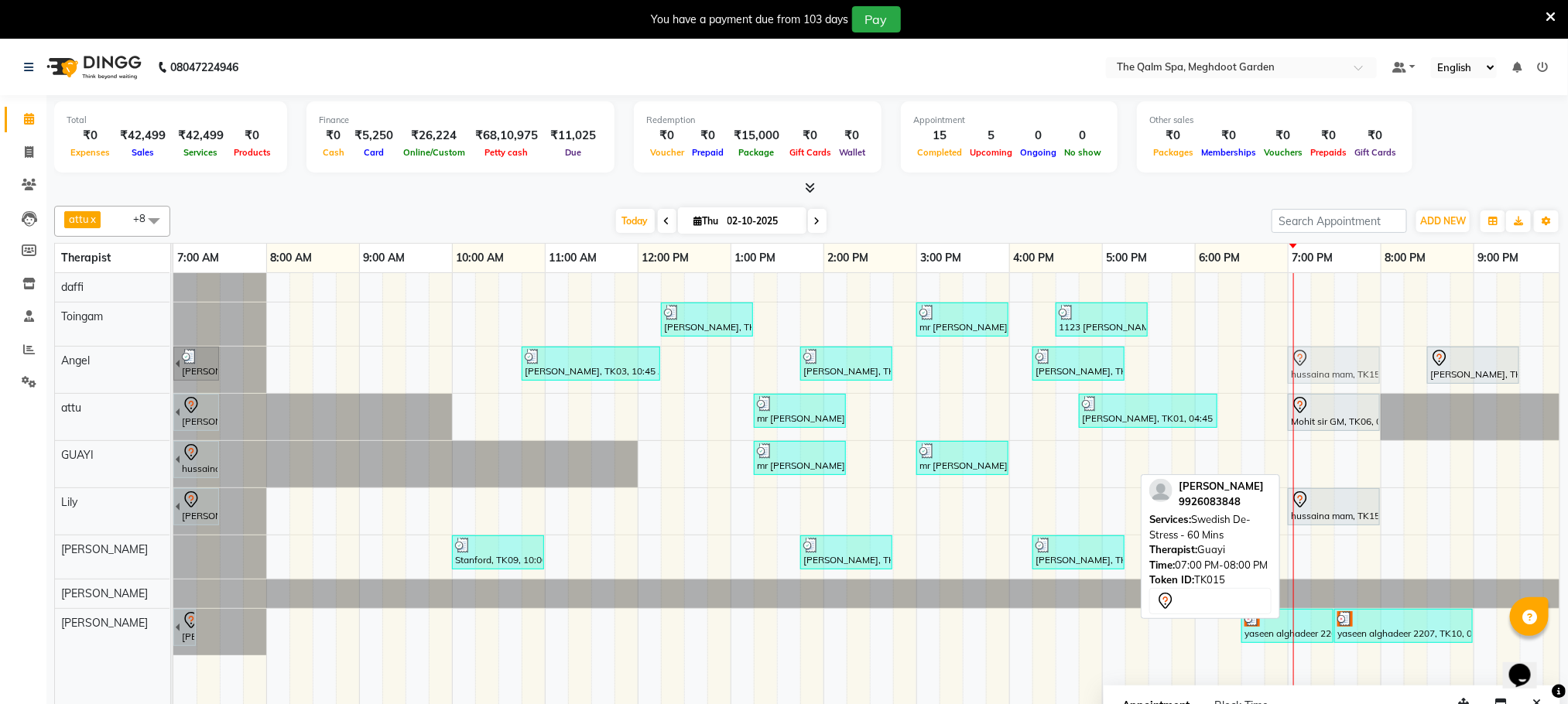
drag, startPoint x: 1314, startPoint y: 471, endPoint x: 1314, endPoint y: 390, distance: 81.0
click at [1314, 390] on div "[PERSON_NAME], TK03, 12:15 PM-01:15 PM, Javanese Pampering - 60 Mins mr [PERSON…" at bounding box center [916, 499] width 1486 height 453
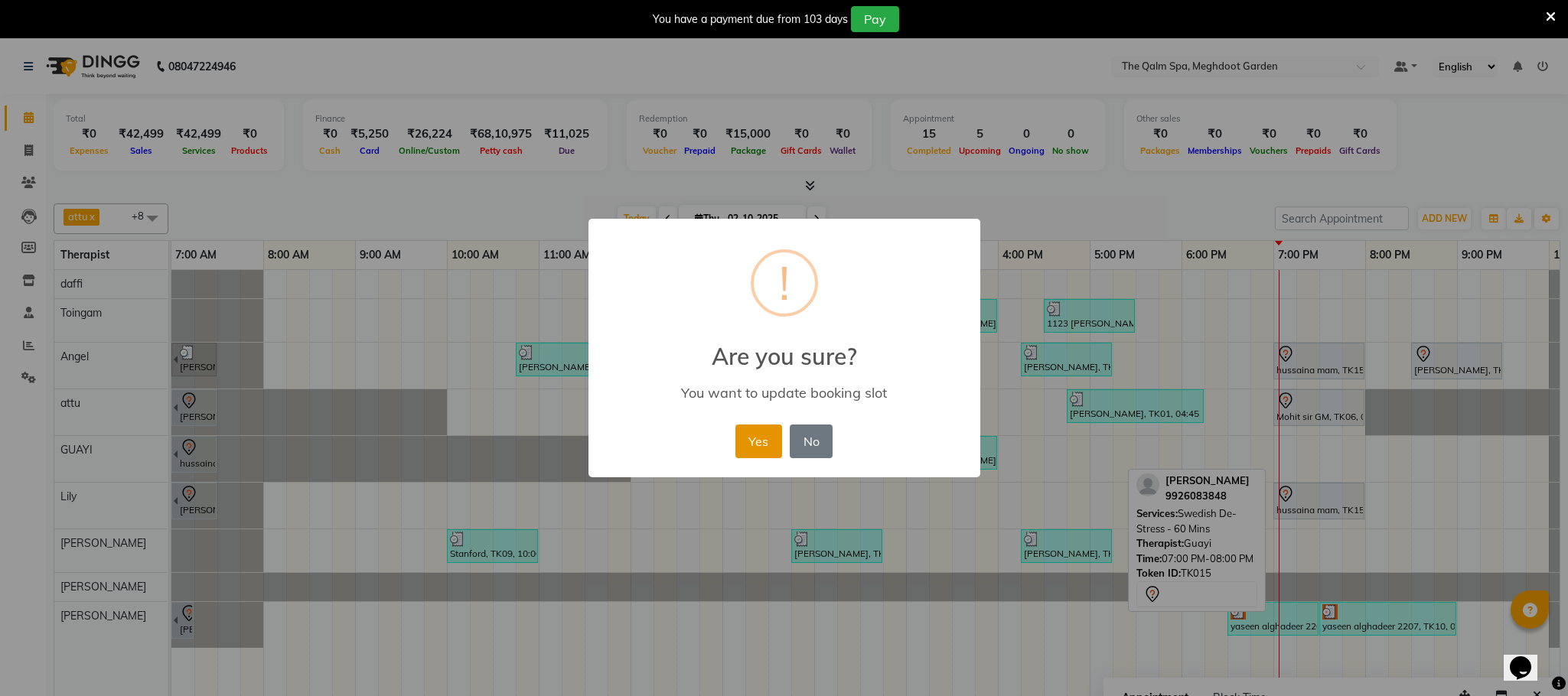
click at [773, 433] on button "Yes" at bounding box center [759, 441] width 47 height 34
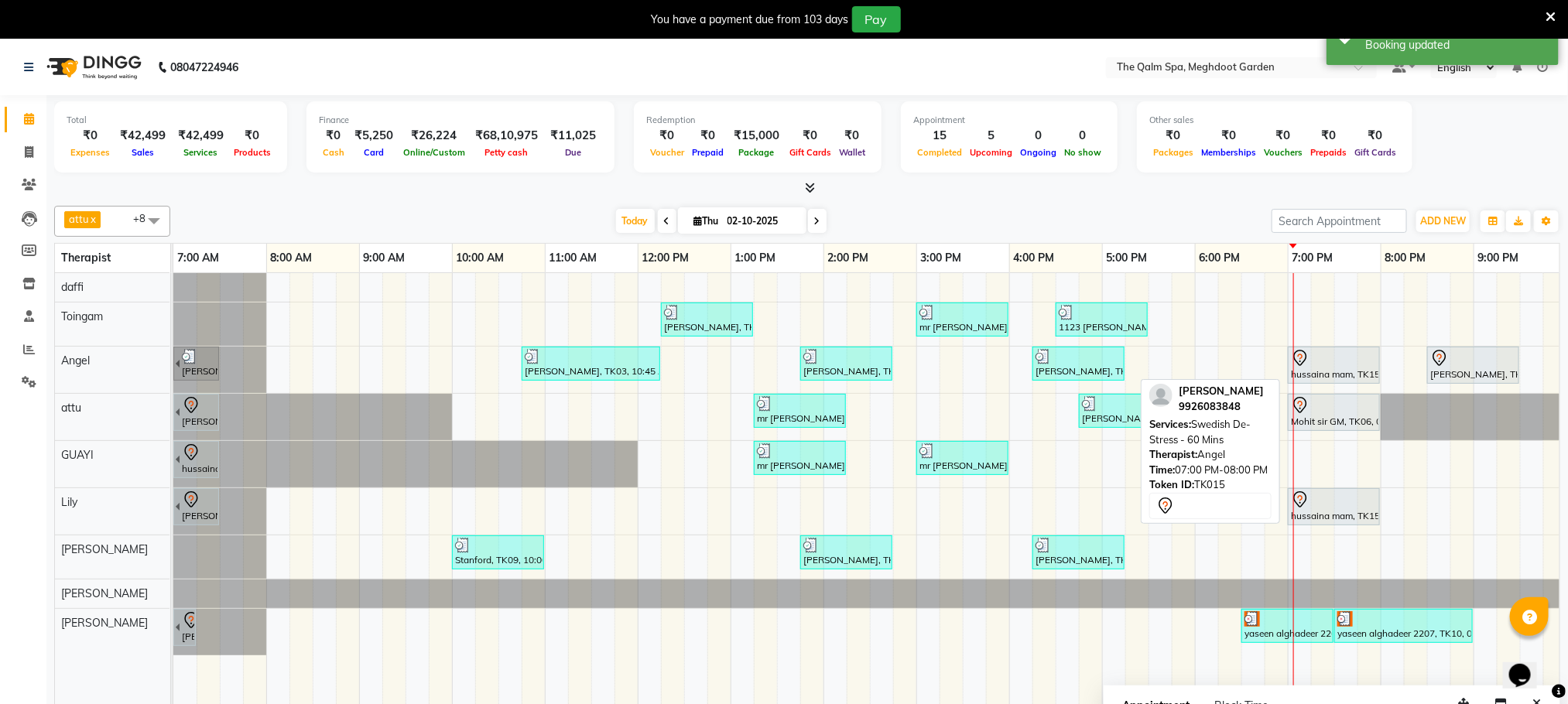
click at [1344, 367] on div at bounding box center [1333, 359] width 86 height 19
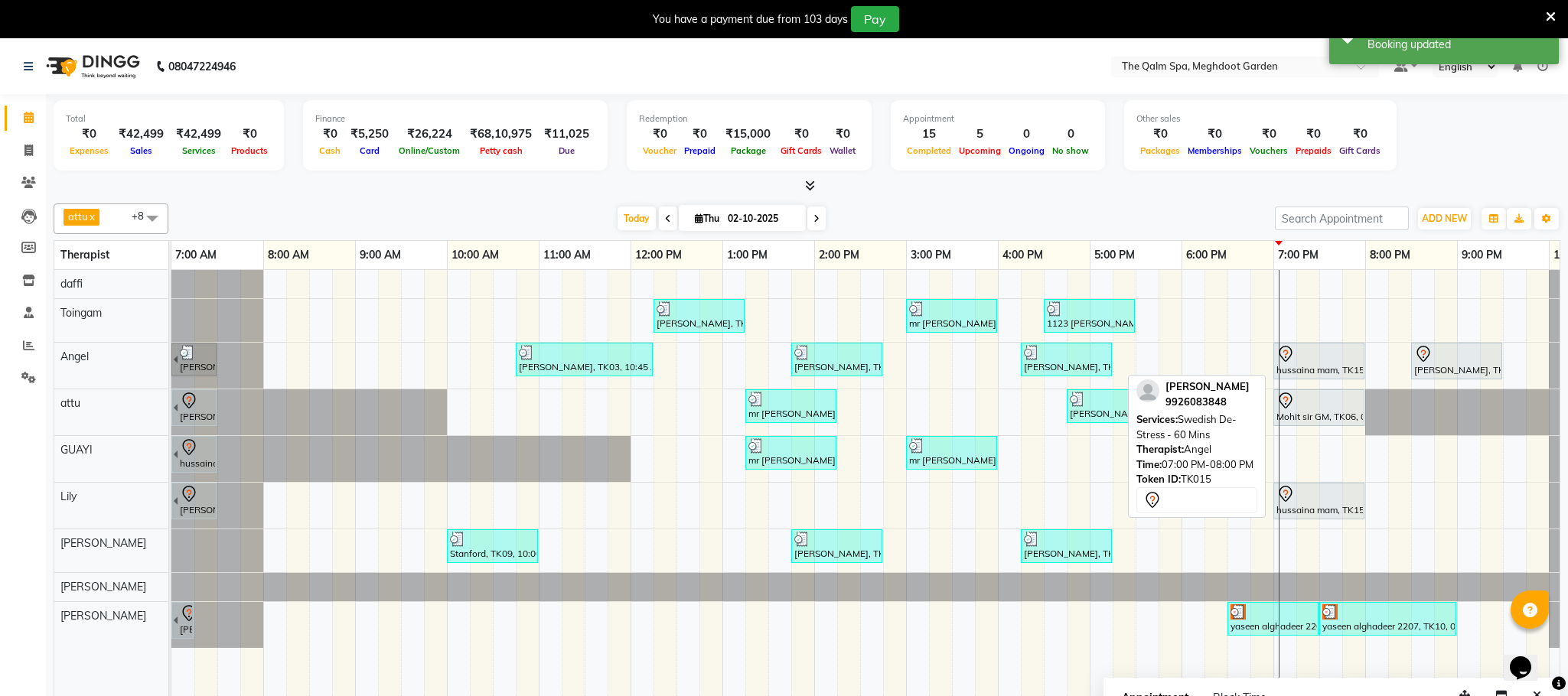
select select "7"
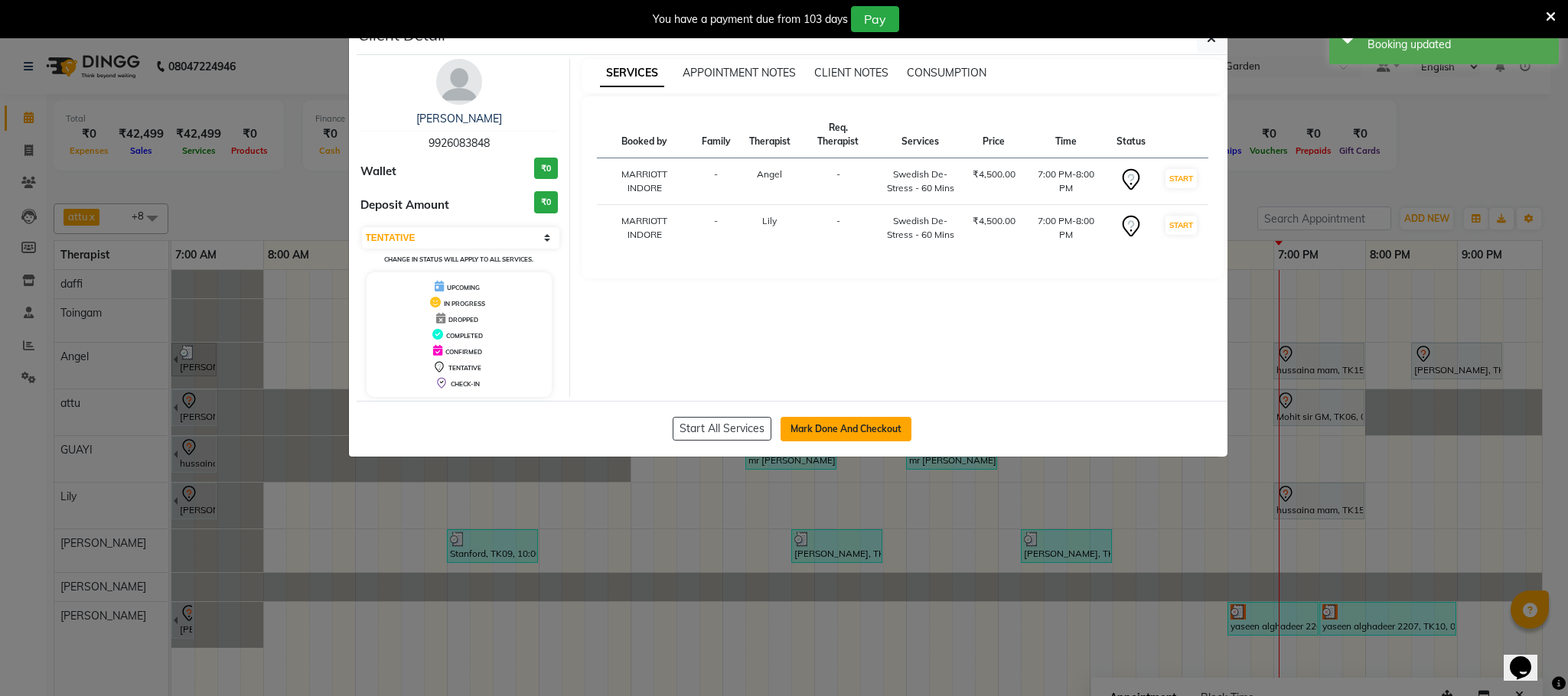
click at [887, 423] on button "Mark Done And Checkout" at bounding box center [846, 429] width 131 height 24
select select "service"
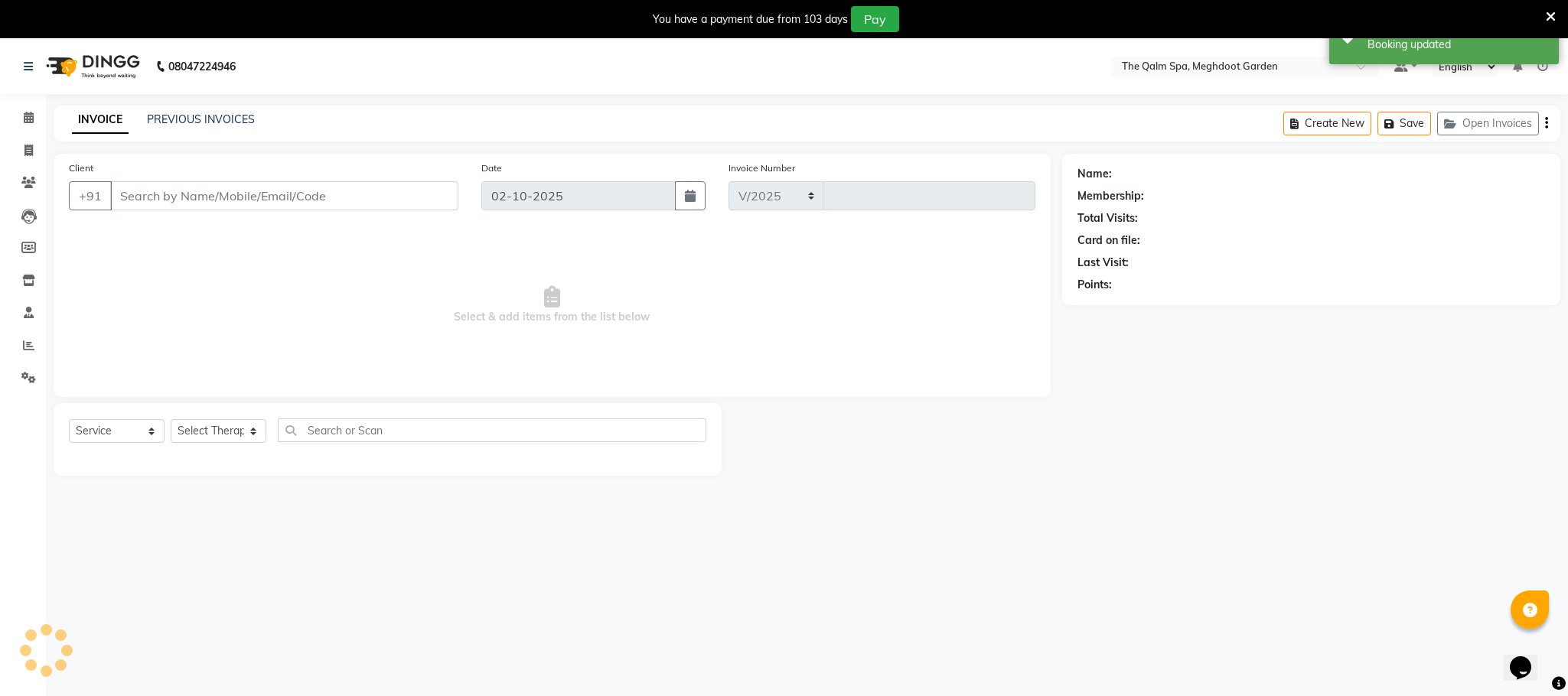
select select "6401"
type input "2216"
type input "9926083848"
select select "90357"
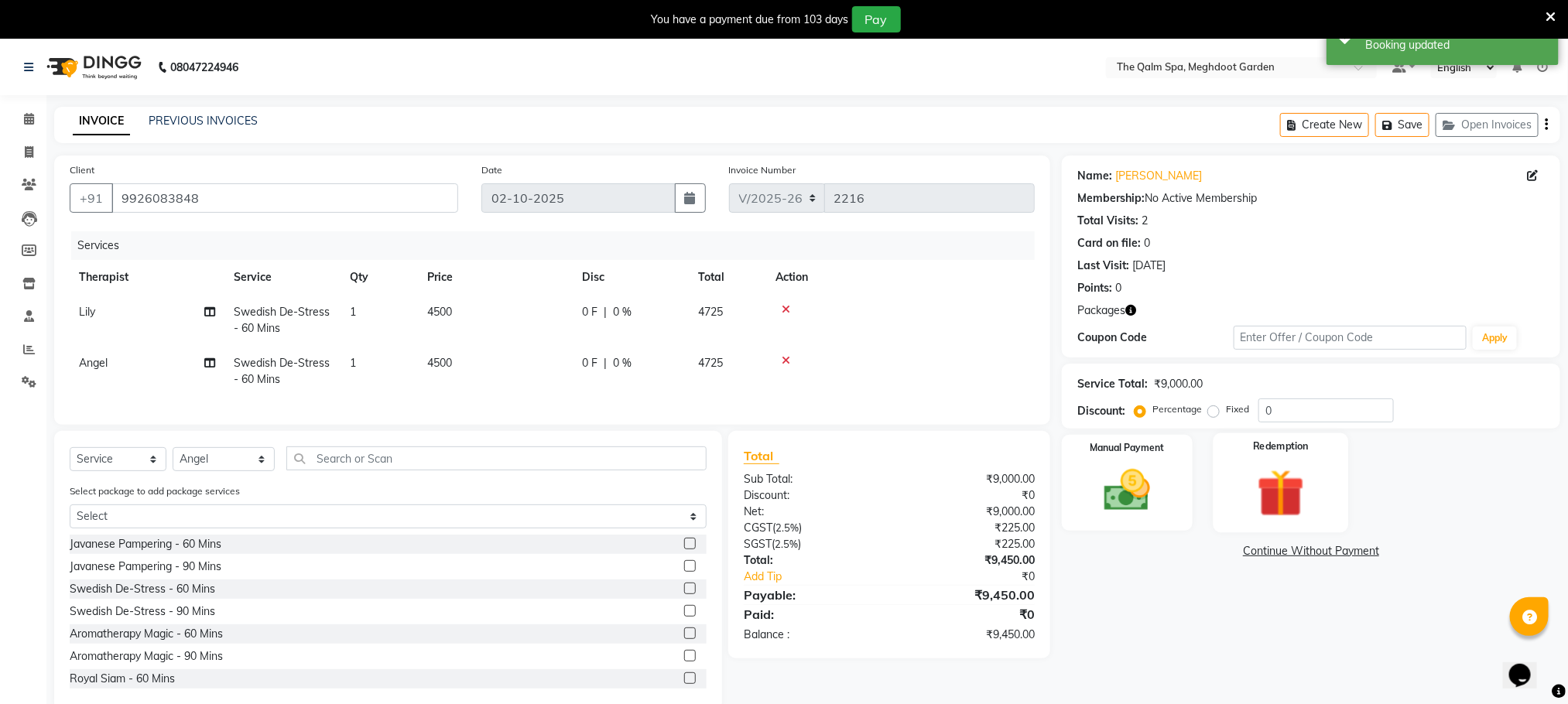
click at [1277, 485] on img at bounding box center [1280, 494] width 77 height 60
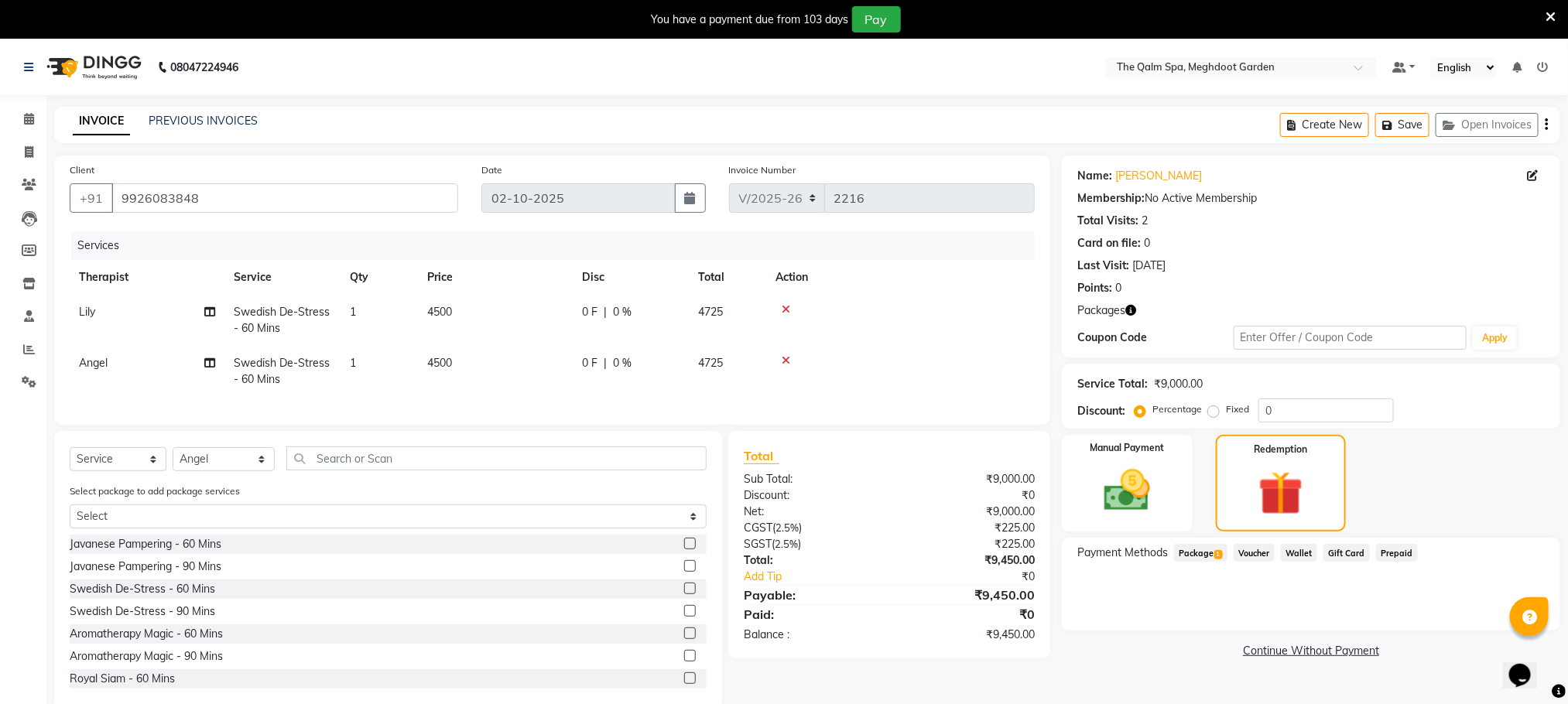
click at [1194, 551] on span "Package 1" at bounding box center [1201, 553] width 54 height 18
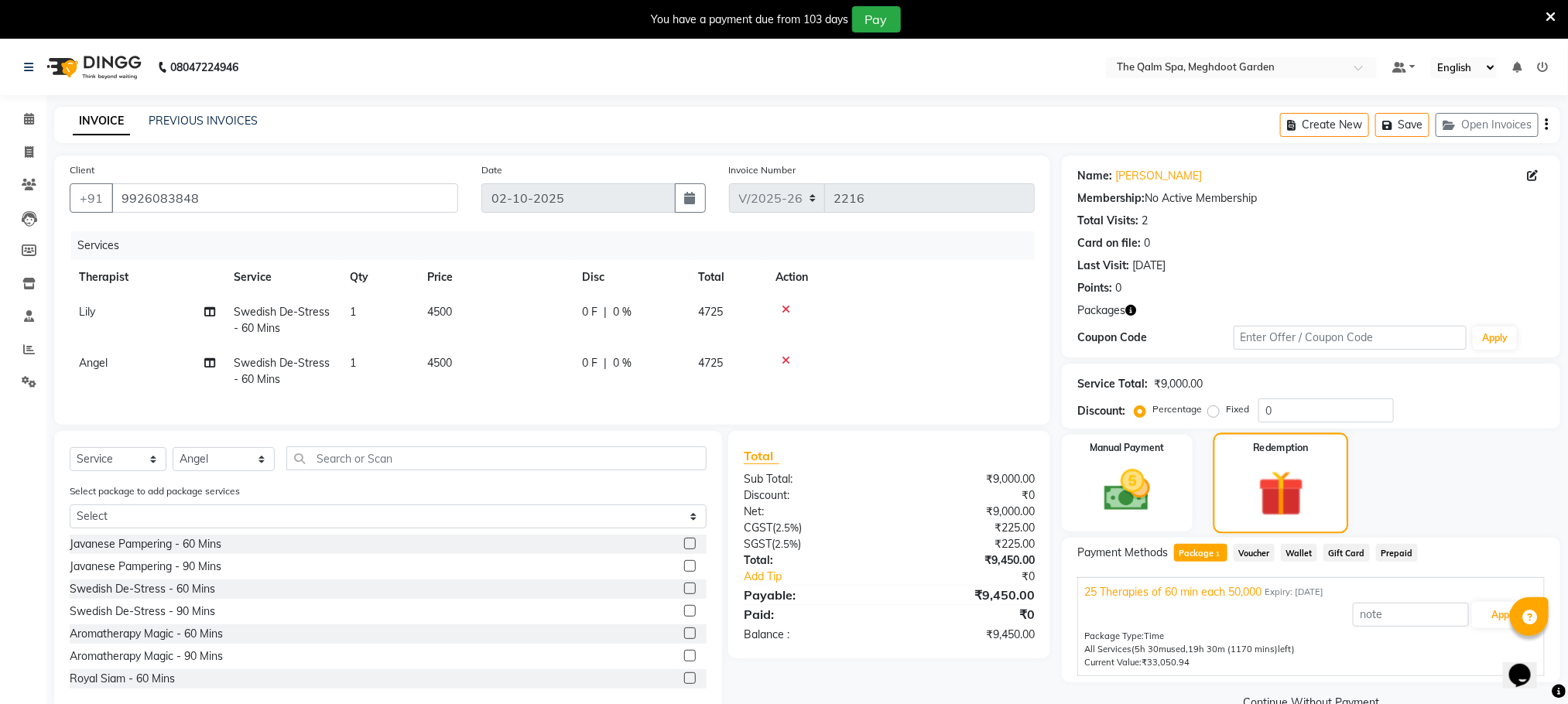
scroll to position [47, 0]
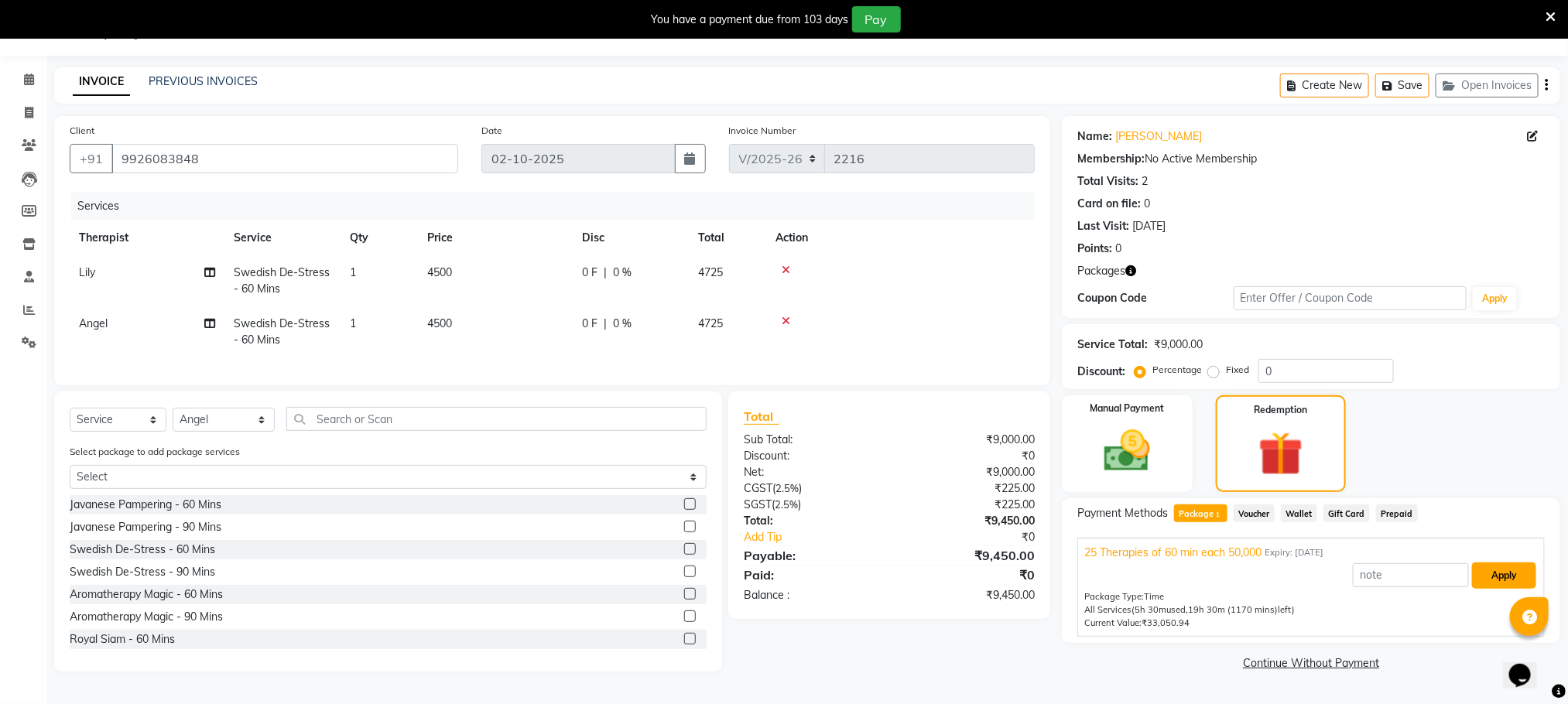
click at [1511, 568] on button "Apply" at bounding box center [1503, 575] width 64 height 26
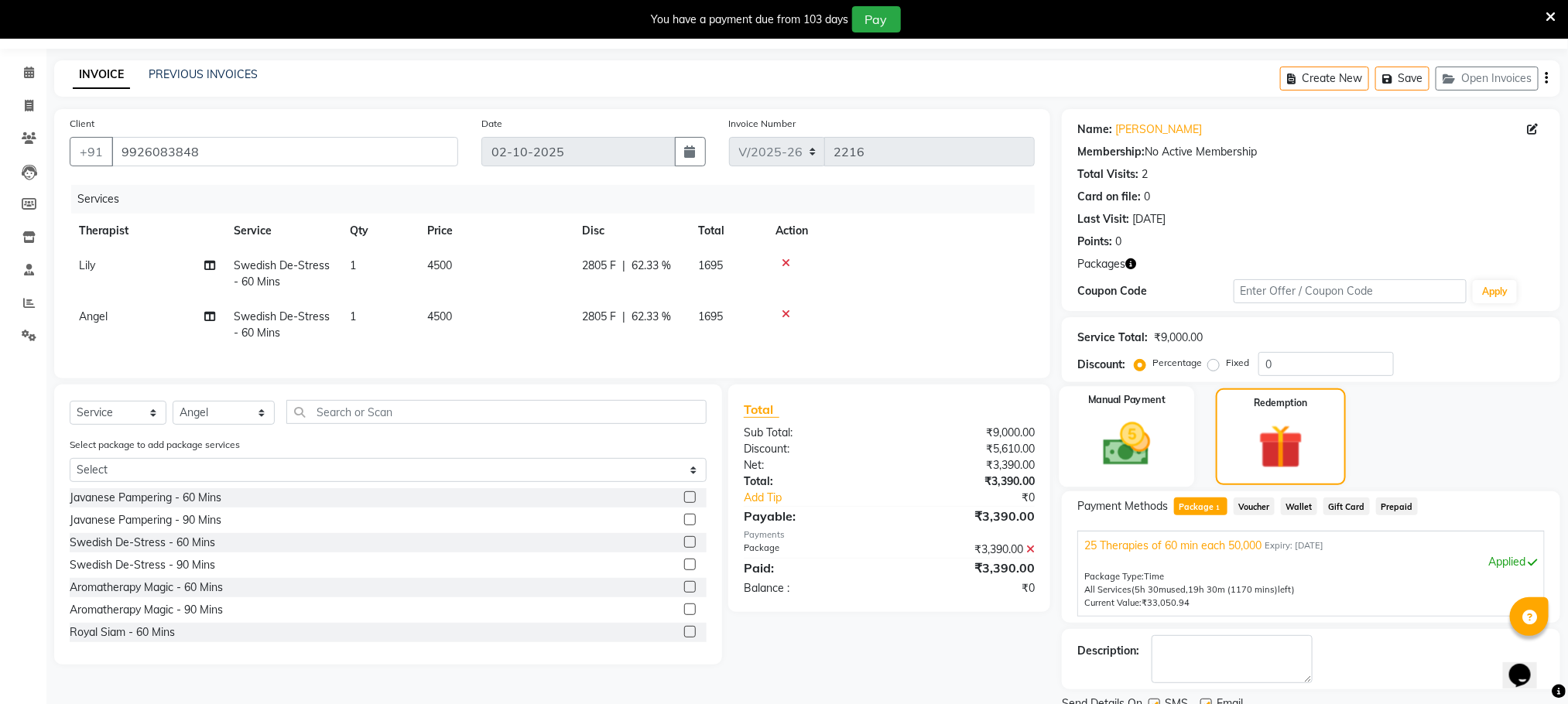
scroll to position [140, 0]
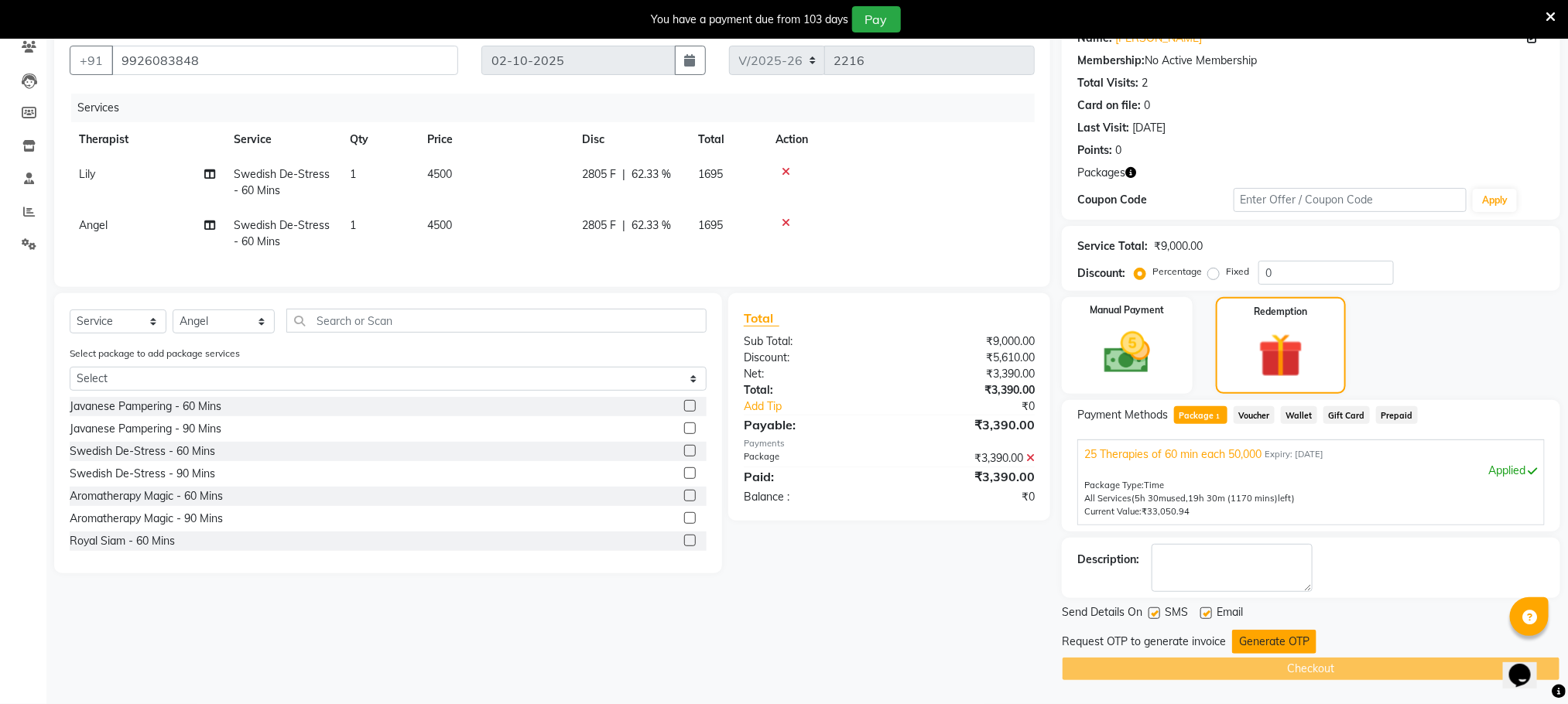
click at [1276, 641] on button "Generate OTP" at bounding box center [1274, 642] width 84 height 24
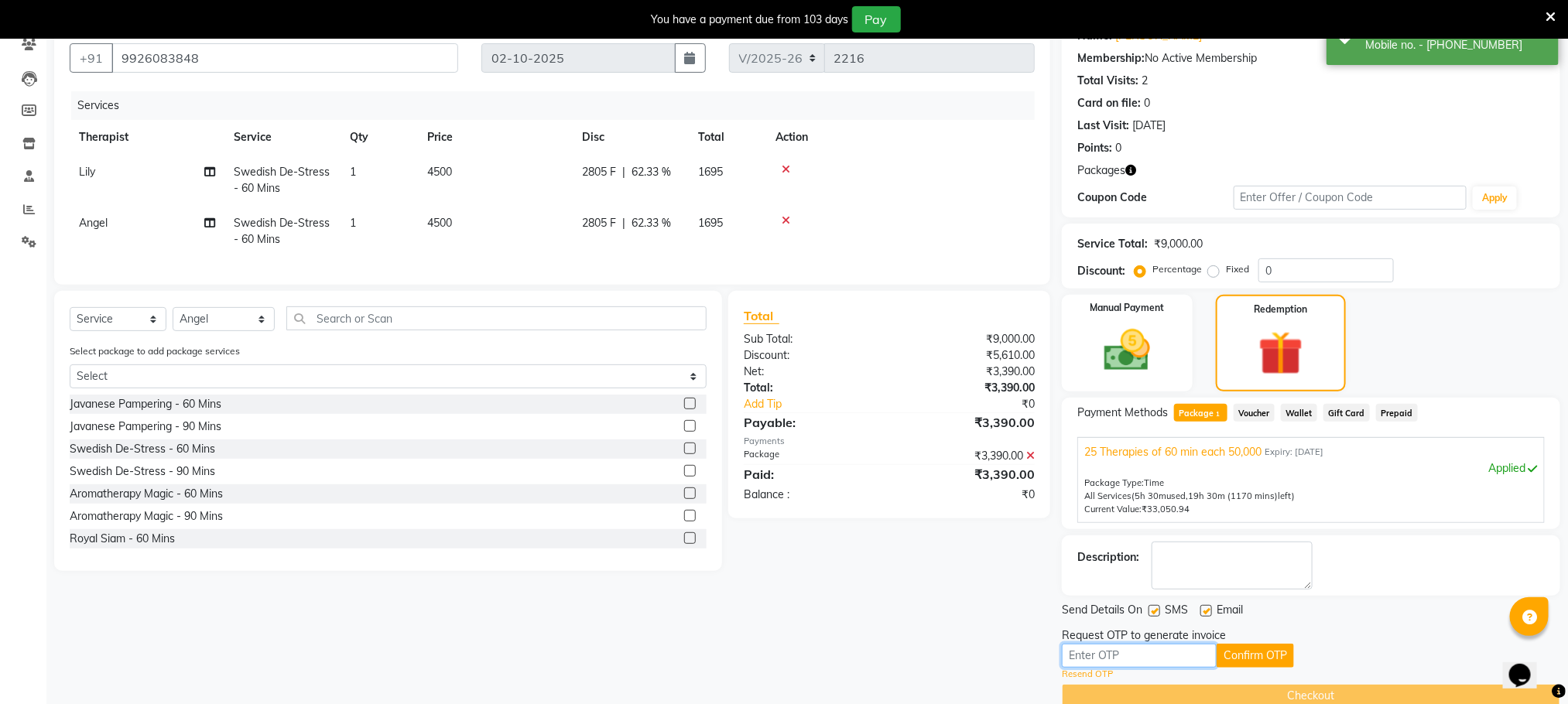
click at [1168, 649] on input "text" at bounding box center [1139, 656] width 155 height 24
type input "3723"
click at [1257, 653] on button "Confirm OTP" at bounding box center [1255, 656] width 77 height 24
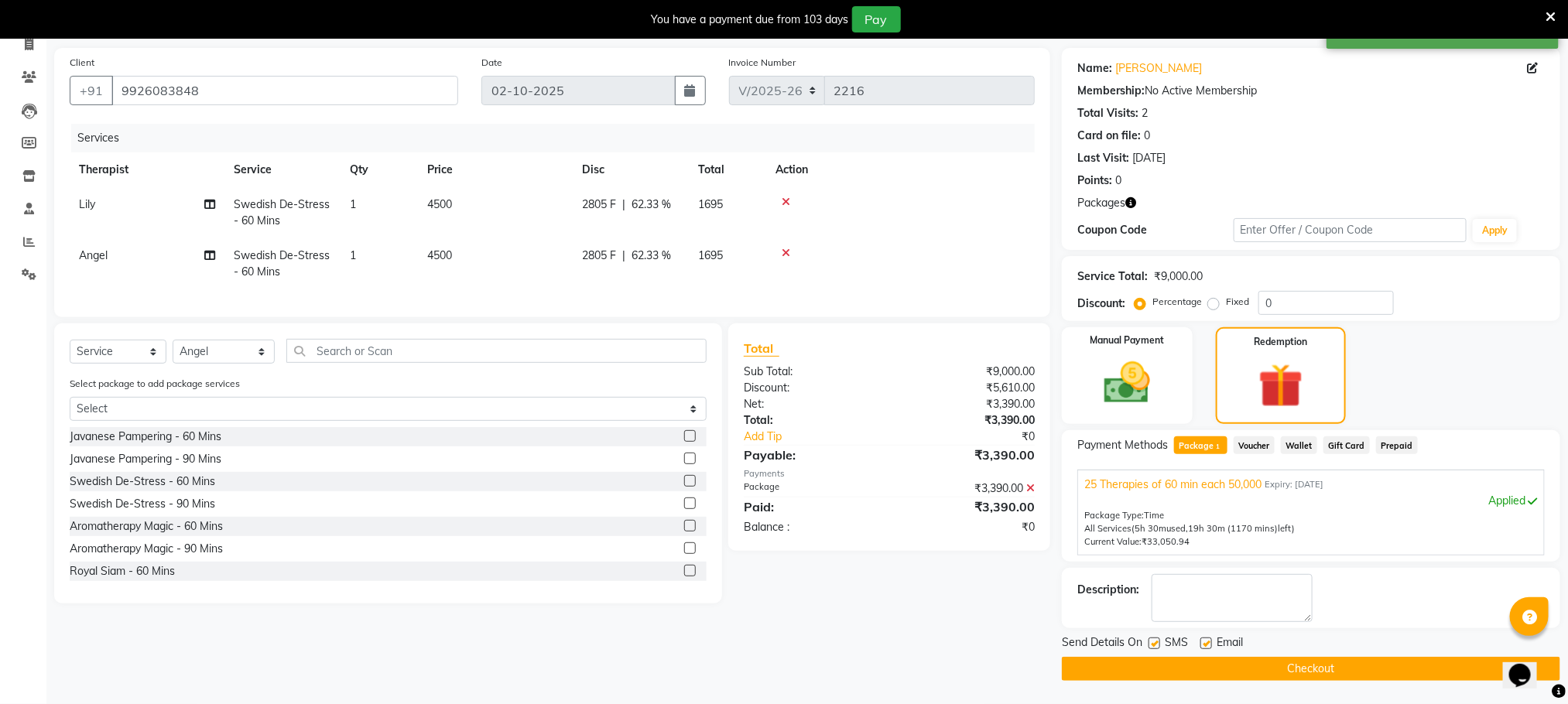
click at [1300, 673] on button "Checkout" at bounding box center [1311, 669] width 498 height 24
click at [1300, 673] on div "Checkout" at bounding box center [1311, 669] width 498 height 24
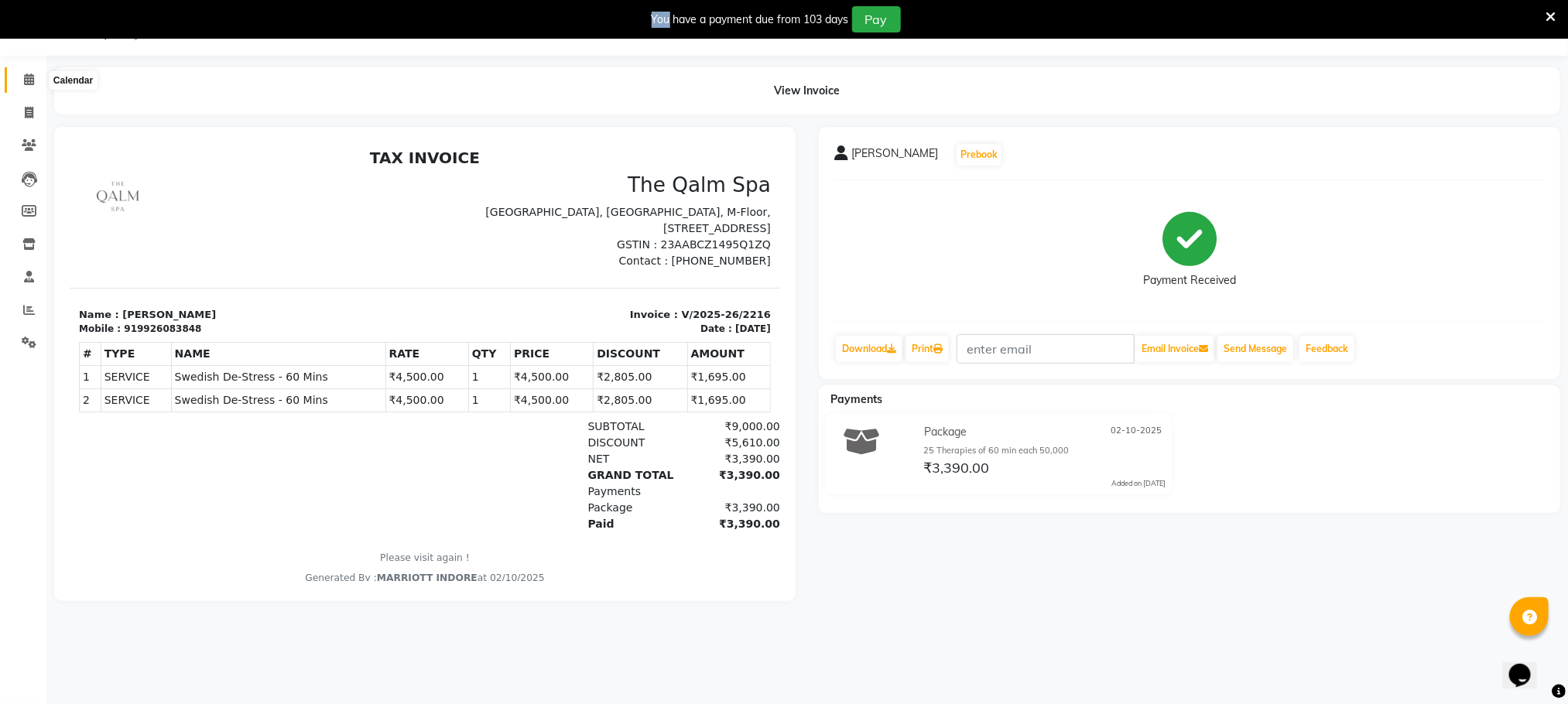
click at [33, 75] on icon at bounding box center [28, 79] width 10 height 12
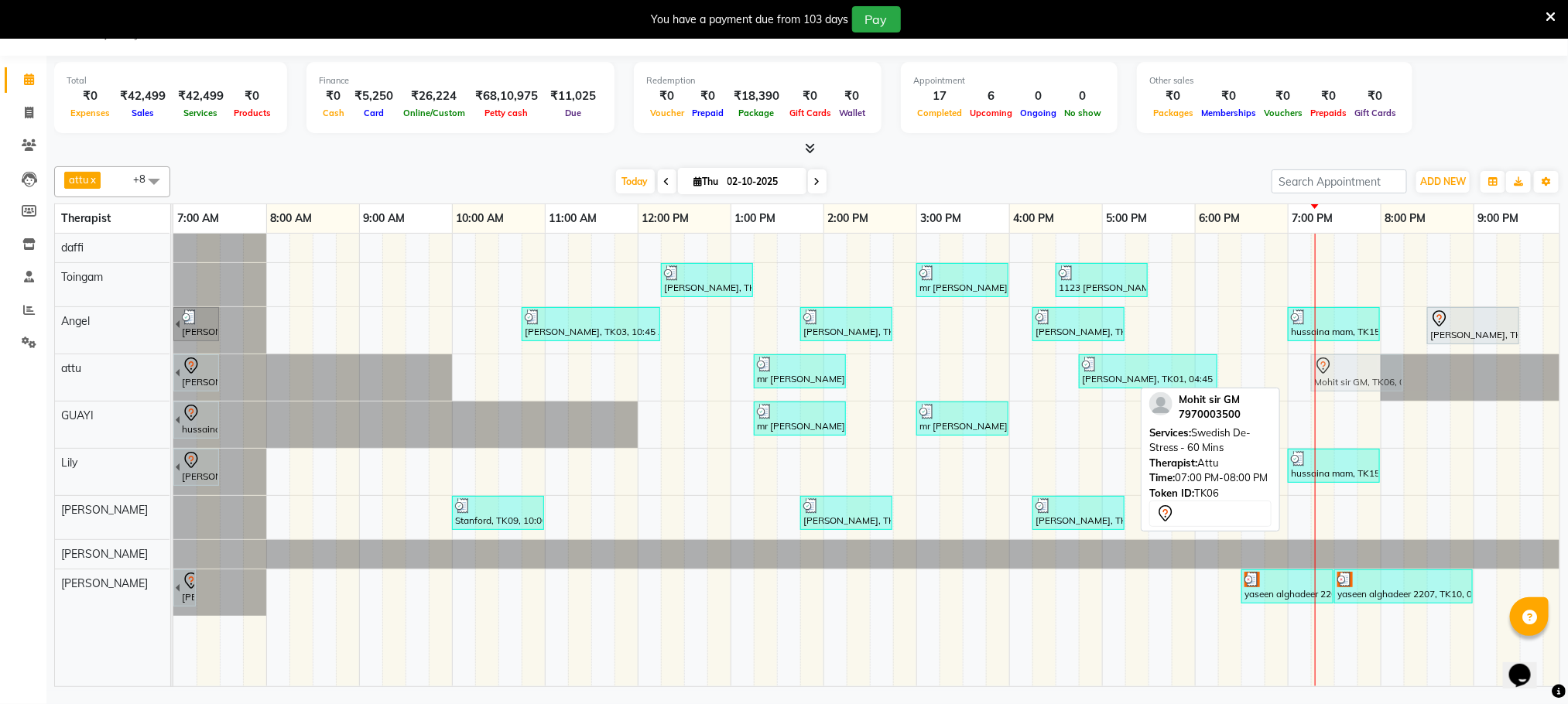
drag, startPoint x: 1303, startPoint y: 372, endPoint x: 1333, endPoint y: 371, distance: 30.0
click at [173, 371] on div "[PERSON_NAME], TK02, 06:00 AM-07:30 AM, Javanese Pampering - 90 Mins mr [PERSON…" at bounding box center [173, 378] width 0 height 47
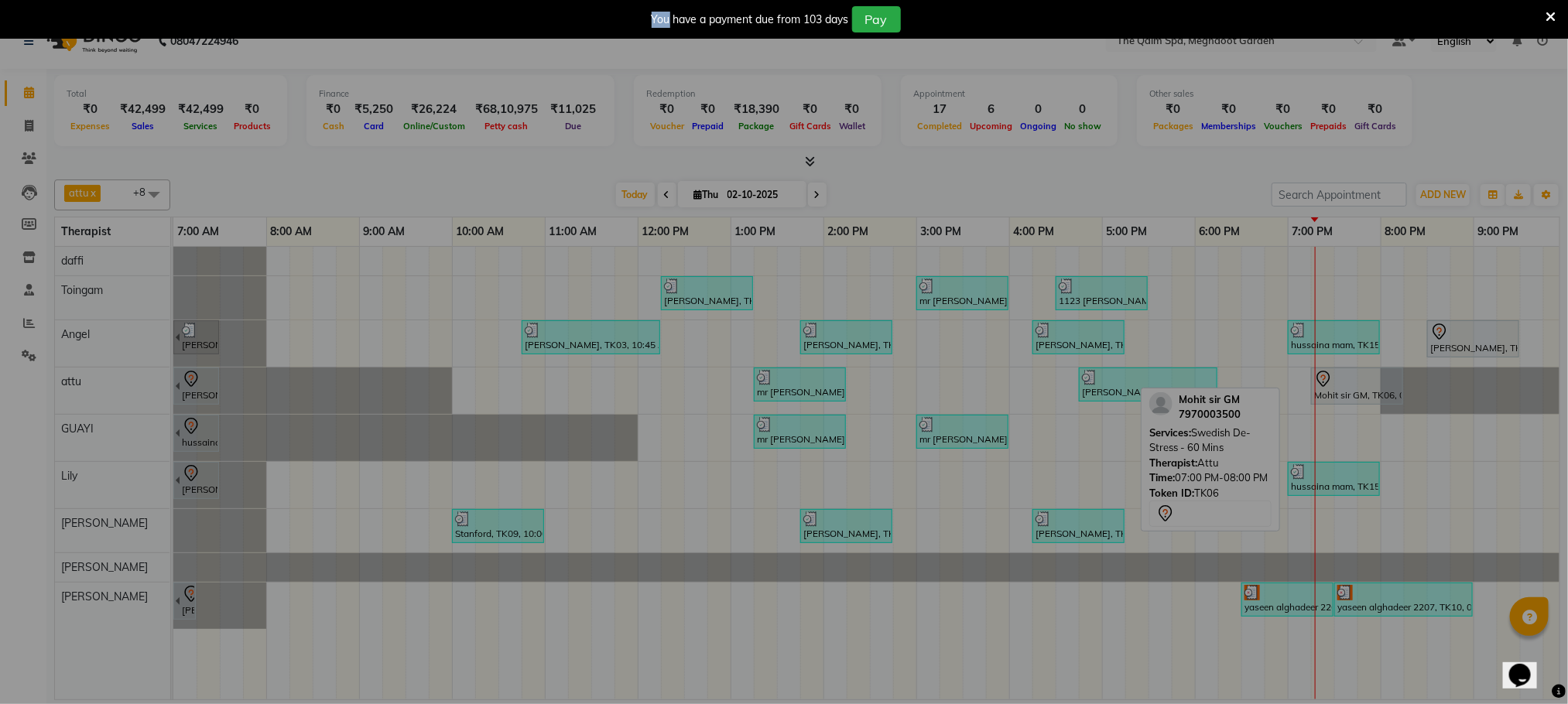
scroll to position [28, 0]
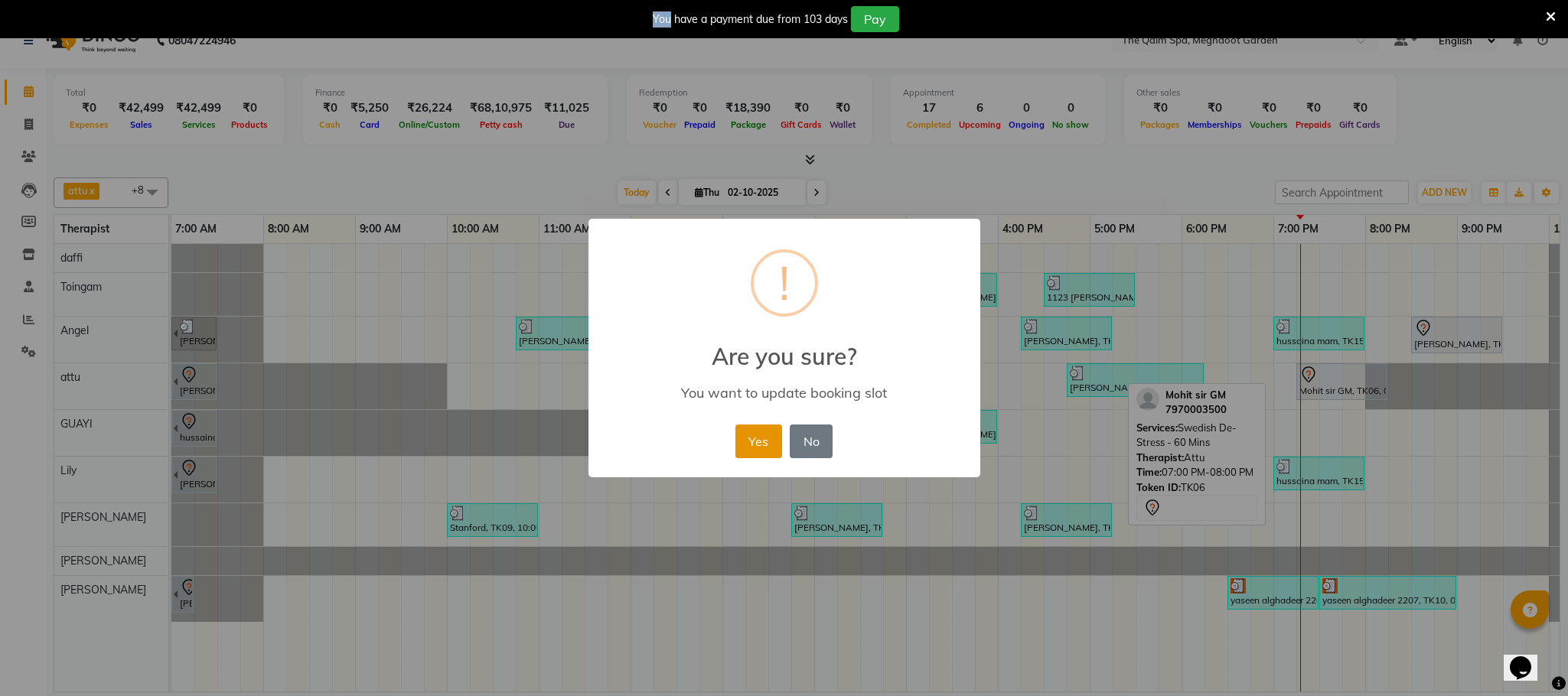
click at [753, 443] on button "Yes" at bounding box center [759, 441] width 47 height 34
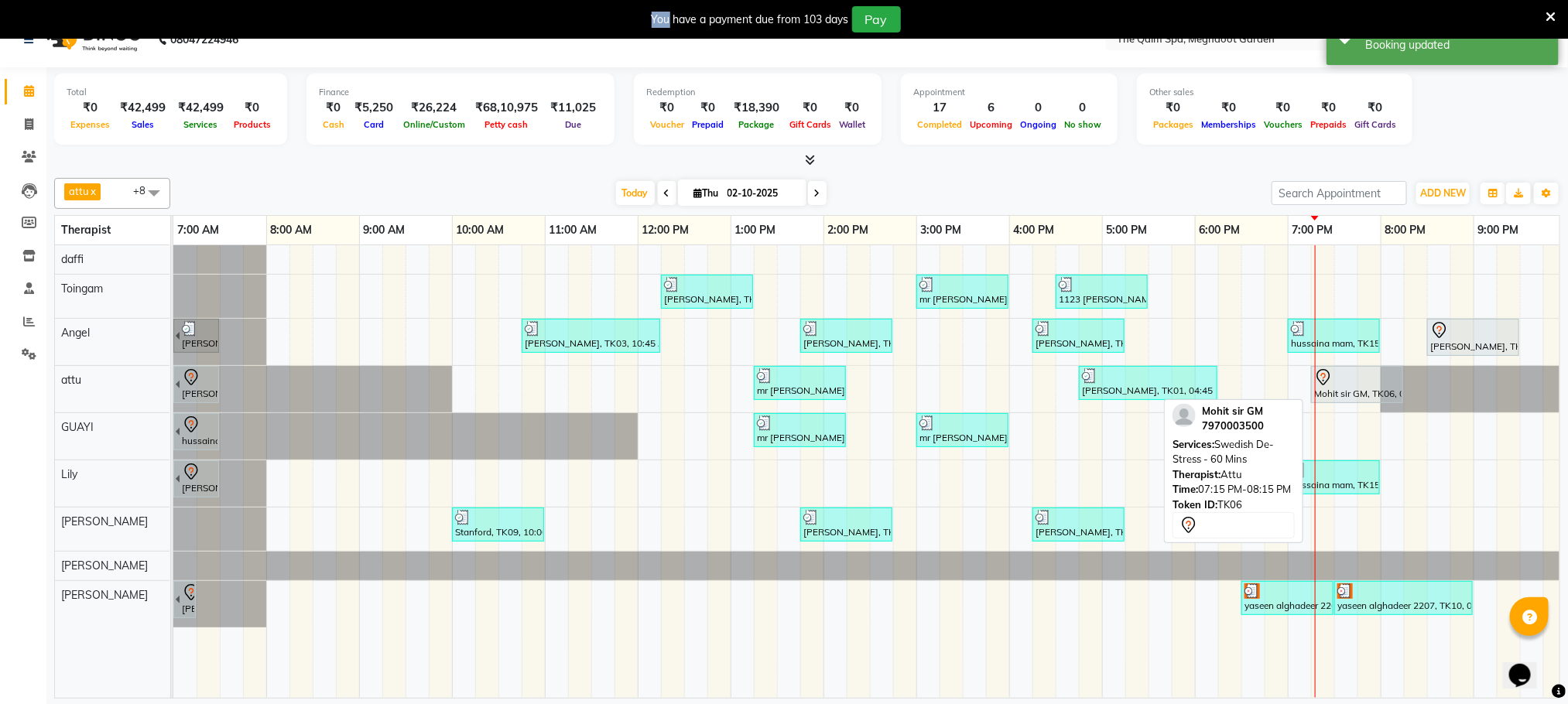
click at [1339, 398] on div "Mohit sir GM, TK06, 07:15 PM-08:15 PM, Swedish De-Stress - 60 Mins" at bounding box center [1357, 384] width 89 height 32
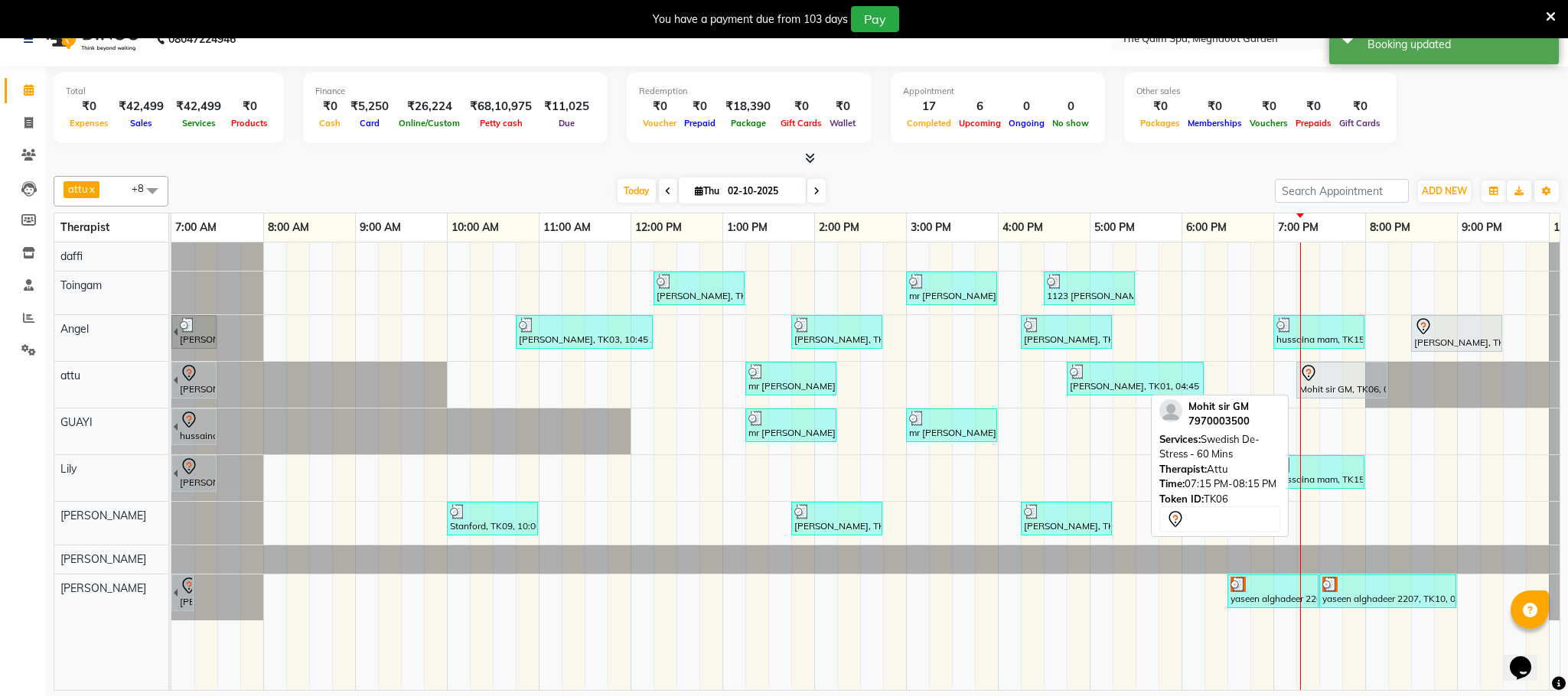
select select "7"
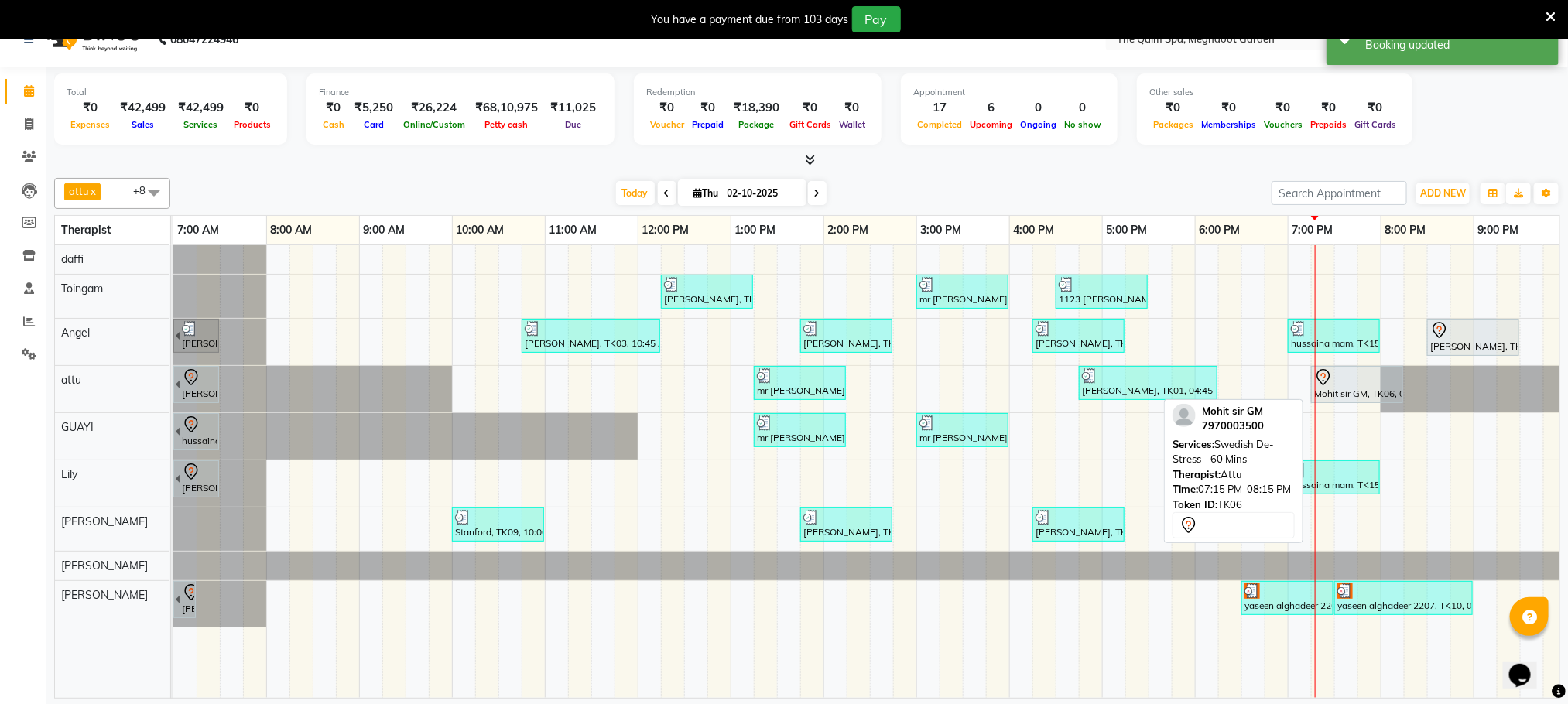
click at [1347, 386] on div at bounding box center [1357, 378] width 86 height 19
select select "7"
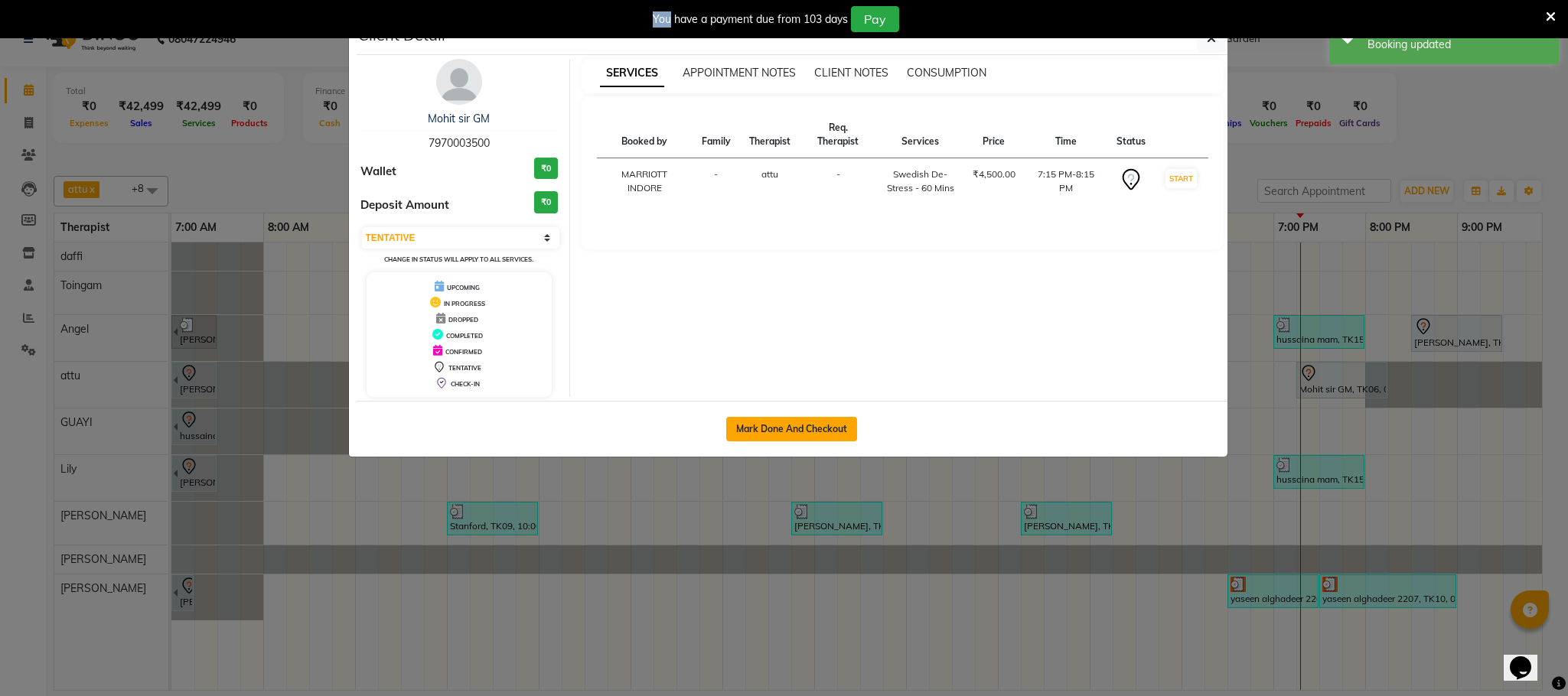
click at [802, 430] on button "Mark Done And Checkout" at bounding box center [792, 429] width 131 height 24
select select "service"
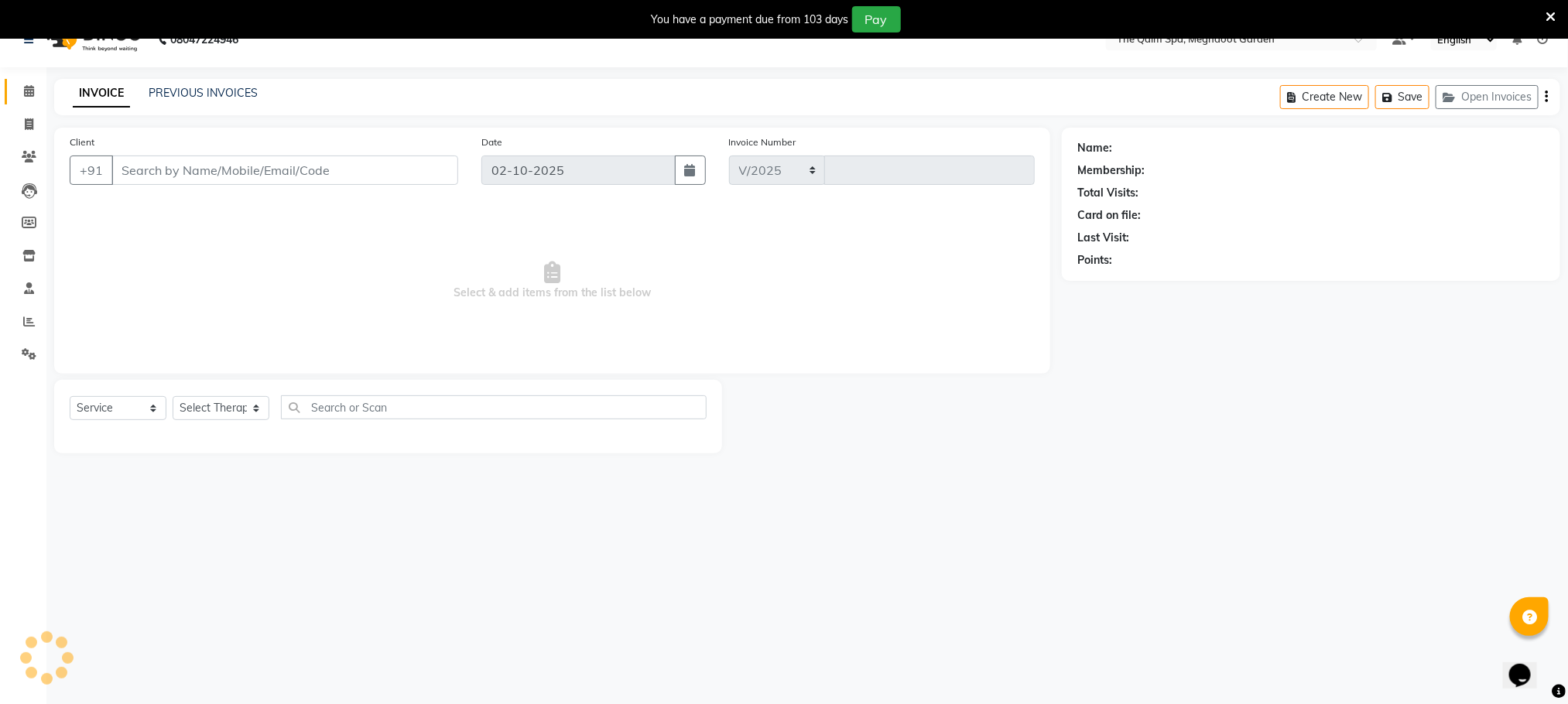
select select "6401"
type input "2217"
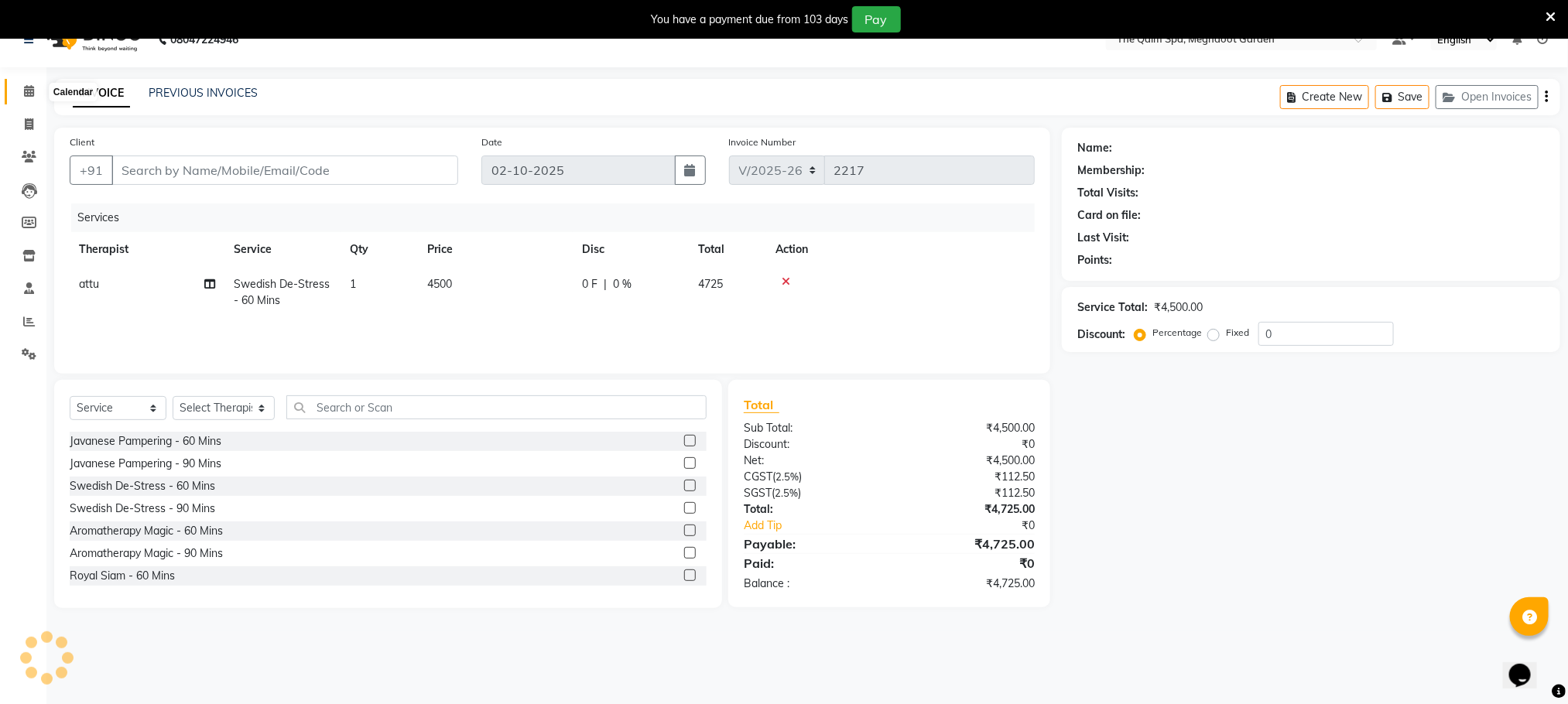
type input "7970003500"
select select "51602"
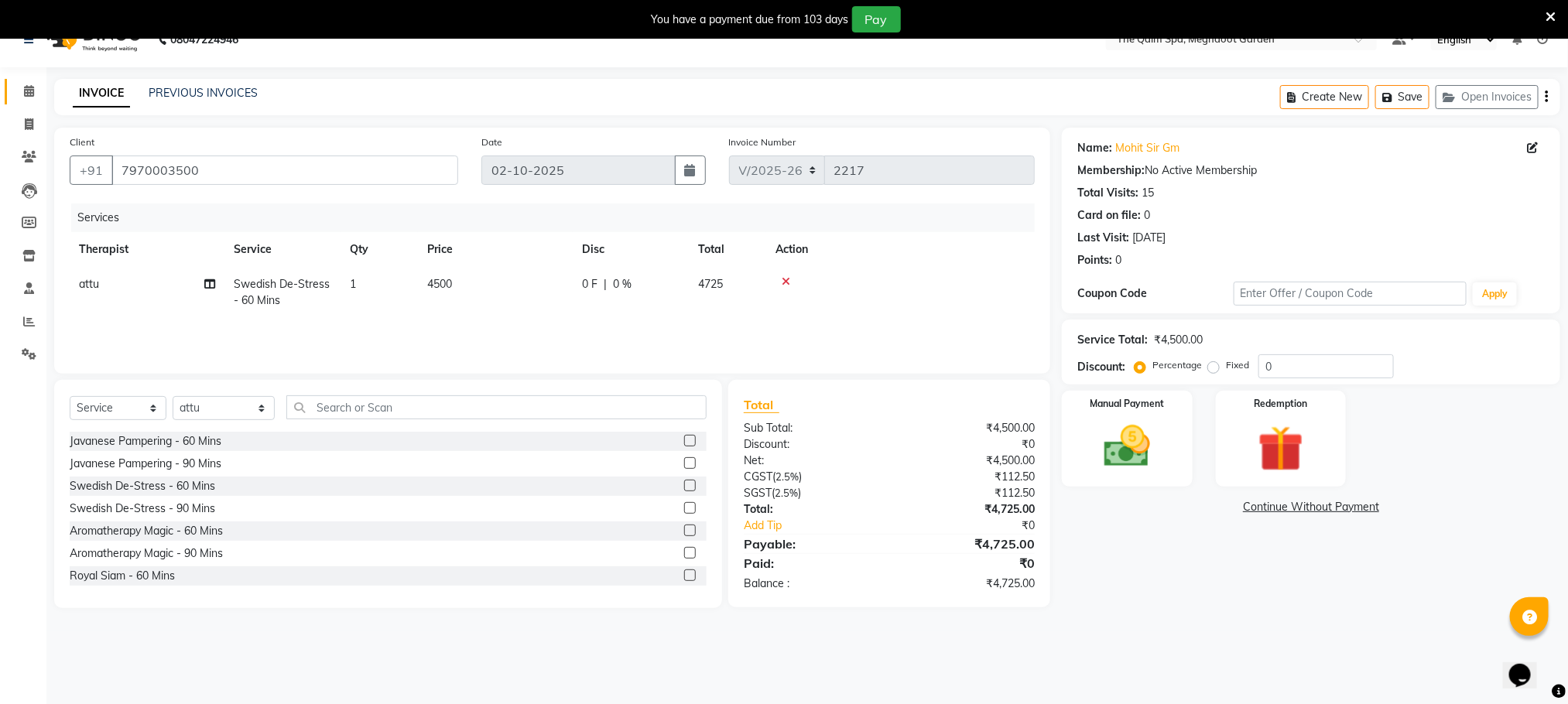
click at [30, 81] on link "Calendar" at bounding box center [23, 91] width 37 height 25
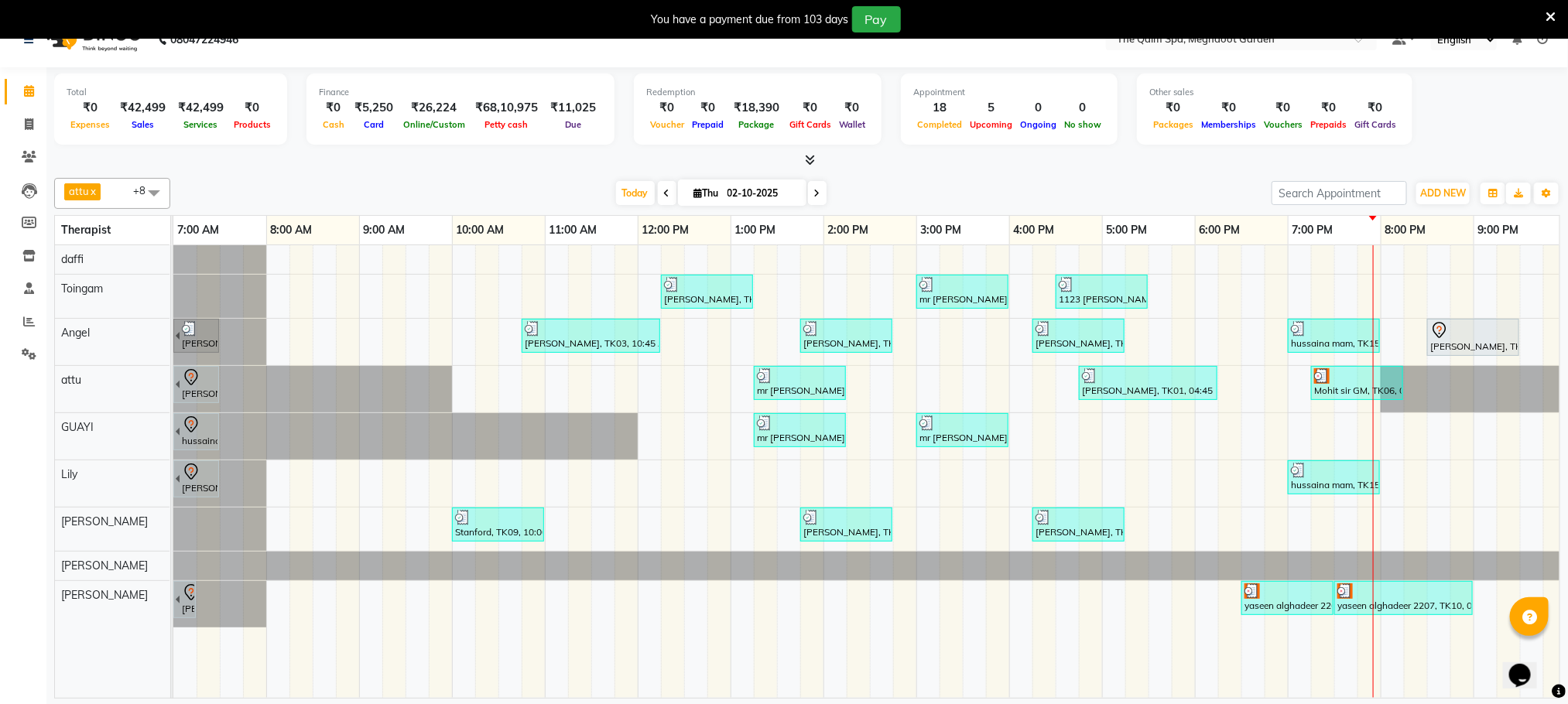
click at [819, 189] on span at bounding box center [818, 193] width 19 height 24
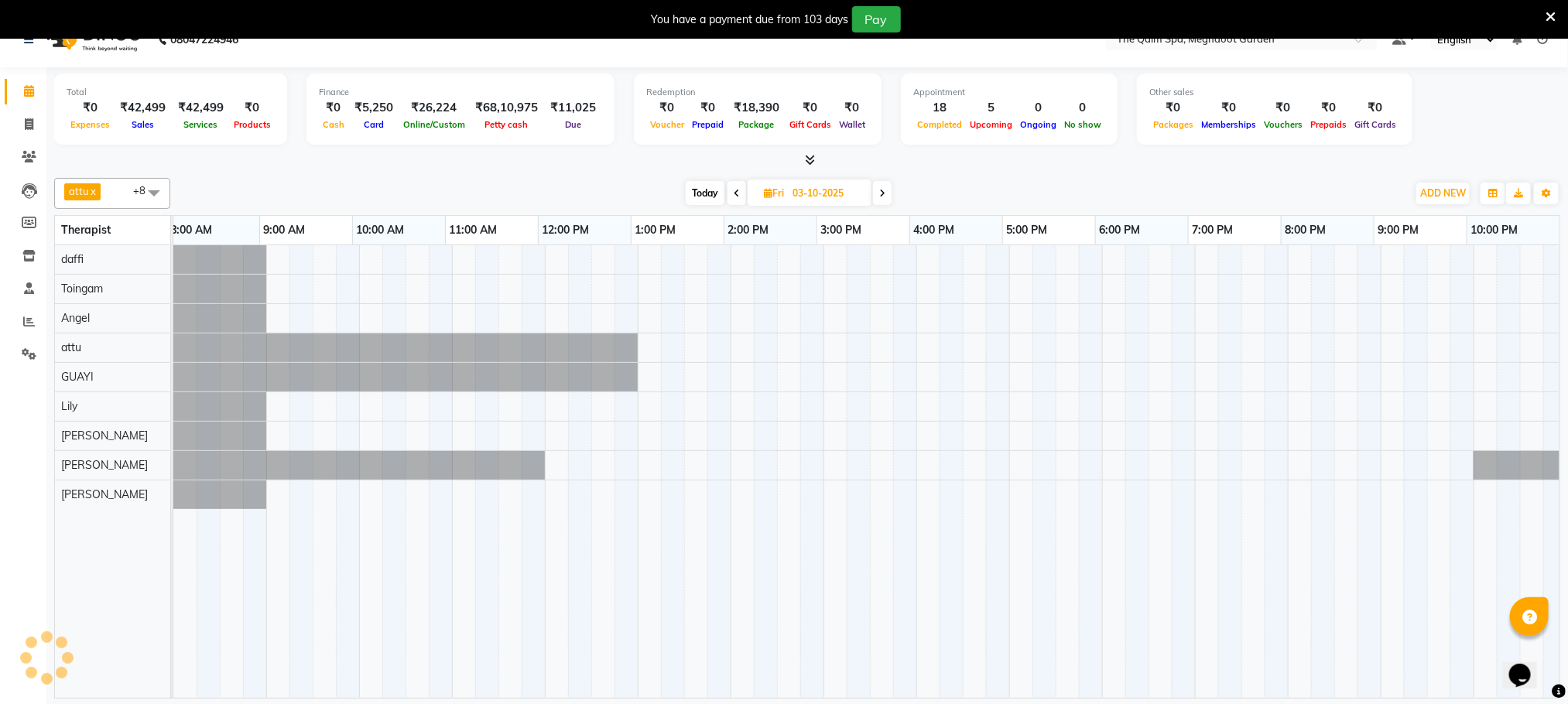
scroll to position [0, 100]
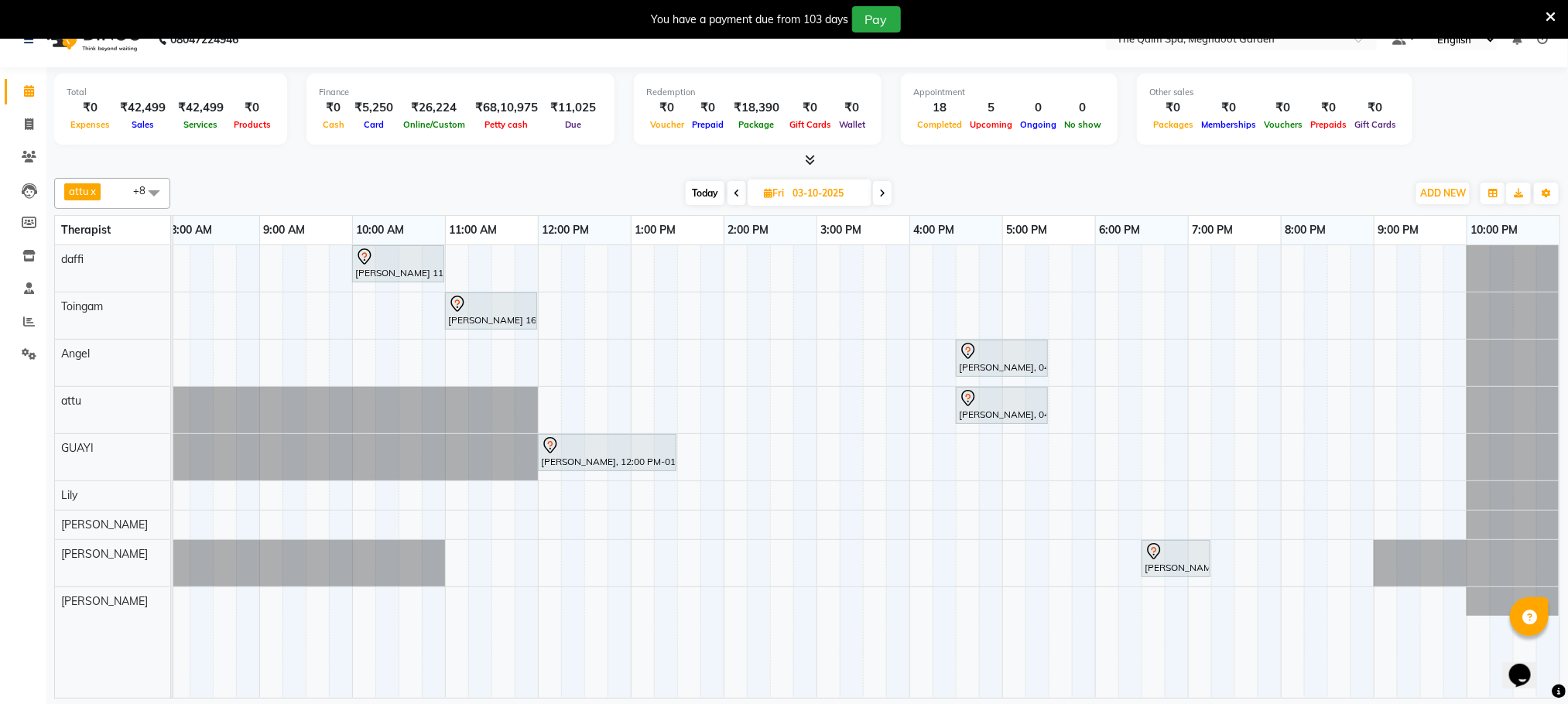
click at [880, 191] on icon at bounding box center [882, 194] width 6 height 9
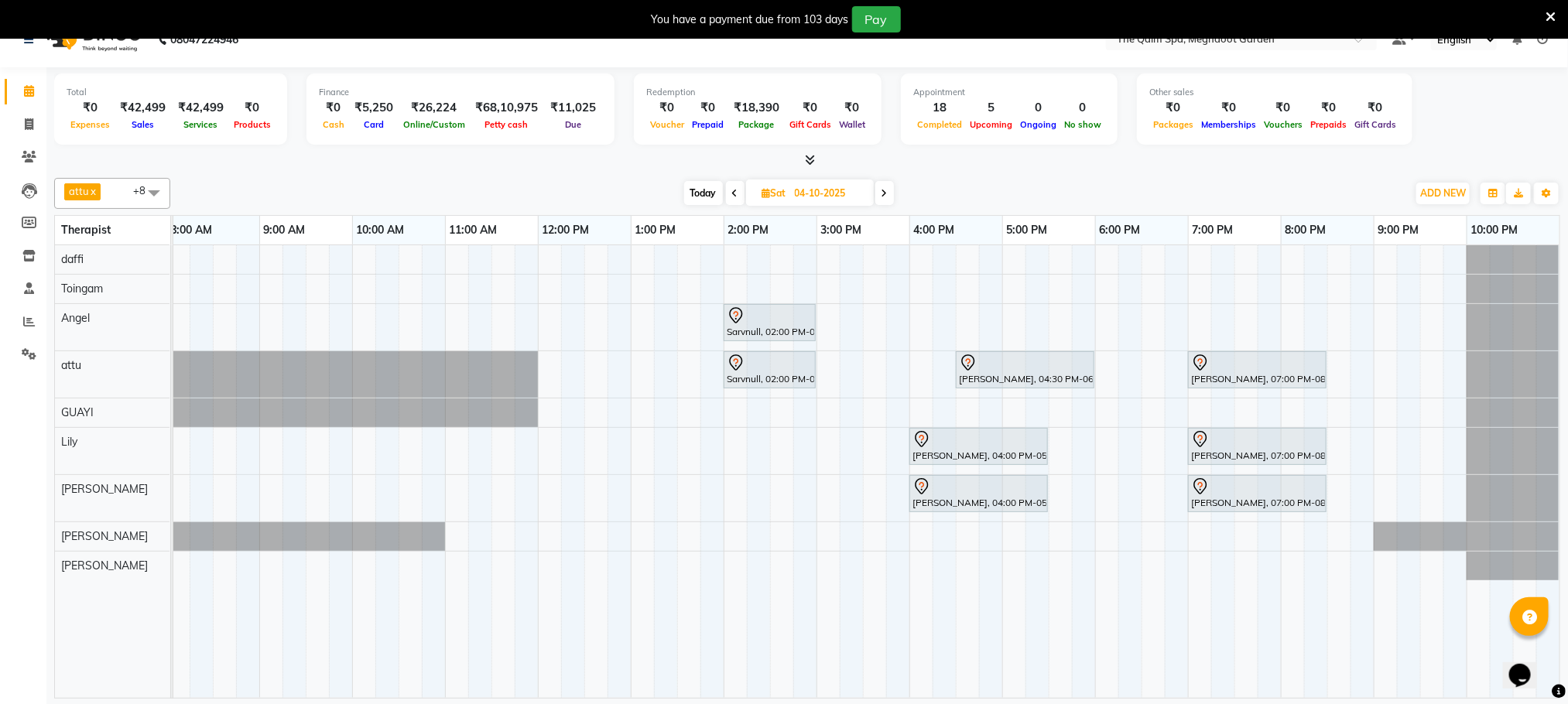
click at [885, 190] on icon at bounding box center [885, 194] width 6 height 9
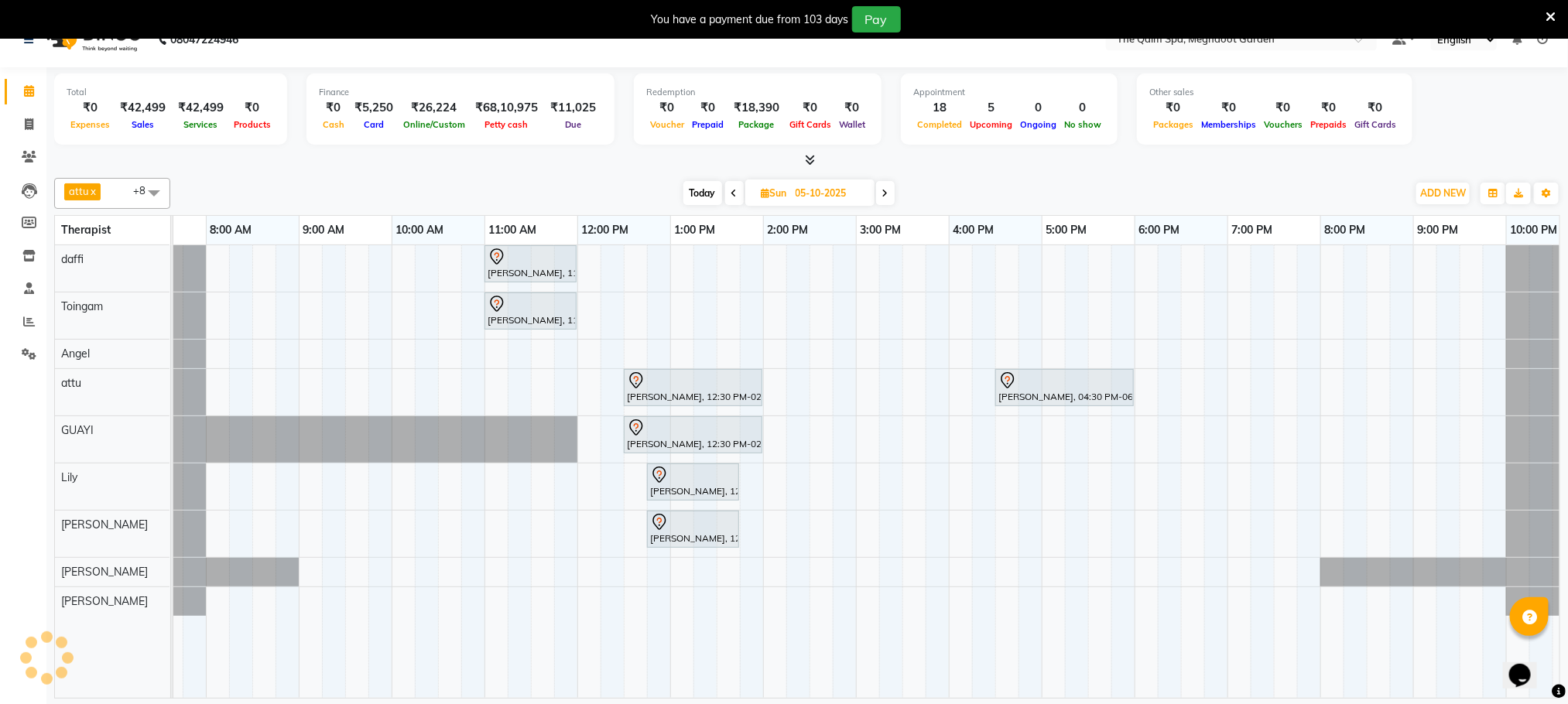
scroll to position [0, 0]
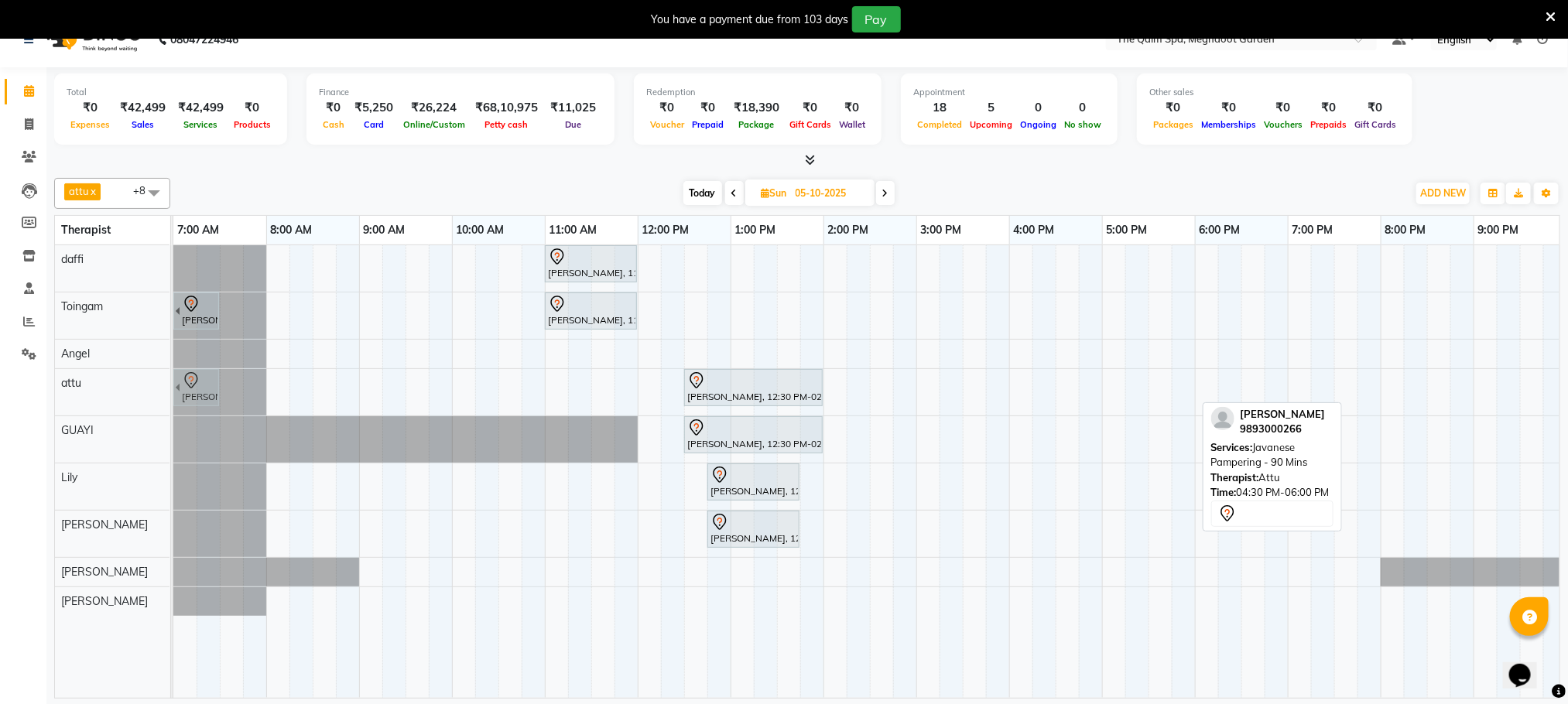
drag, startPoint x: 1175, startPoint y: 393, endPoint x: 167, endPoint y: 371, distance: 1008.2
click at [173, 389] on div "[PERSON_NAME], 12:30 PM-02:00 PM, Javanese Pampering - 90 [PERSON_NAME], 04:30 …" at bounding box center [173, 392] width 0 height 47
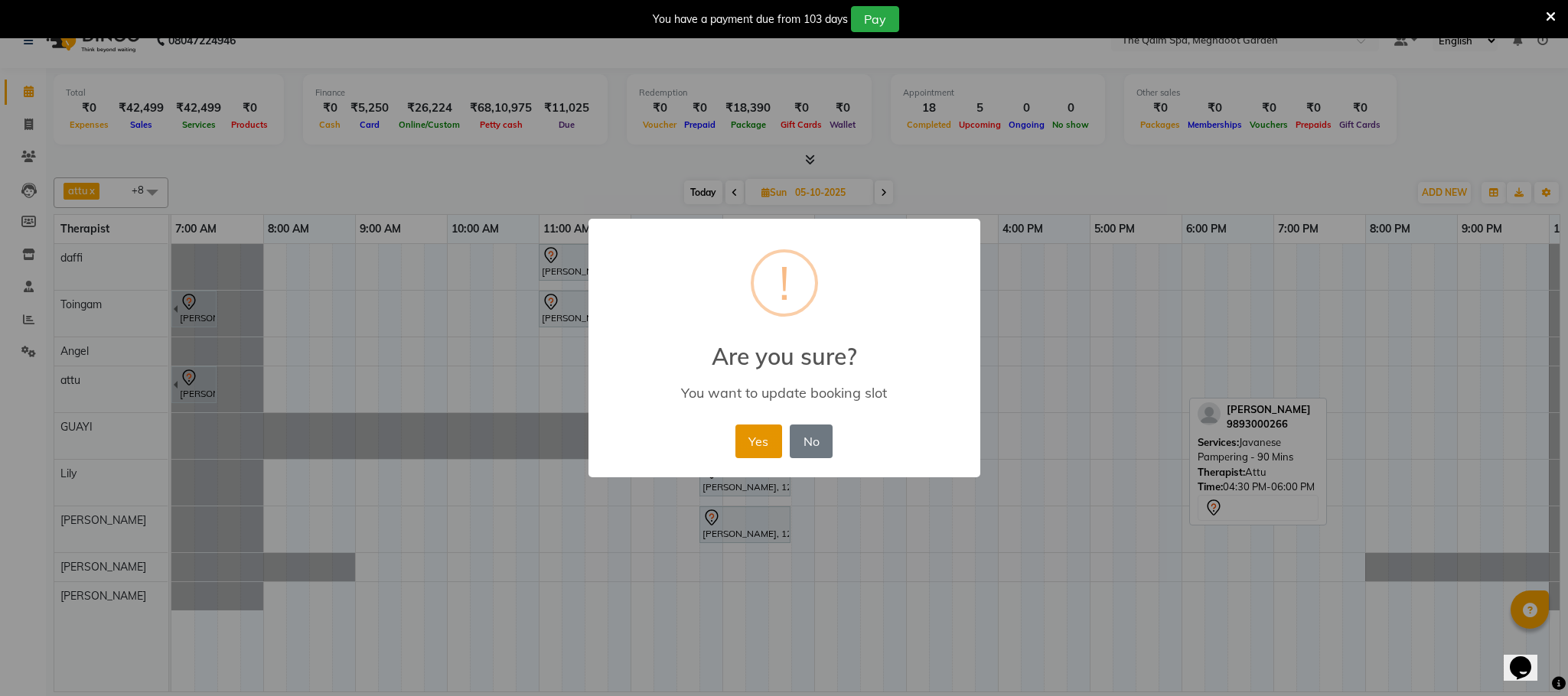
click at [771, 445] on button "Yes" at bounding box center [759, 441] width 47 height 34
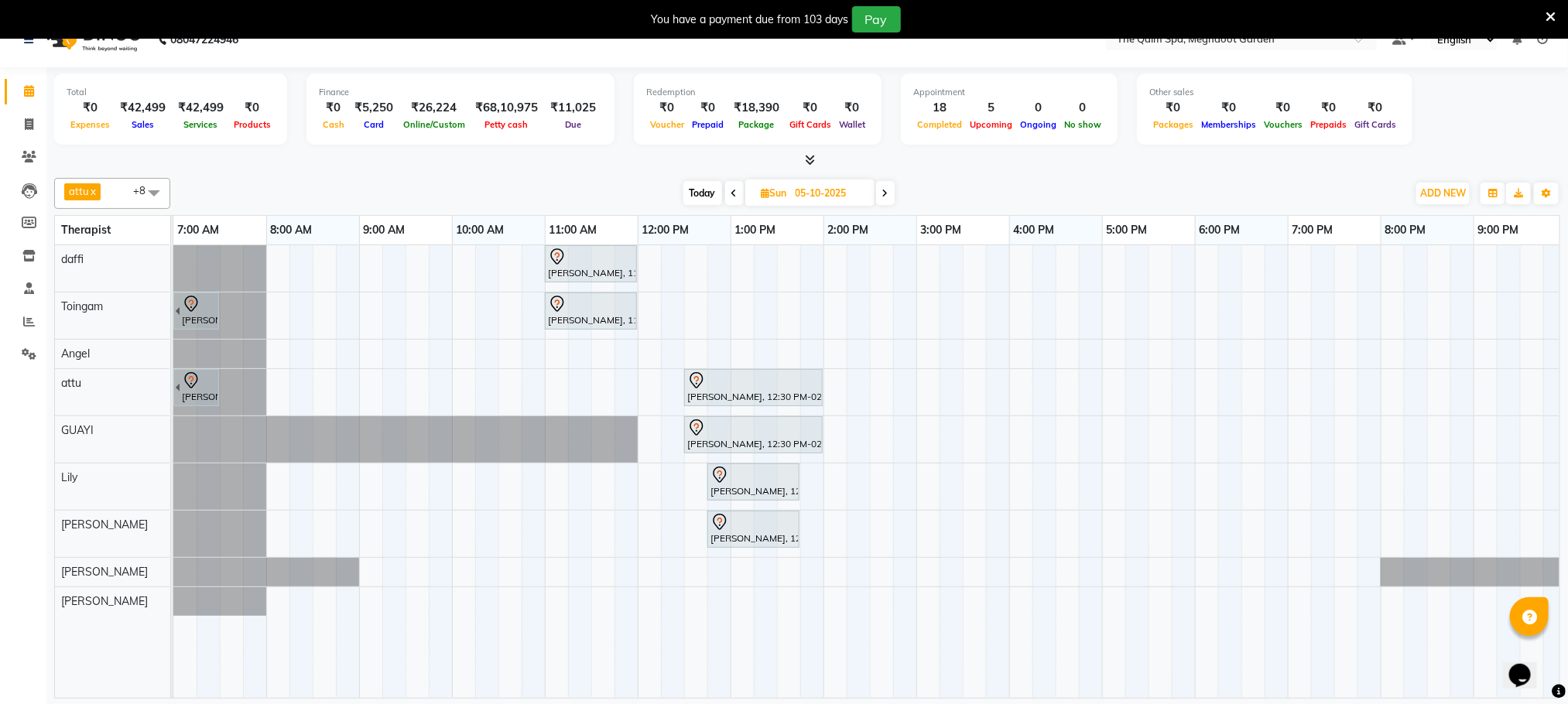
click at [697, 189] on span "Today" at bounding box center [702, 193] width 39 height 24
type input "02-10-2025"
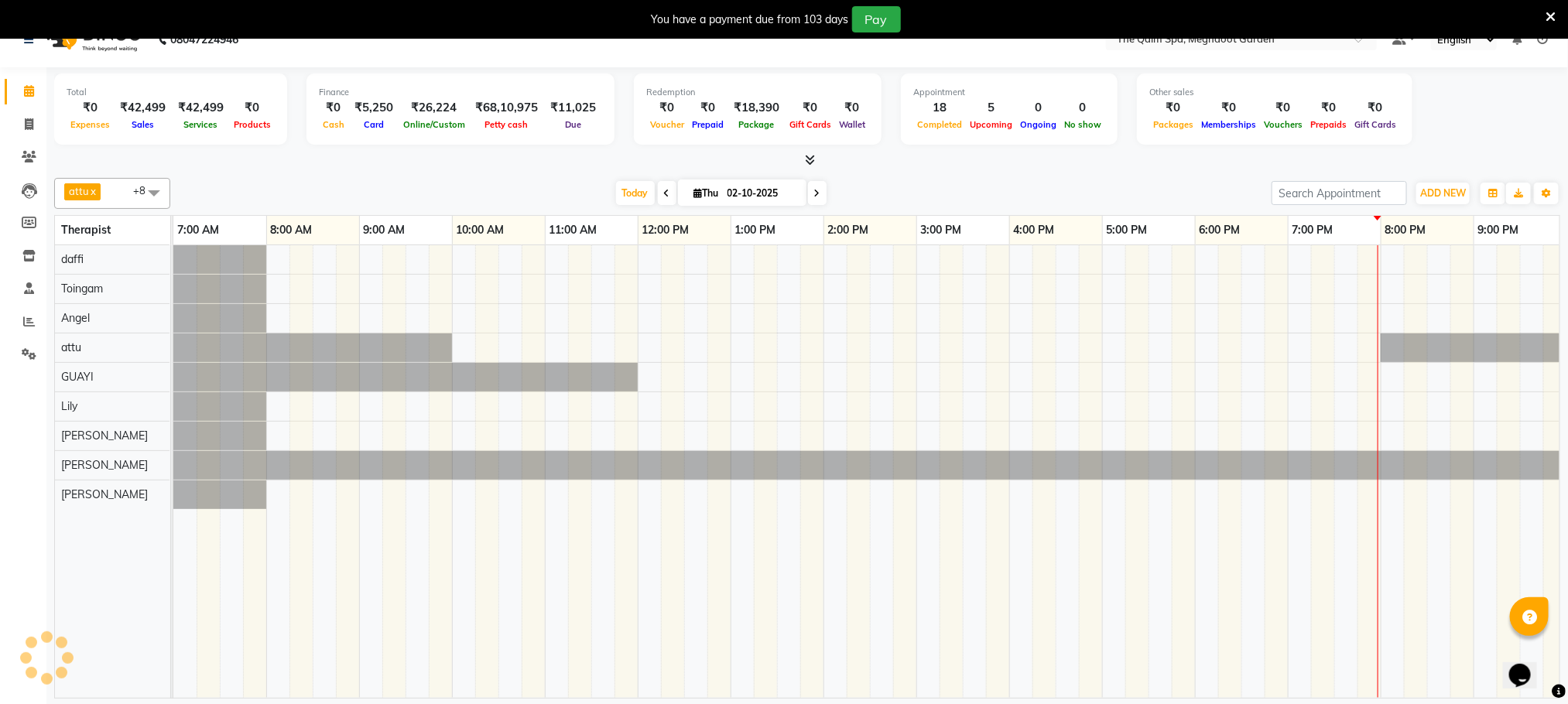
scroll to position [0, 100]
